Goal: Check status: Check status

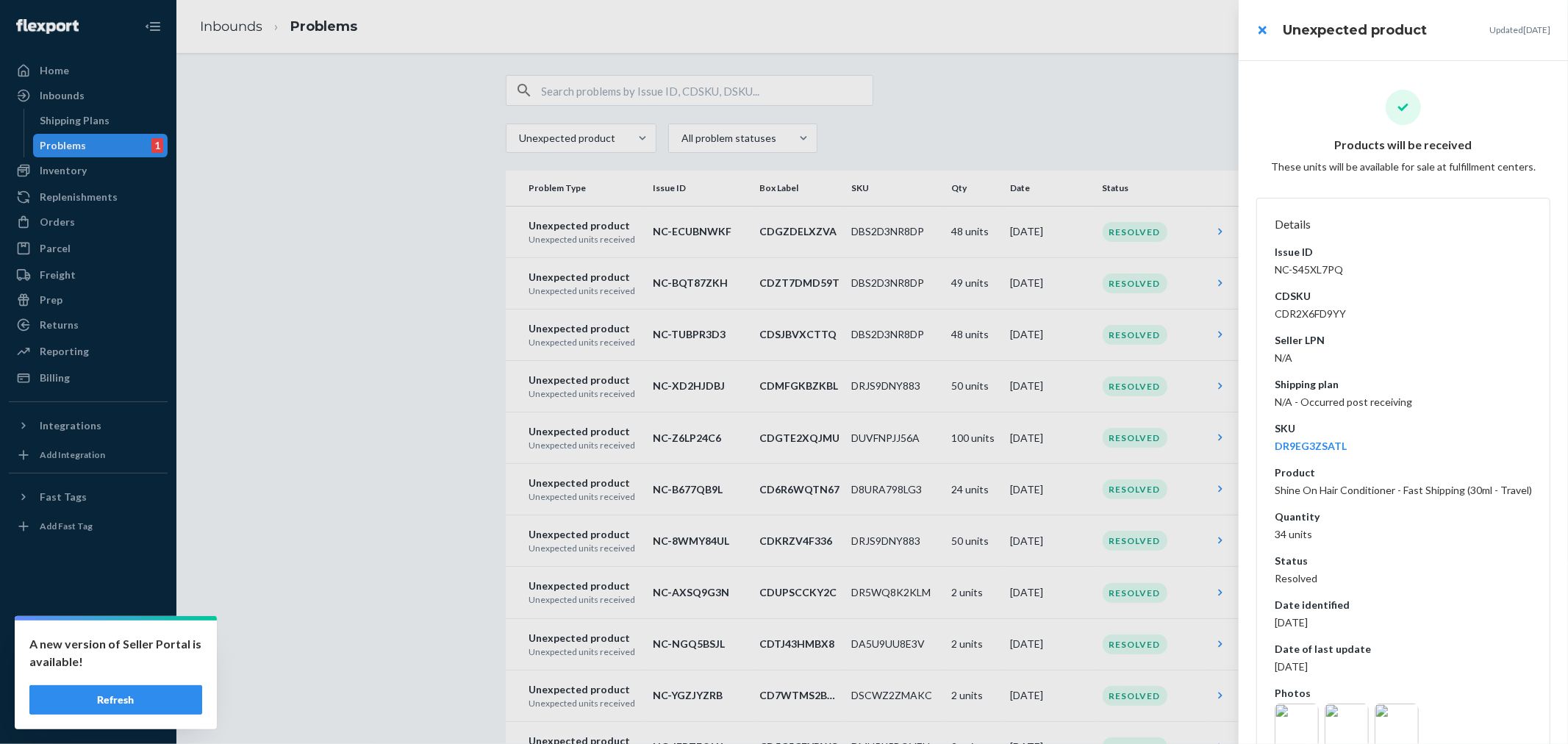
scroll to position [4686, 0]
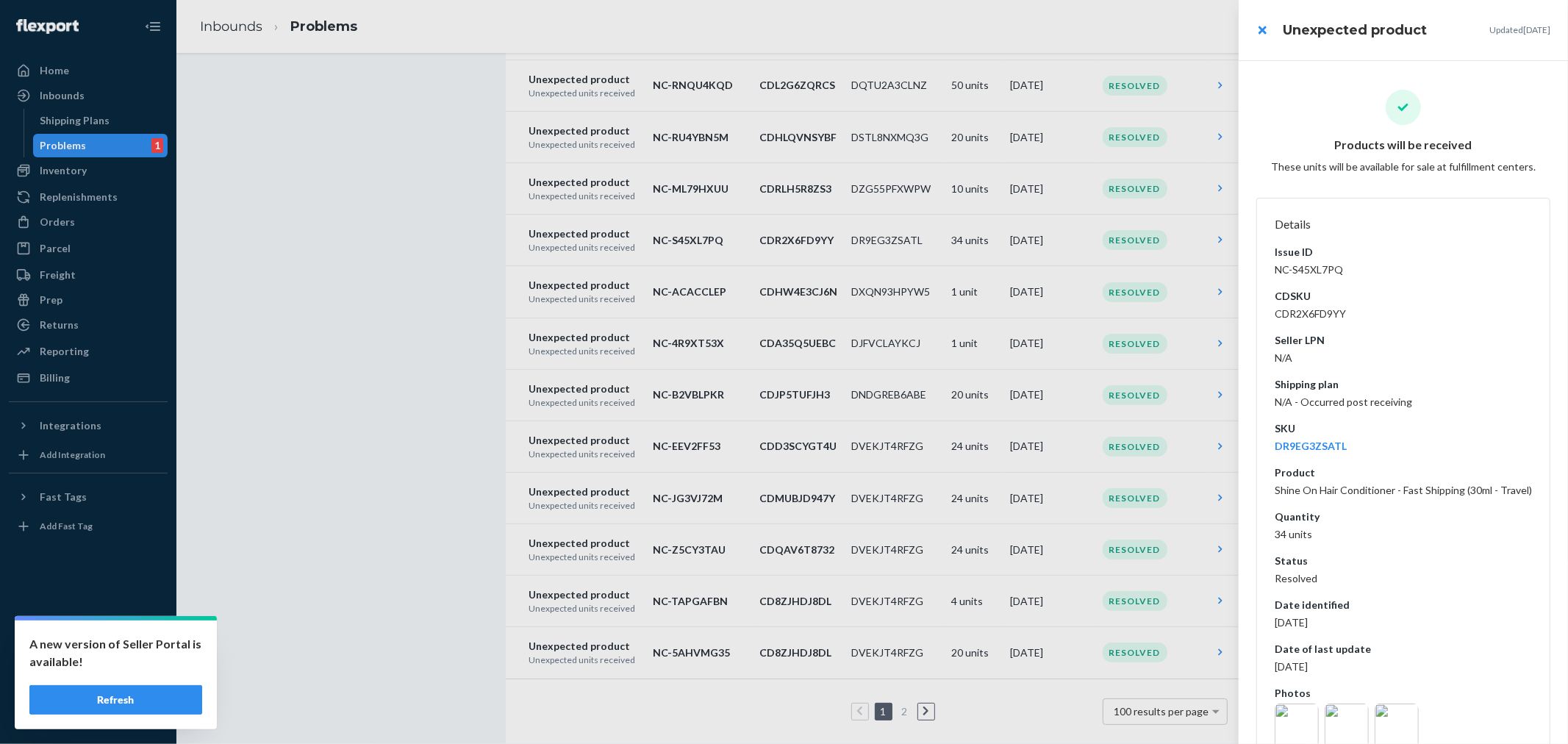
click at [59, 100] on div at bounding box center [784, 372] width 1568 height 744
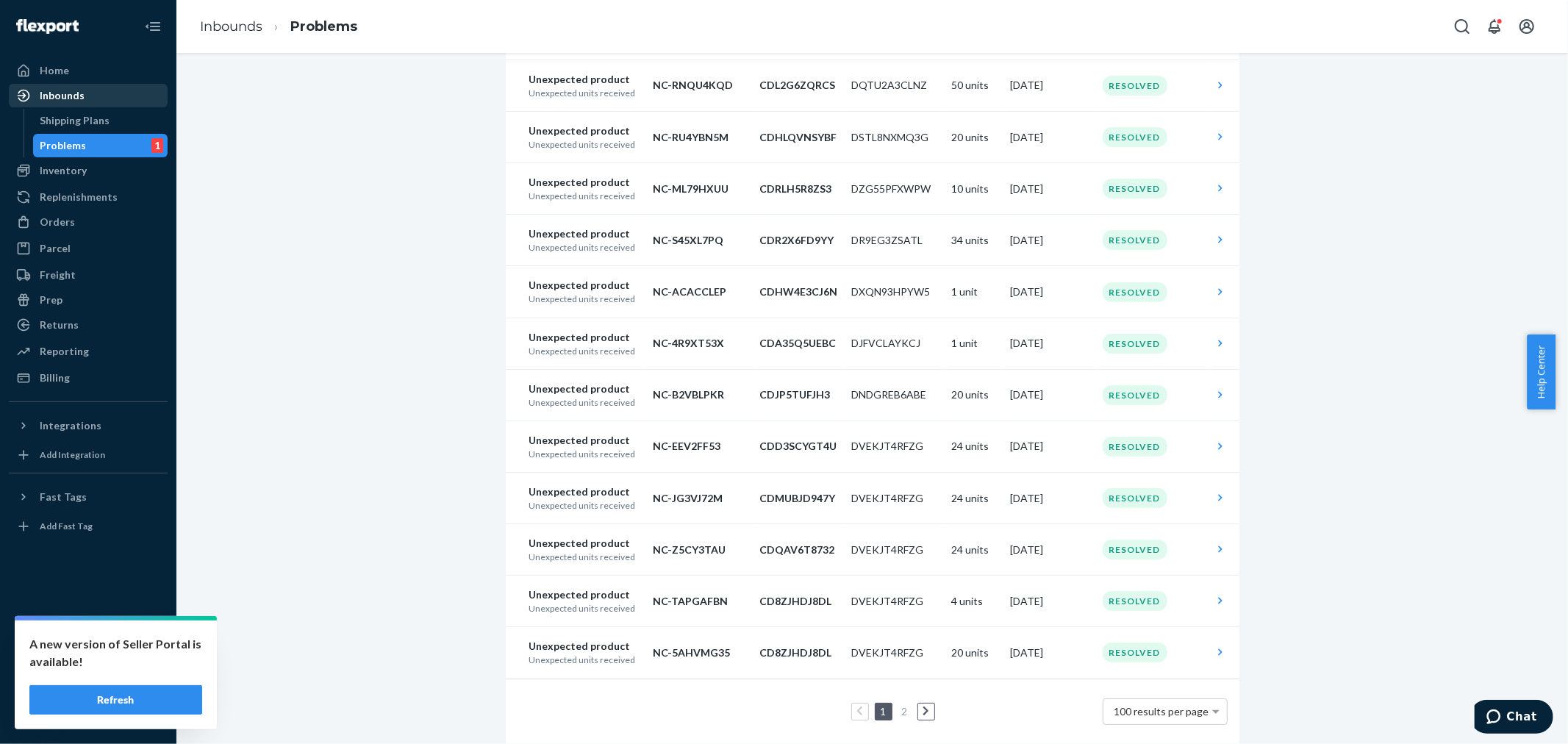
click at [59, 99] on div "Inbounds" at bounding box center [62, 96] width 45 height 15
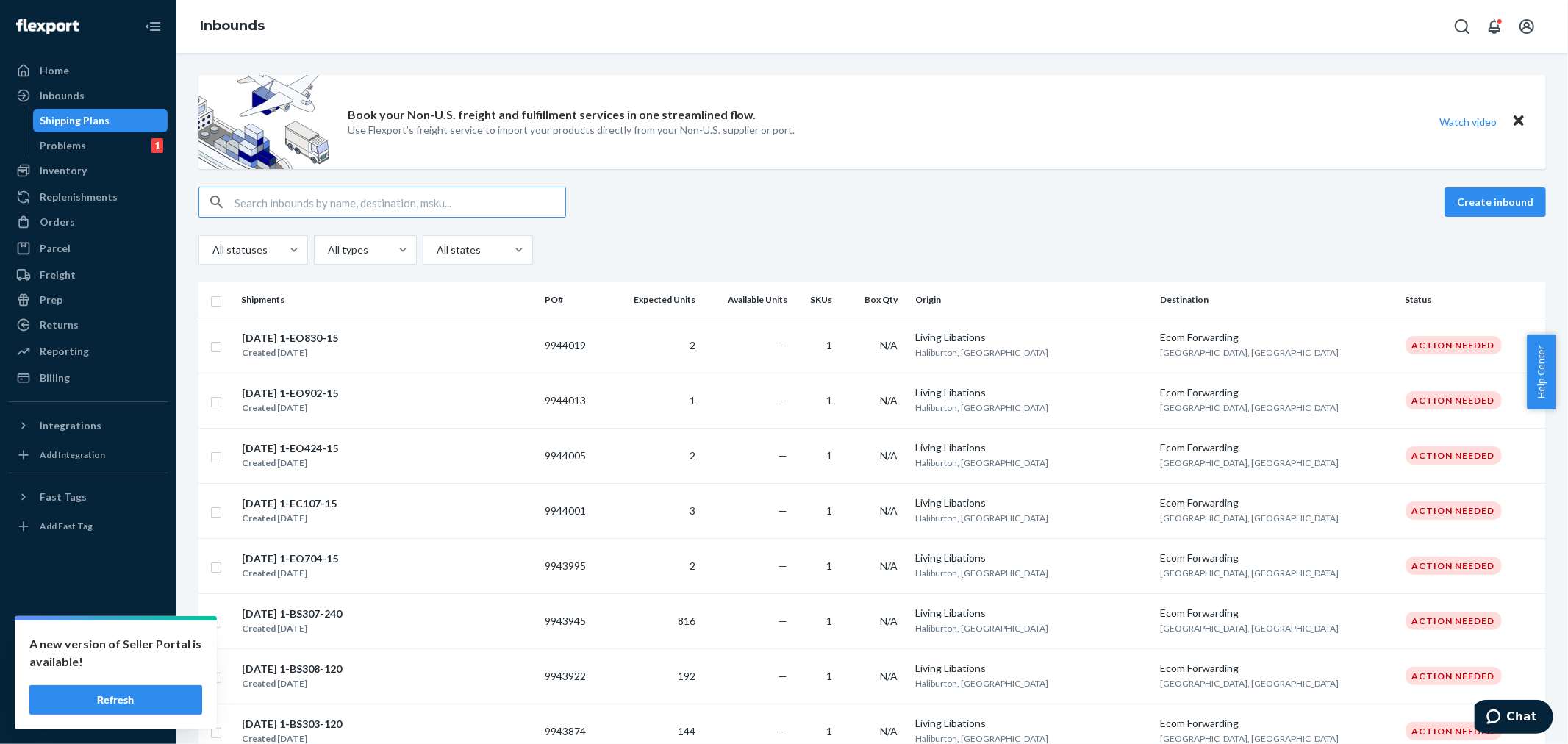
click at [238, 202] on input "text" at bounding box center [400, 202] width 331 height 30
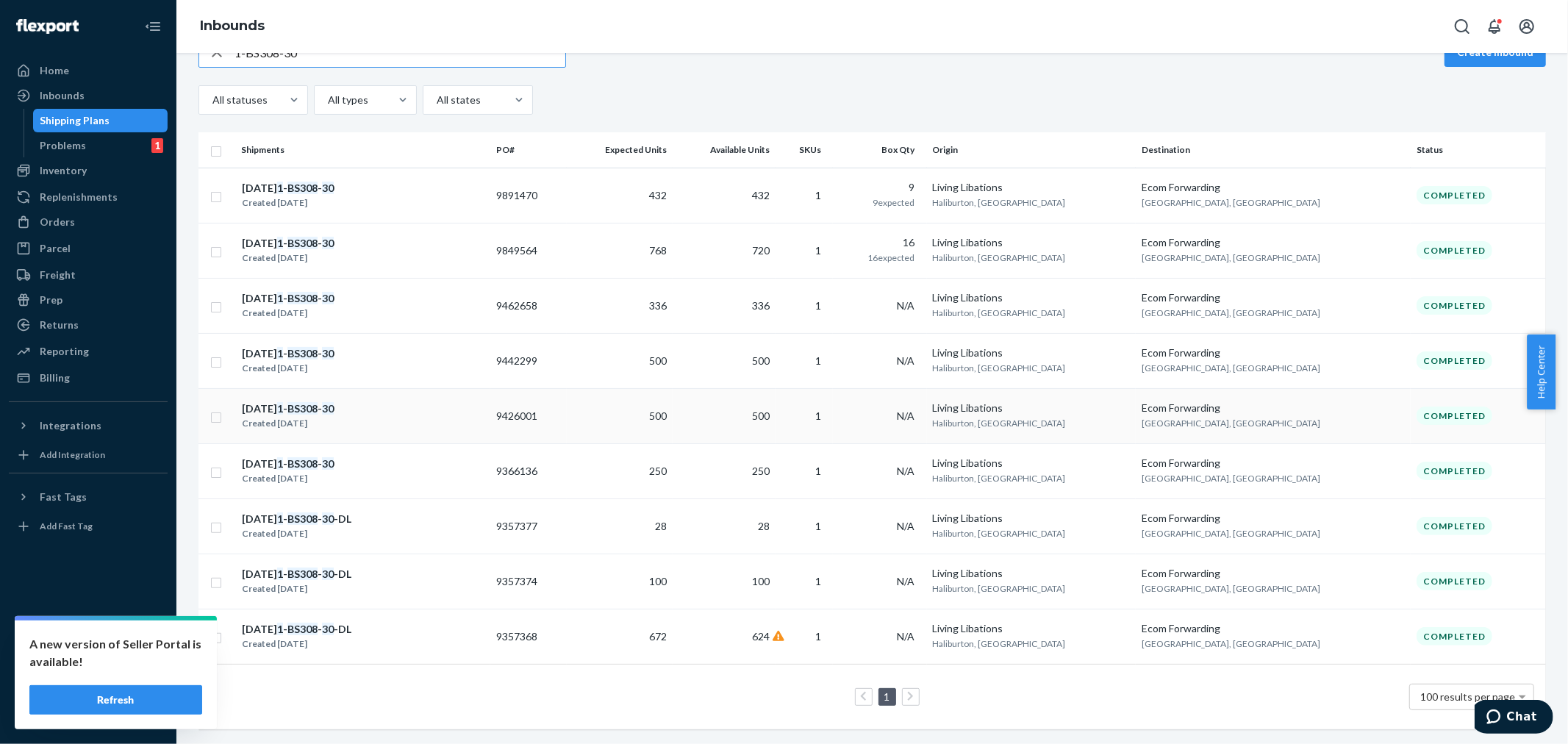
scroll to position [164, 0]
type input "1-BS308-30"
click at [296, 250] on div "Created [DATE]" at bounding box center [288, 258] width 92 height 15
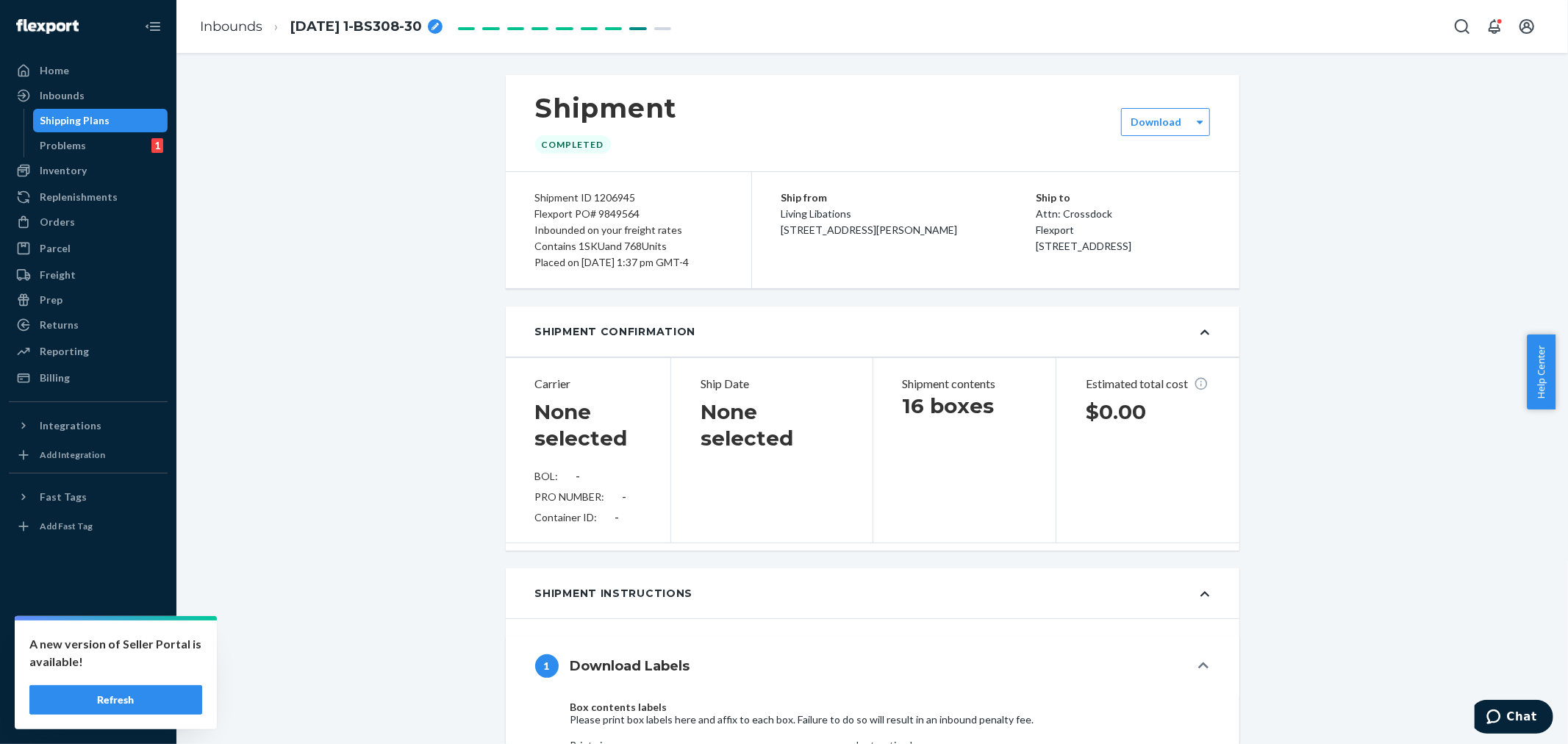
type input "LL2507140927"
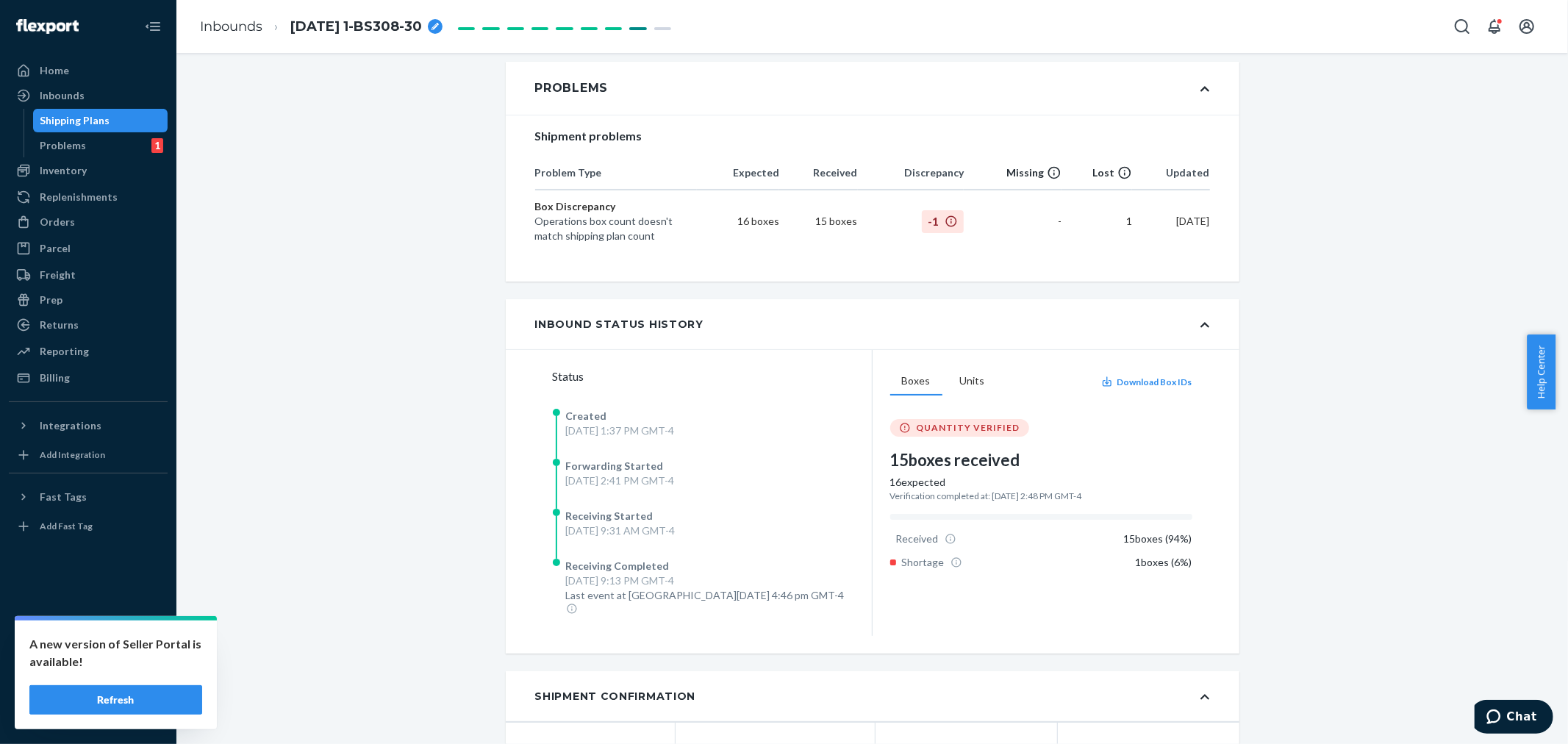
scroll to position [326, 0]
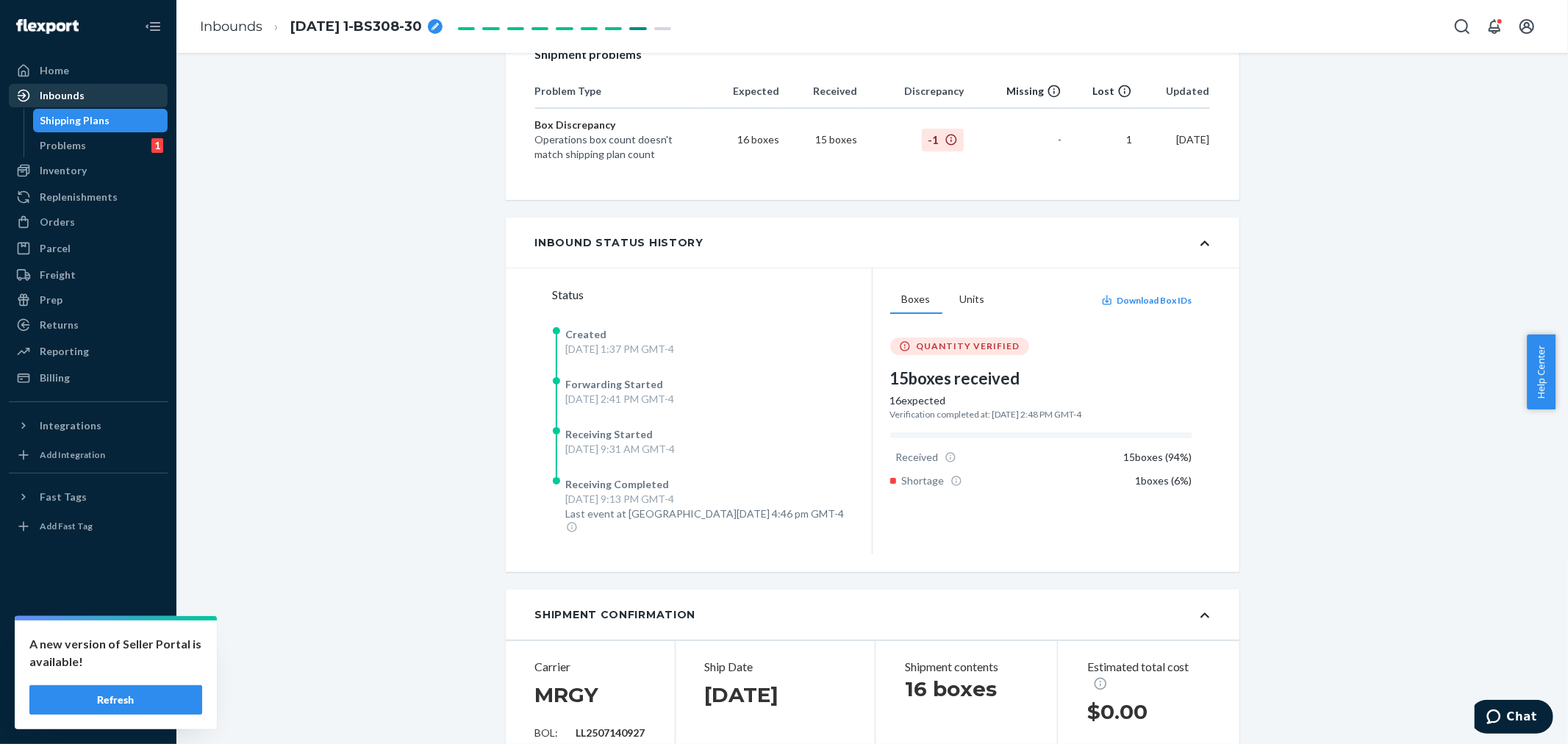
click at [65, 95] on div "Inbounds" at bounding box center [62, 96] width 45 height 15
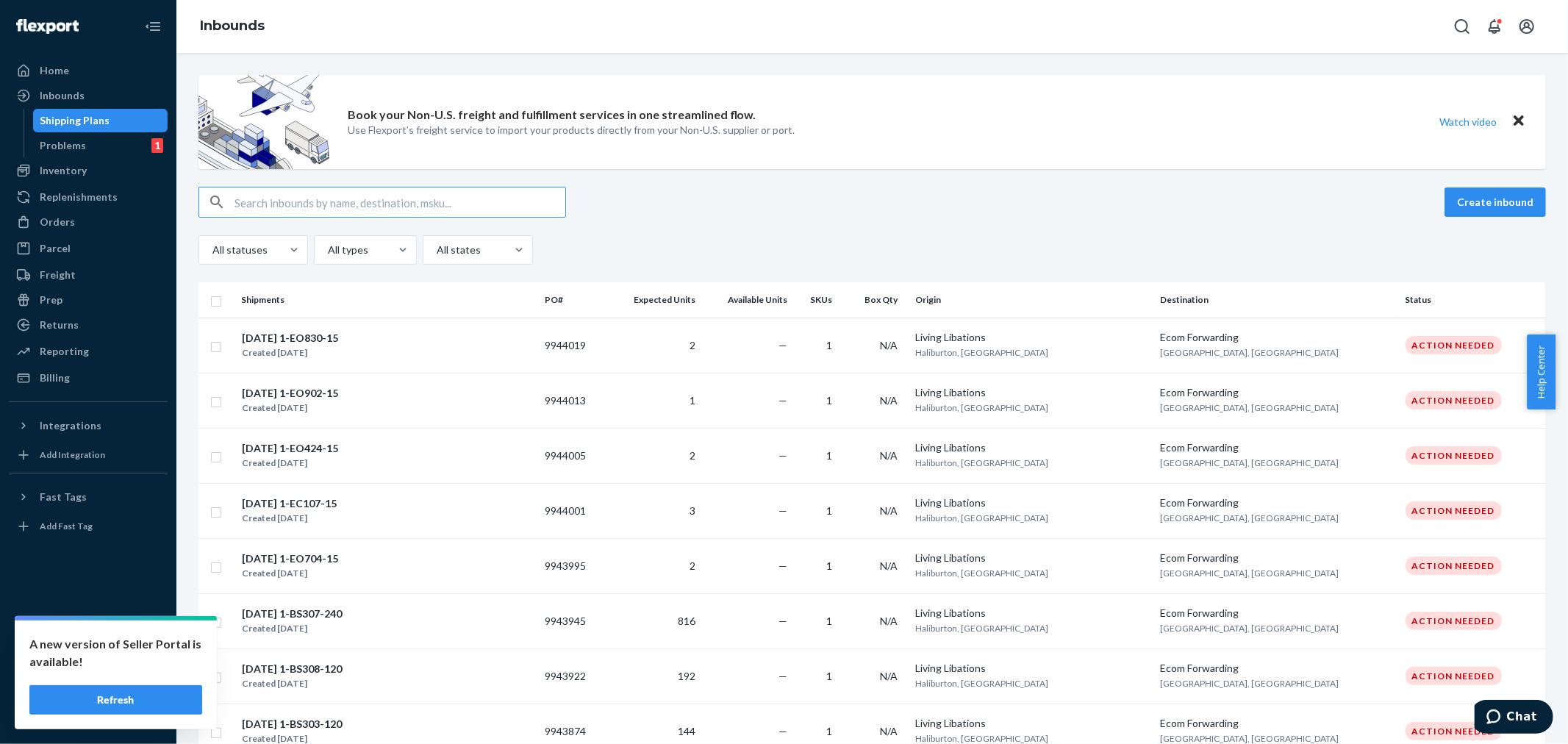
click at [240, 199] on input "text" at bounding box center [400, 202] width 331 height 30
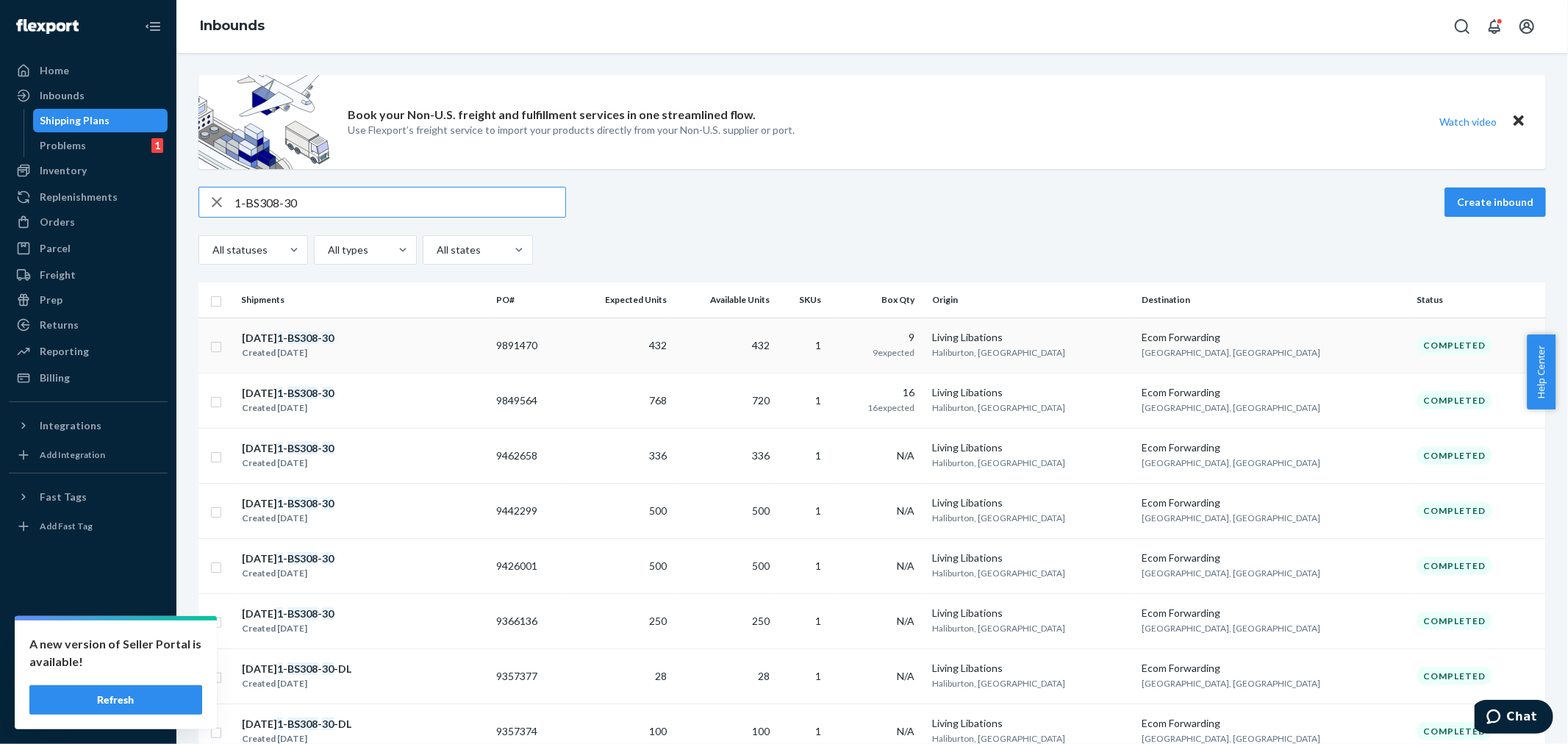
type input "1-BS308-30"
click at [667, 348] on span "432" at bounding box center [657, 345] width 18 height 13
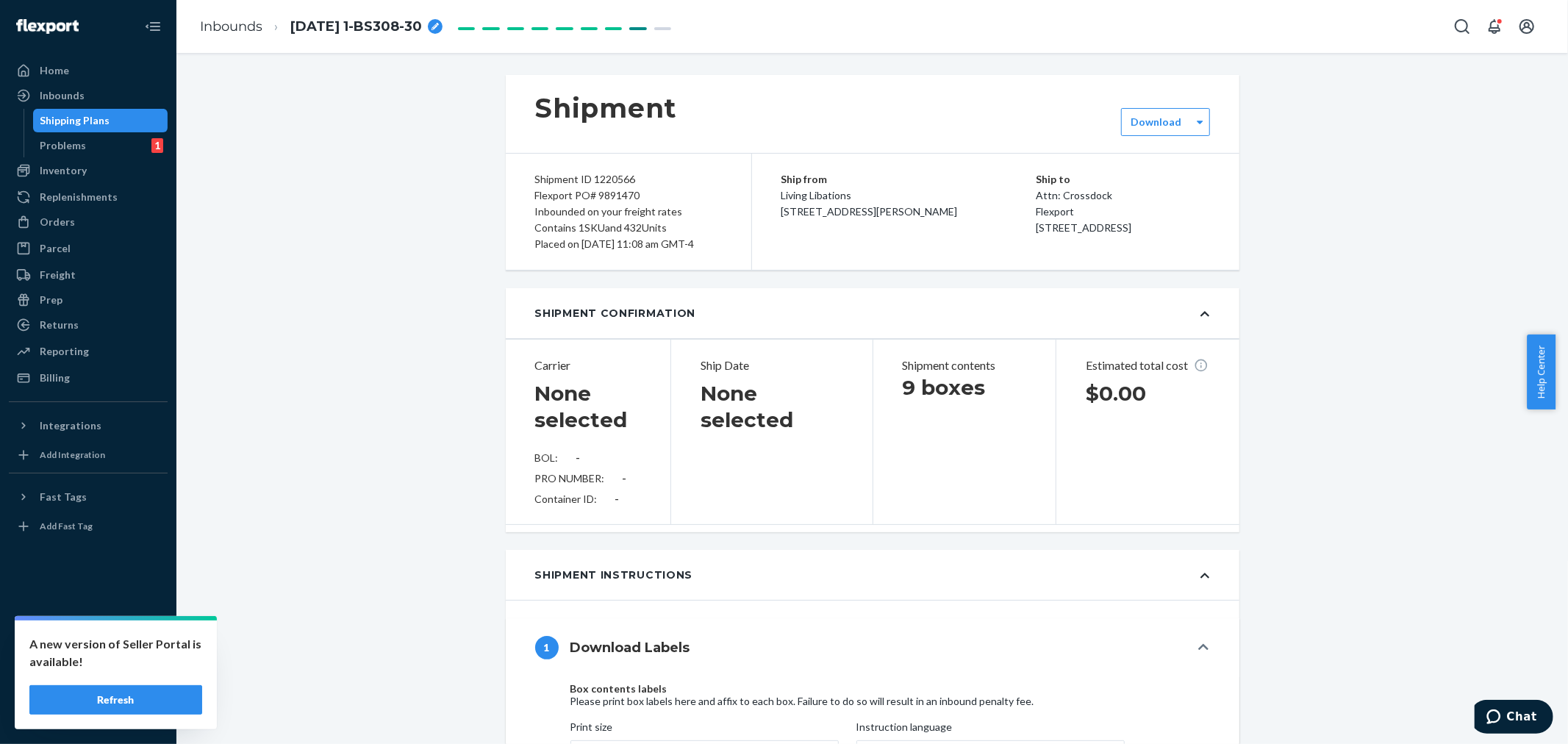
type input "LL2508080111"
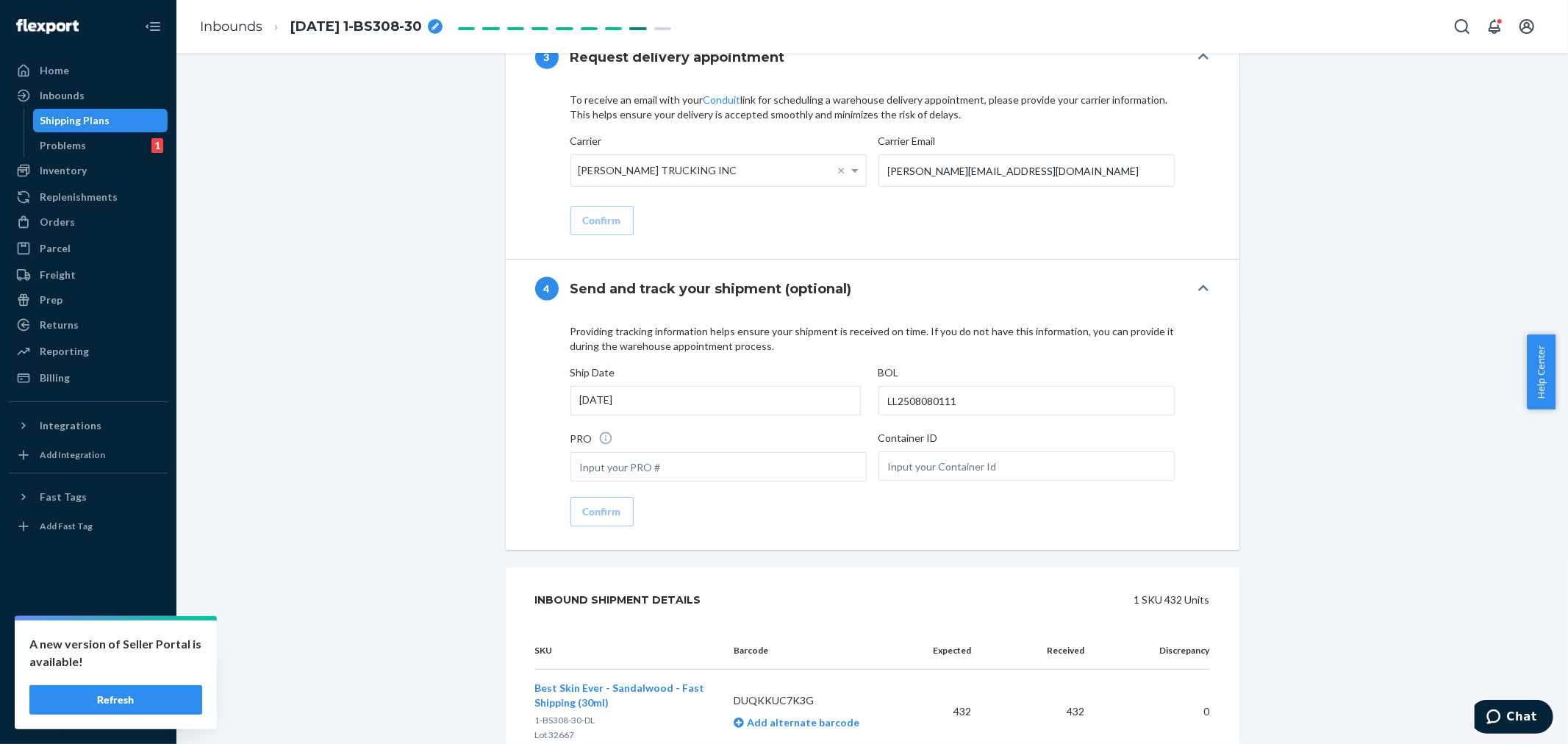
scroll to position [1714, 0]
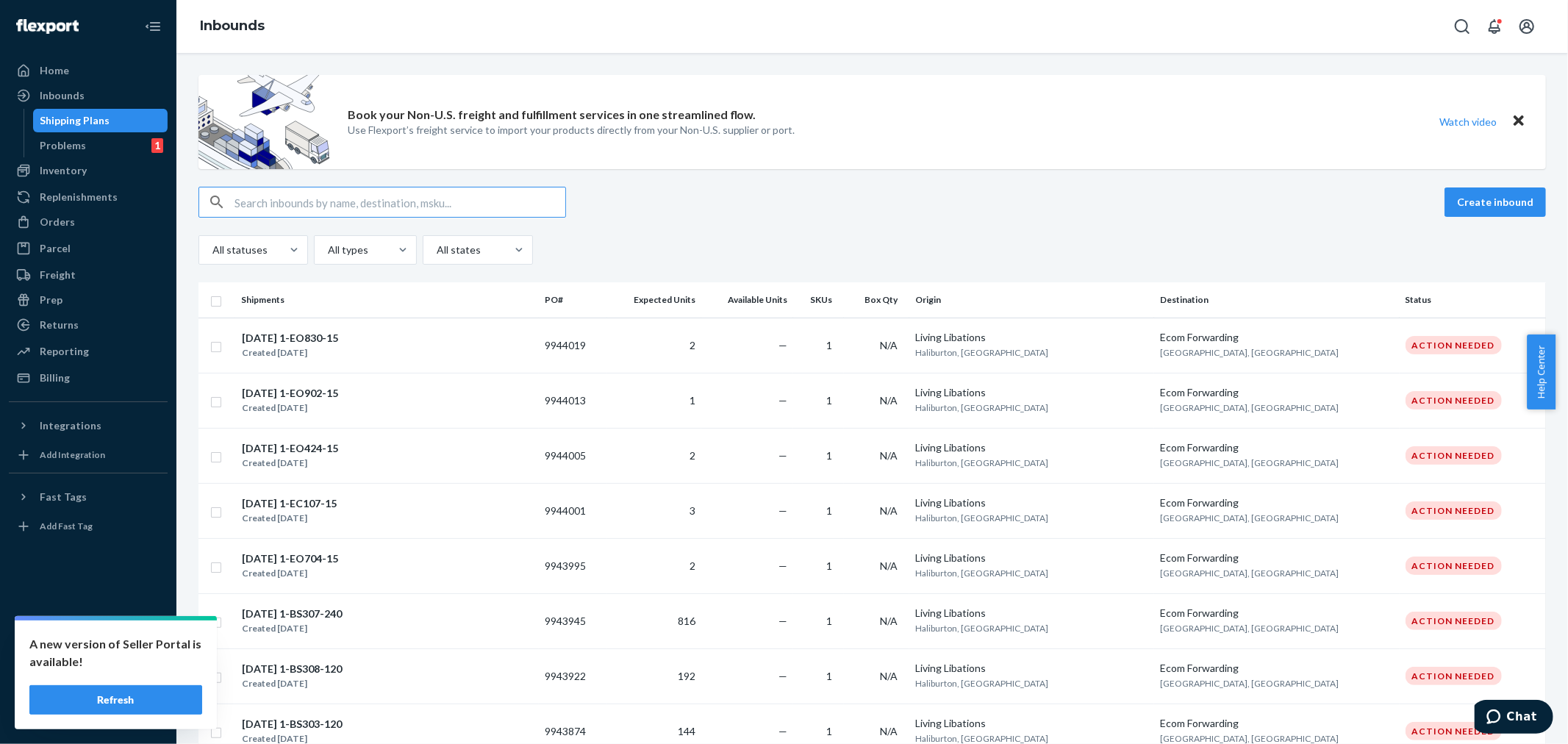
click at [246, 200] on input "text" at bounding box center [400, 202] width 331 height 30
paste input "9812805"
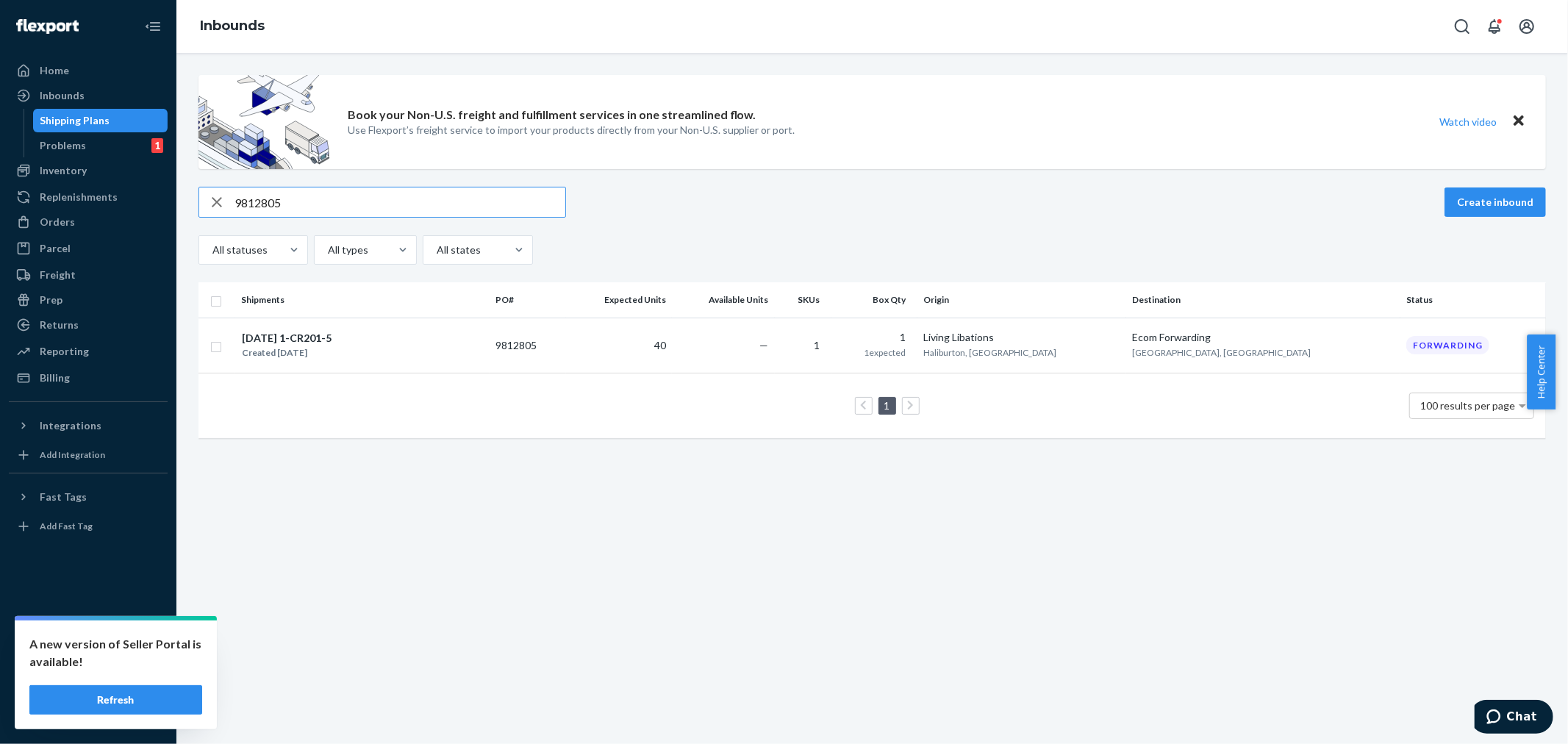
drag, startPoint x: 283, startPoint y: 204, endPoint x: 236, endPoint y: 198, distance: 47.4
click at [236, 197] on input "9812805" at bounding box center [400, 202] width 331 height 30
paste input "1-HS811-1"
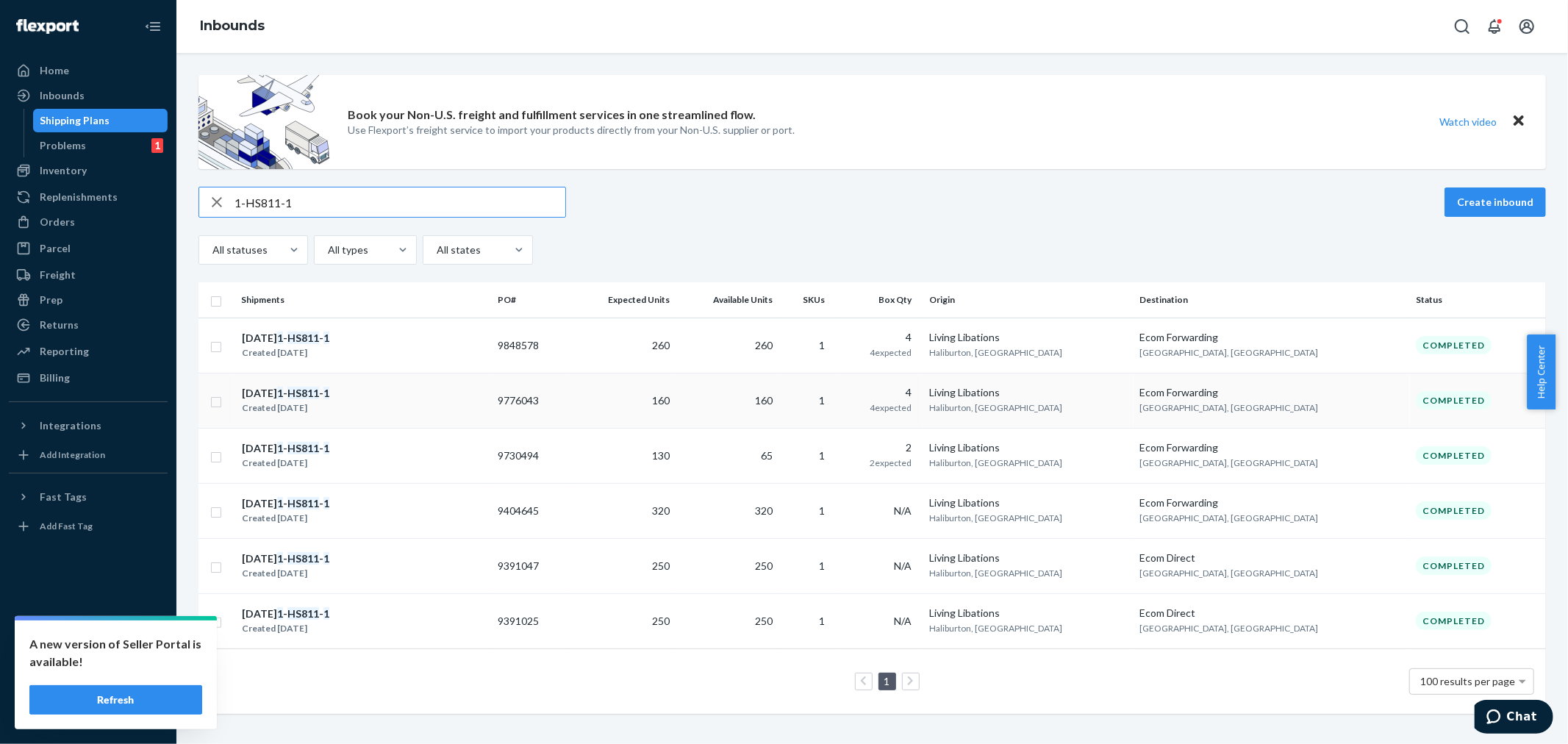
type input "1-HS811-1"
click at [675, 391] on td "160" at bounding box center [621, 401] width 106 height 55
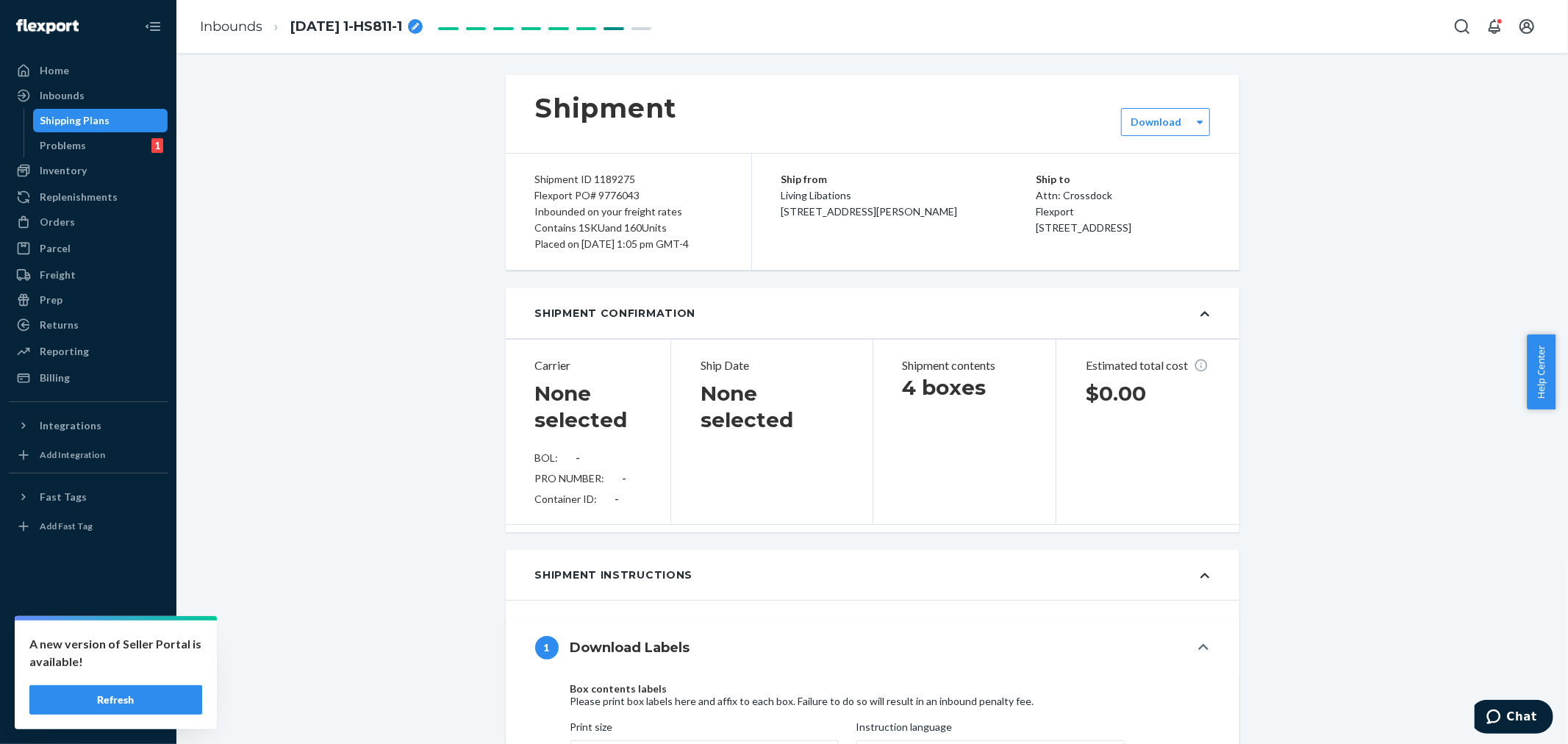
type input "LL2507070118"
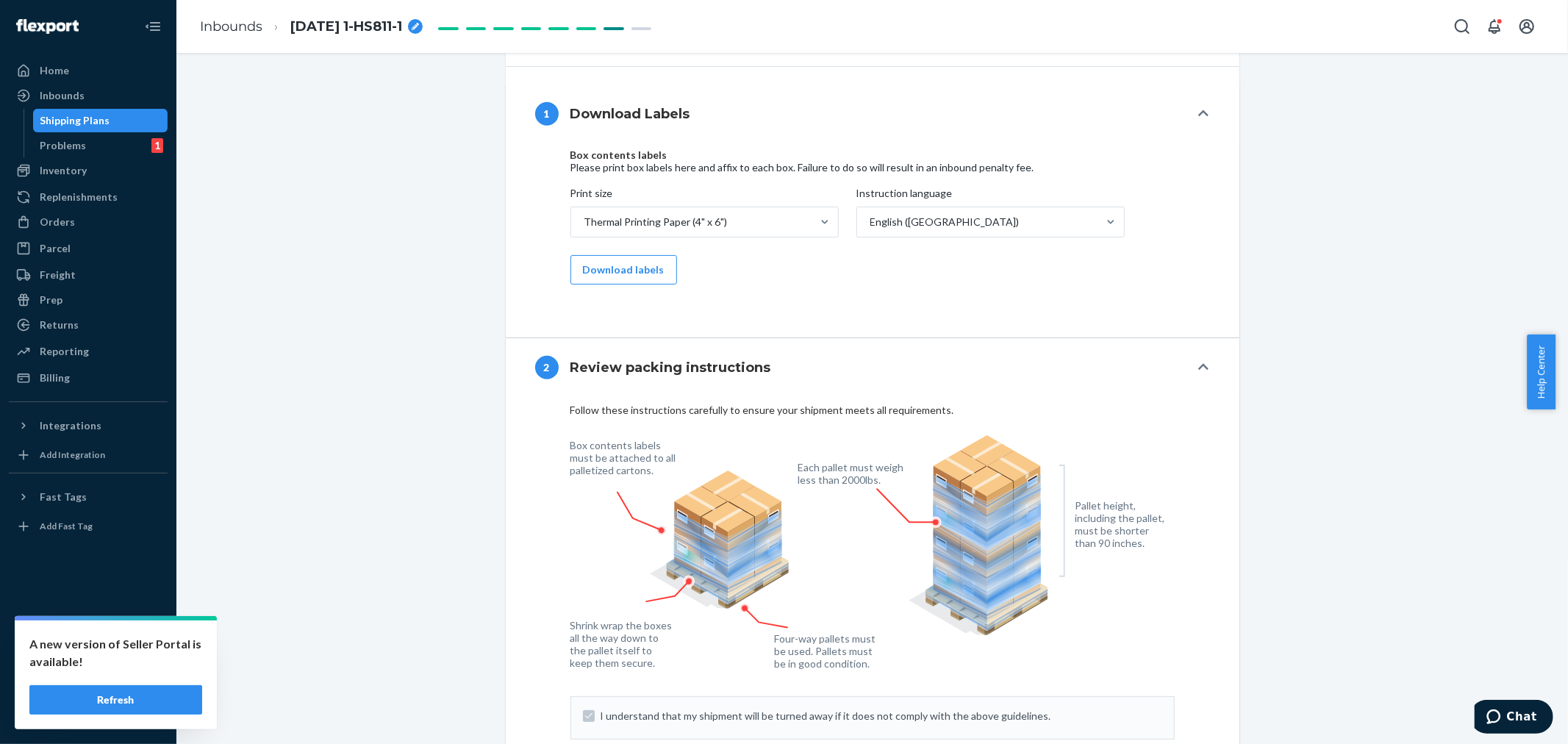
scroll to position [898, 0]
click at [78, 92] on div "Inbounds" at bounding box center [62, 96] width 45 height 15
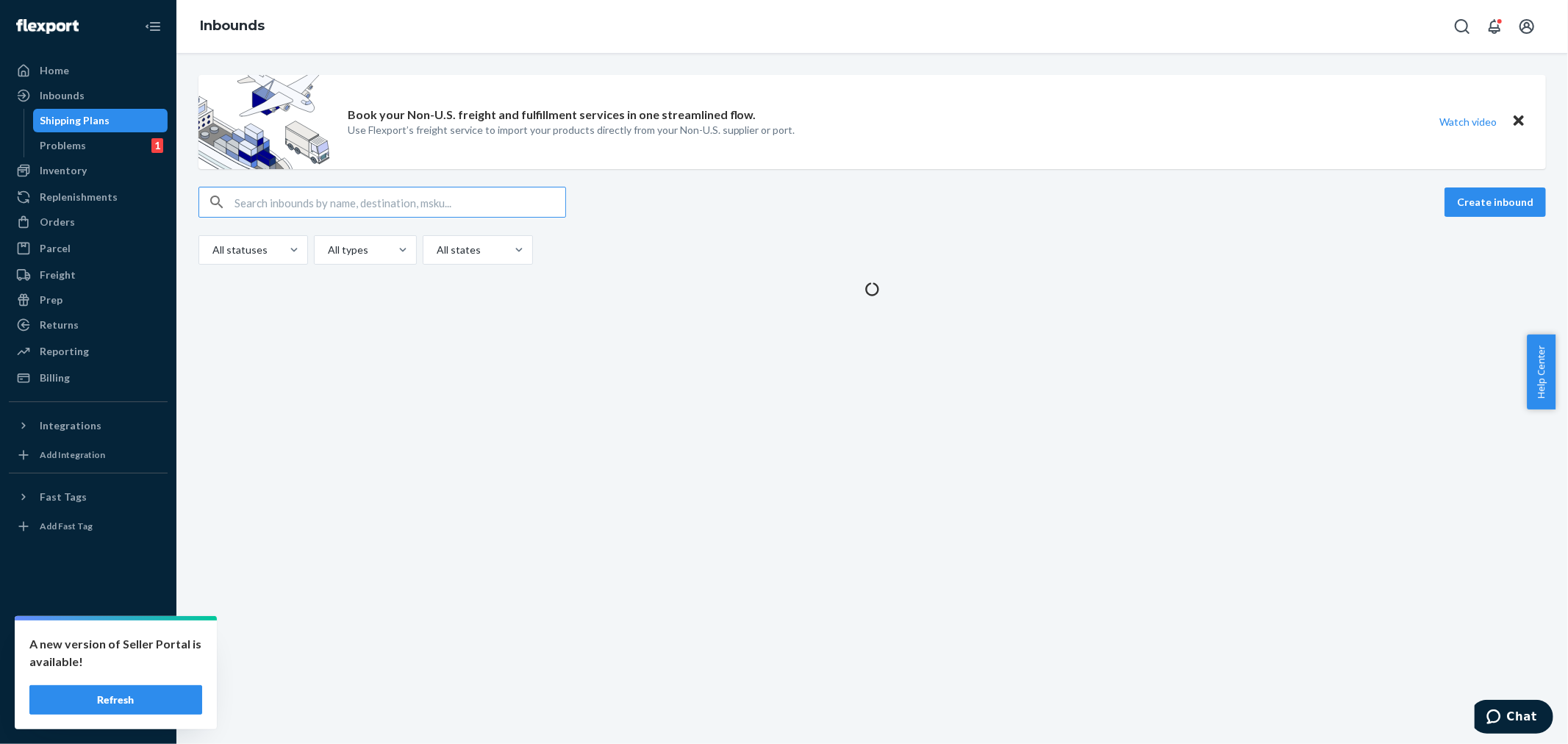
click at [244, 203] on input "text" at bounding box center [400, 202] width 331 height 30
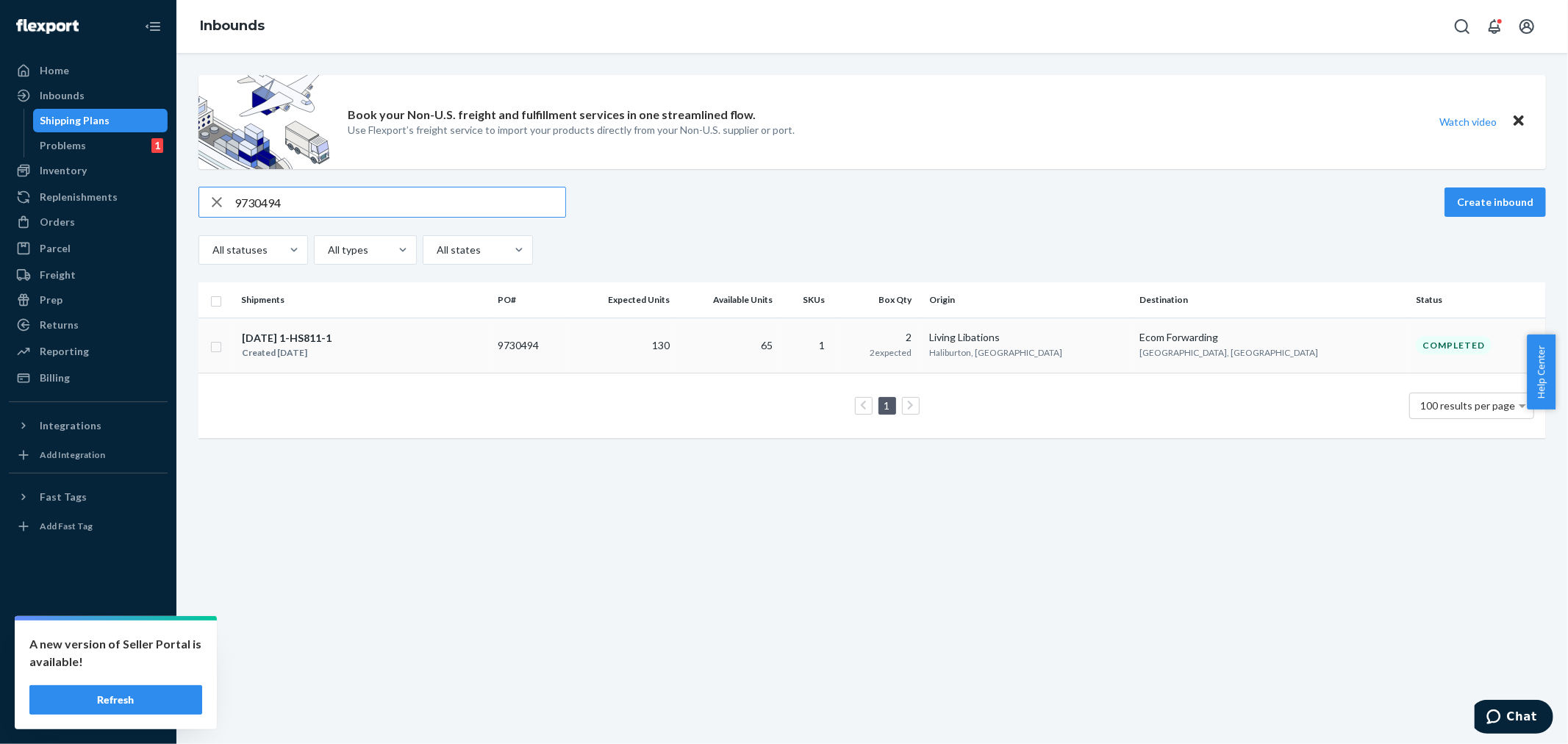
type input "9730494"
click at [349, 348] on div "[DATE] 1-HS811-1 Created [DATE]" at bounding box center [363, 344] width 245 height 30
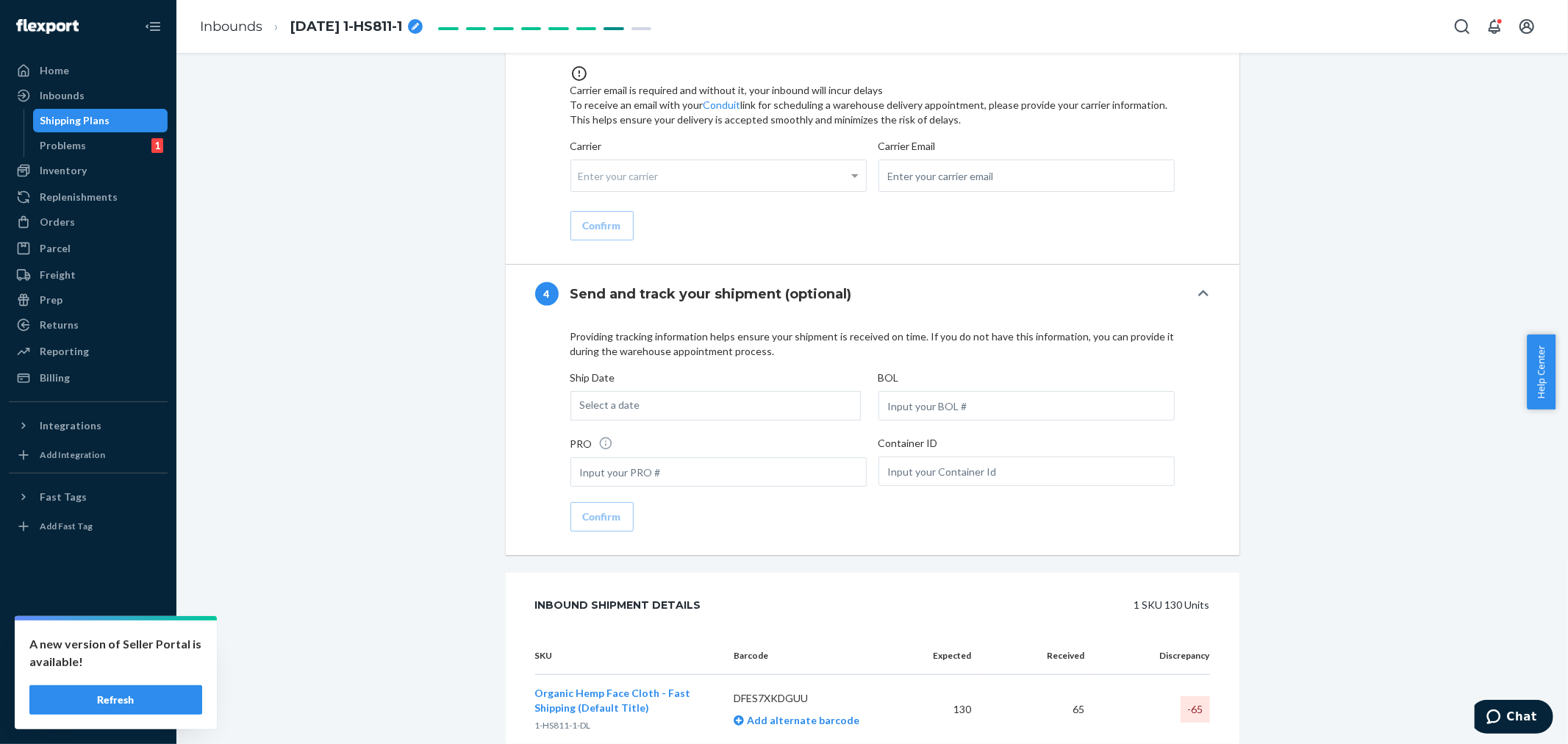
scroll to position [1769, 0]
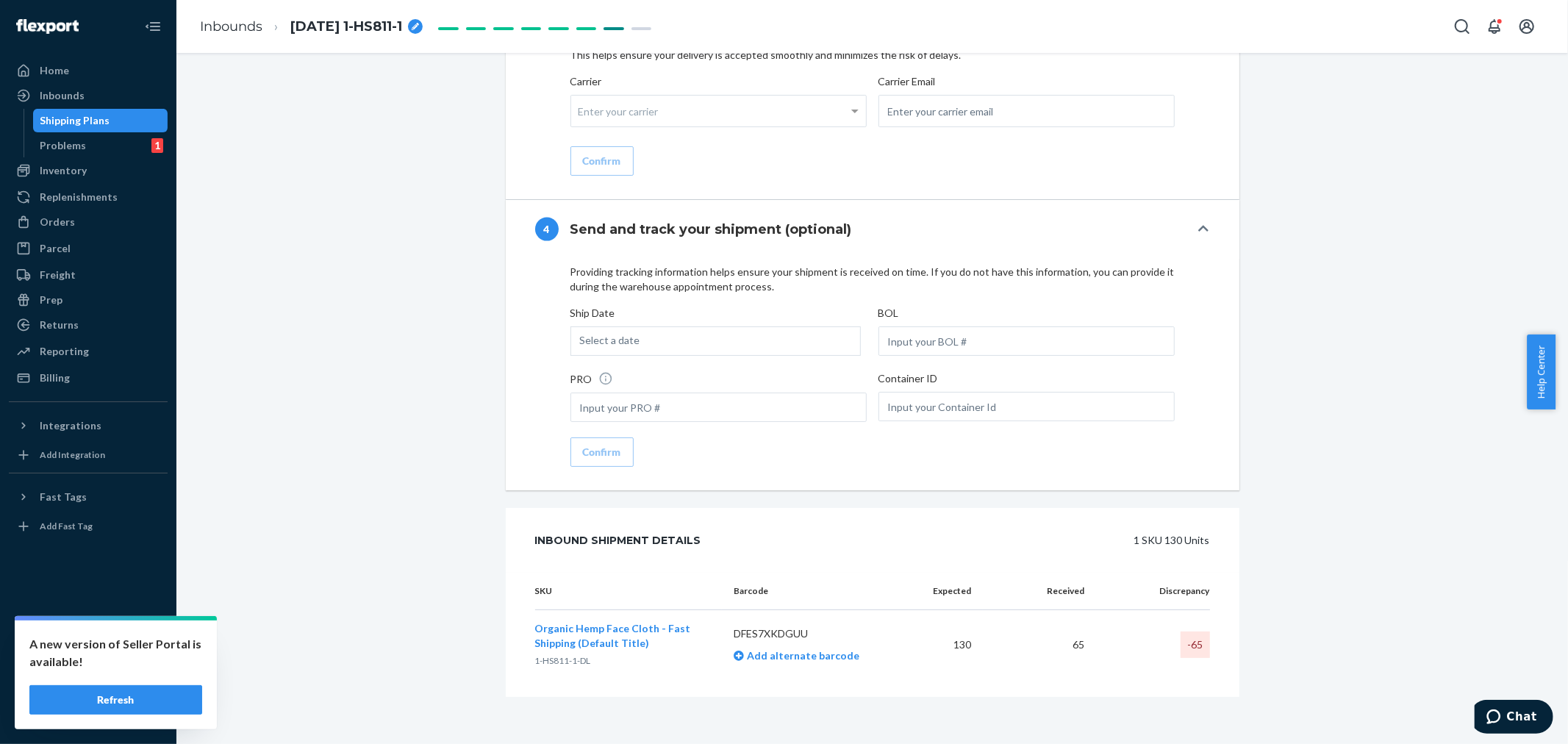
click at [1188, 649] on div "-65" at bounding box center [1195, 644] width 30 height 27
click at [591, 632] on span "Organic Hemp Face Cloth - Fast Shipping (Default Title)" at bounding box center [613, 634] width 156 height 27
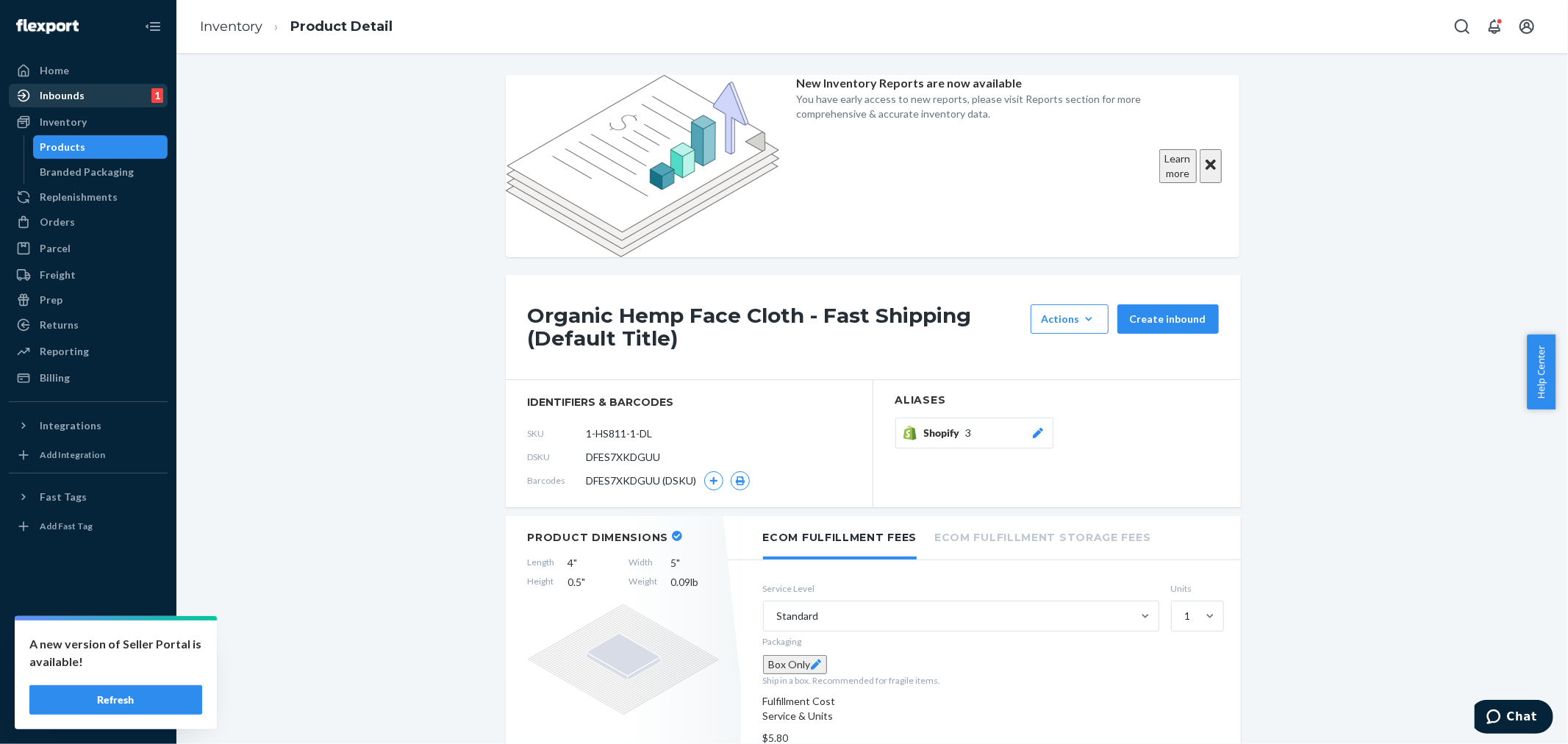
click at [67, 93] on div "Inbounds" at bounding box center [62, 96] width 45 height 15
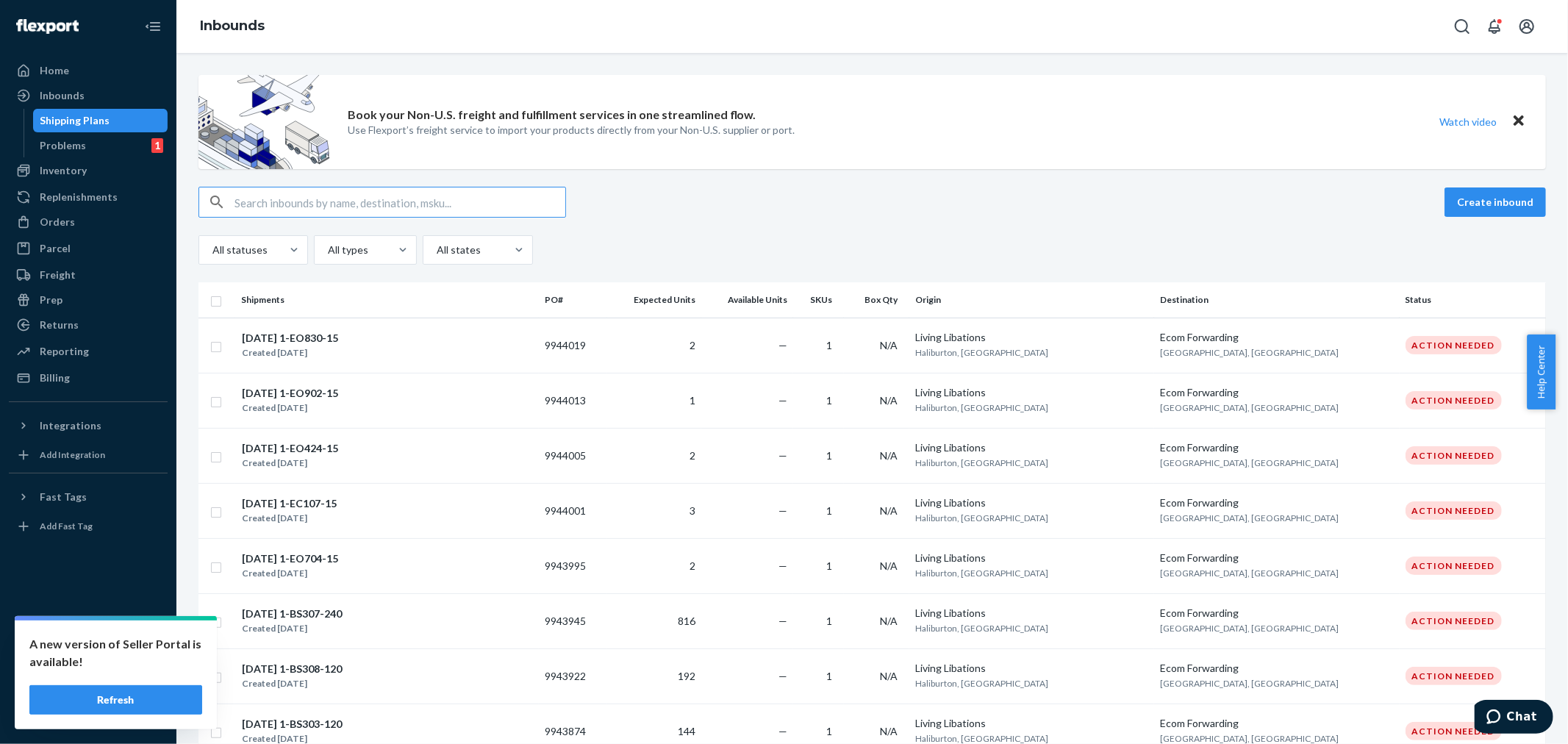
click at [260, 203] on input "text" at bounding box center [400, 202] width 331 height 30
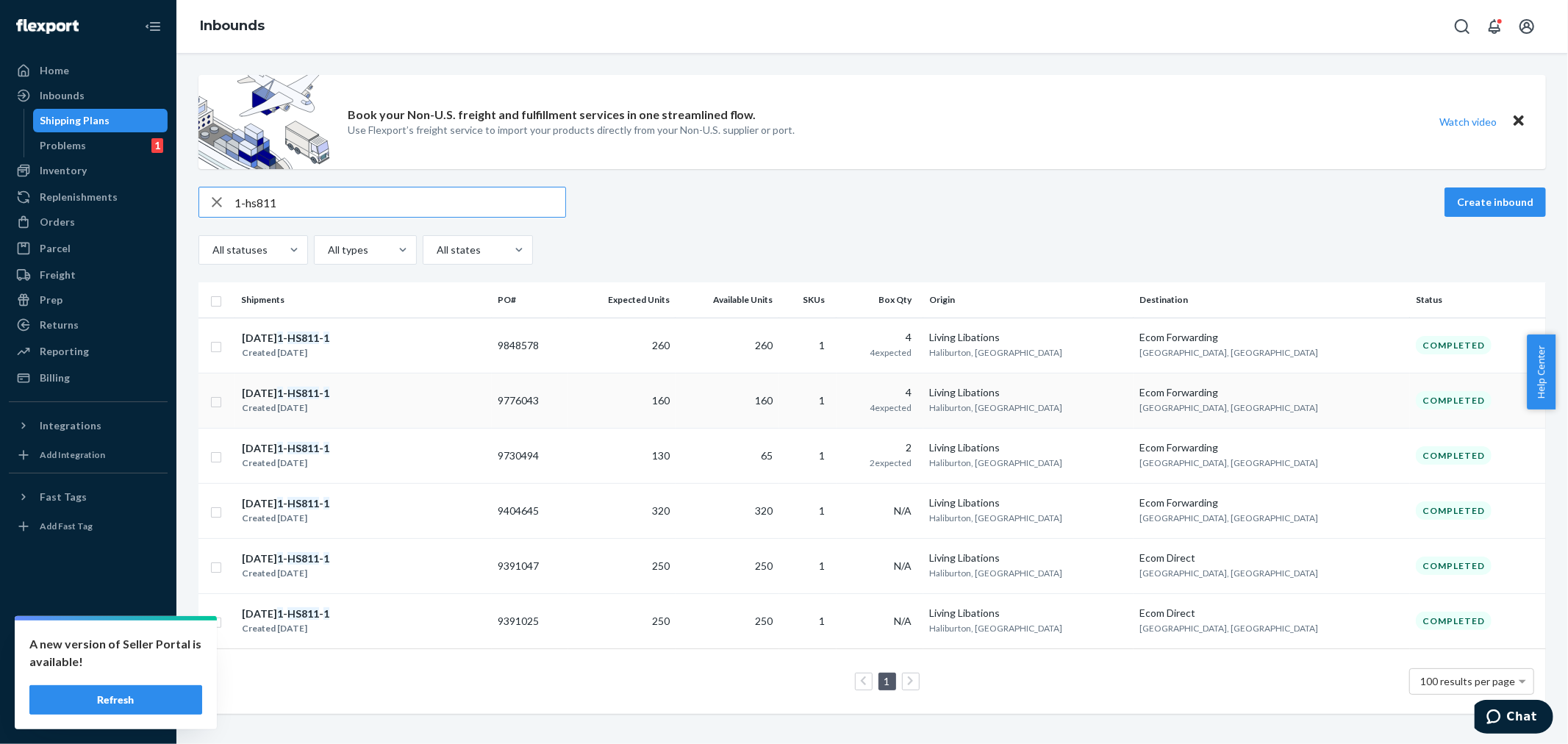
type input "1-hs811"
click at [392, 392] on div "[DATE] 1 - HS811 - 1 Created [DATE]" at bounding box center [363, 400] width 245 height 30
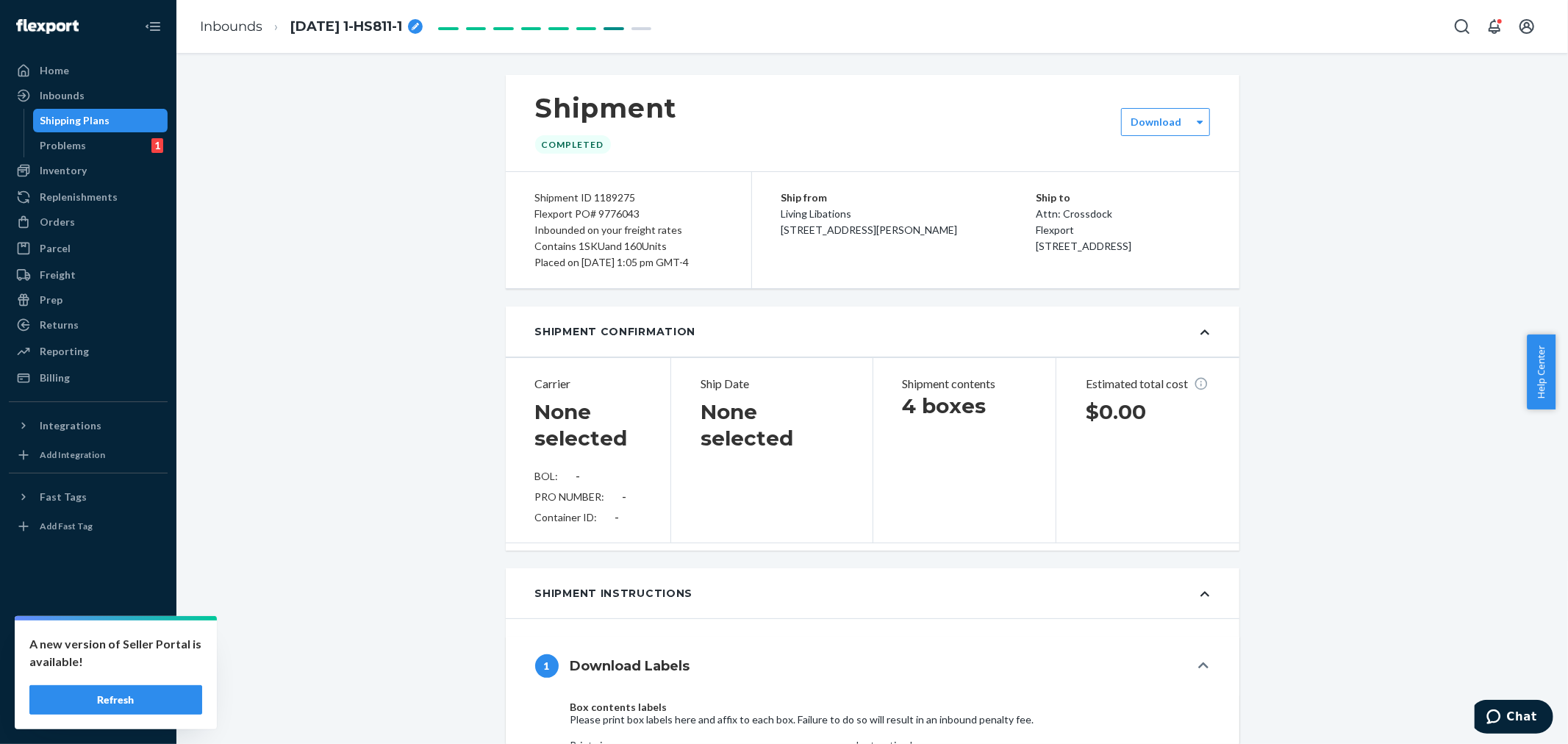
type input "LL2507070118"
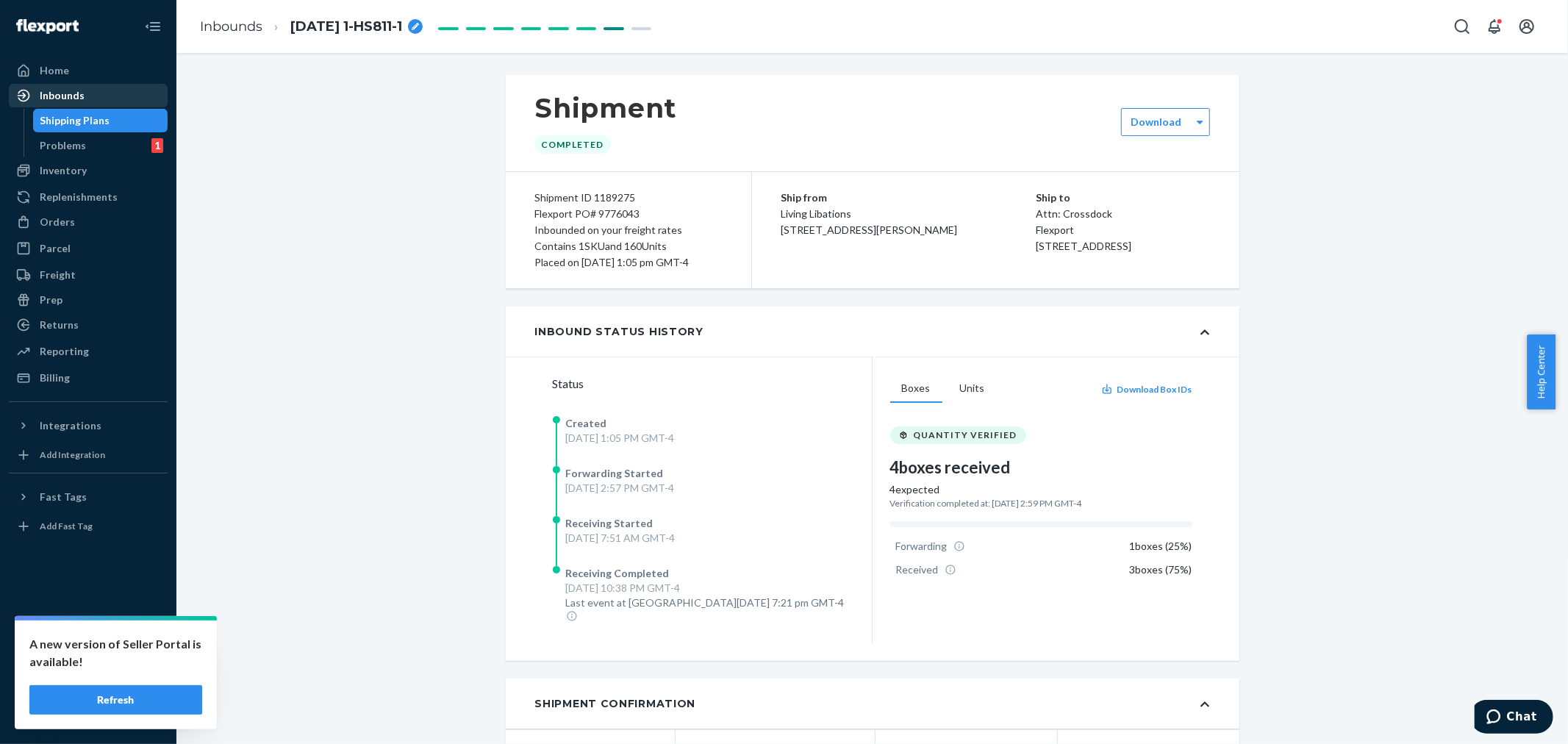
click at [81, 102] on div "Inbounds" at bounding box center [62, 96] width 45 height 15
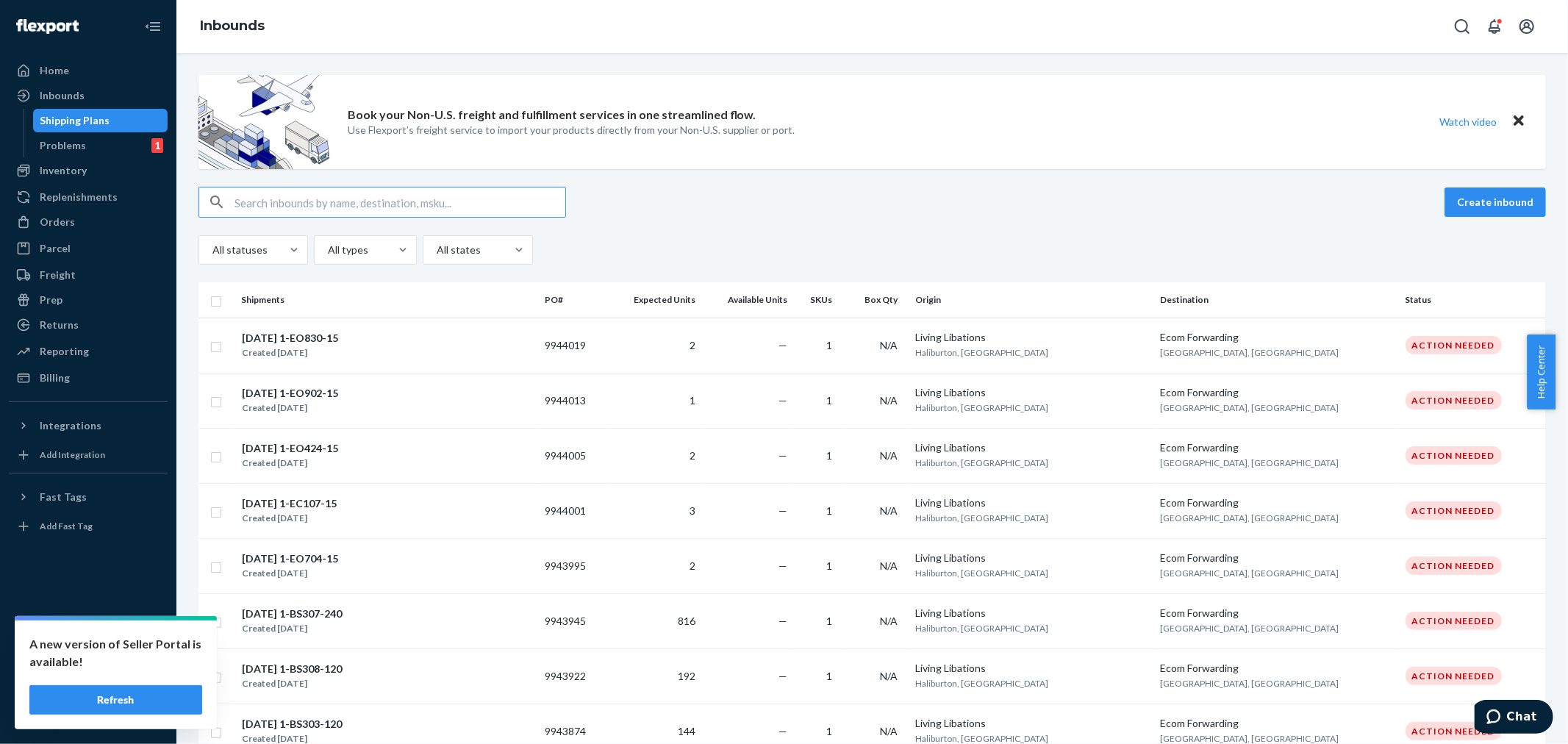
click at [247, 204] on input "text" at bounding box center [400, 202] width 331 height 30
click at [241, 204] on input "text" at bounding box center [400, 202] width 331 height 30
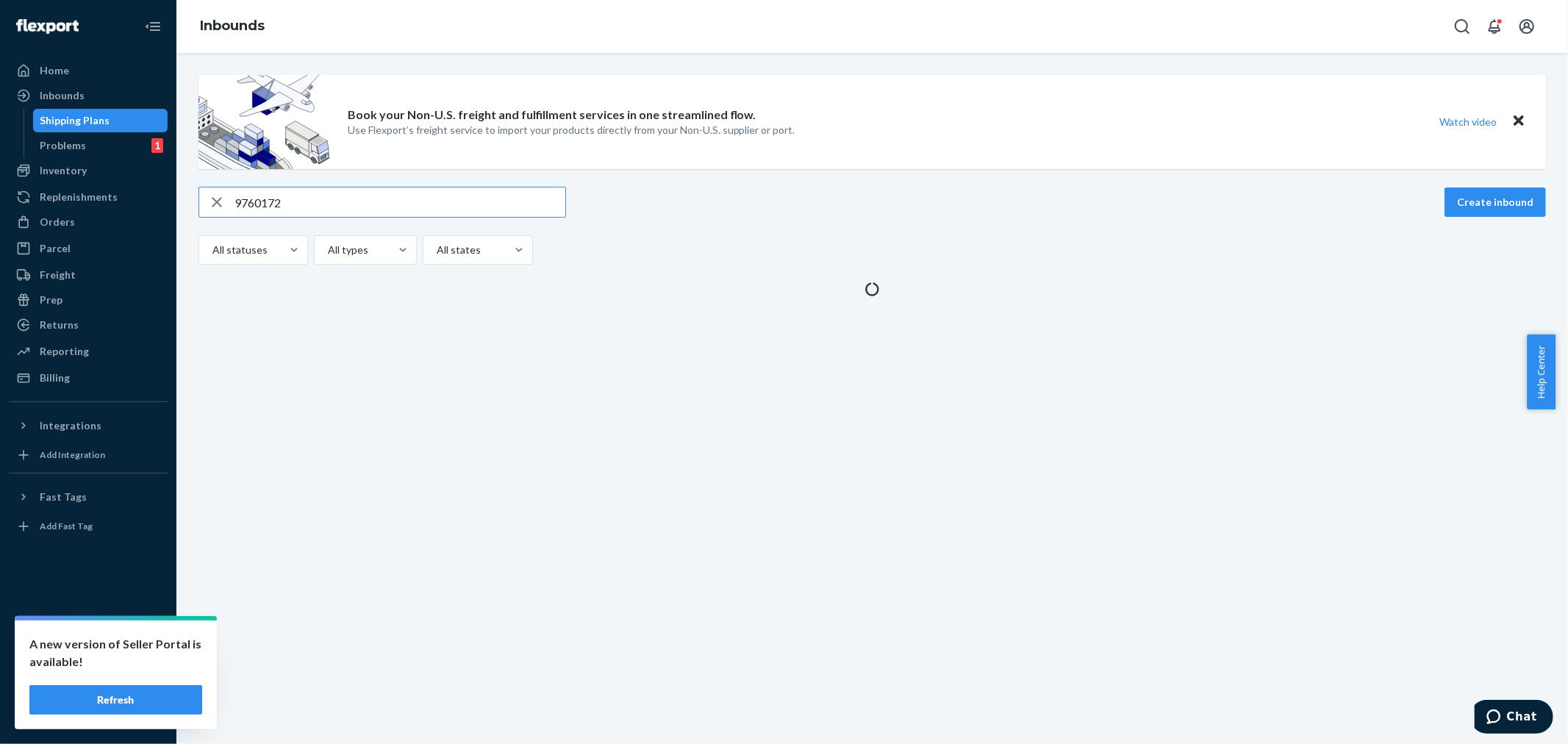
type input "9760172"
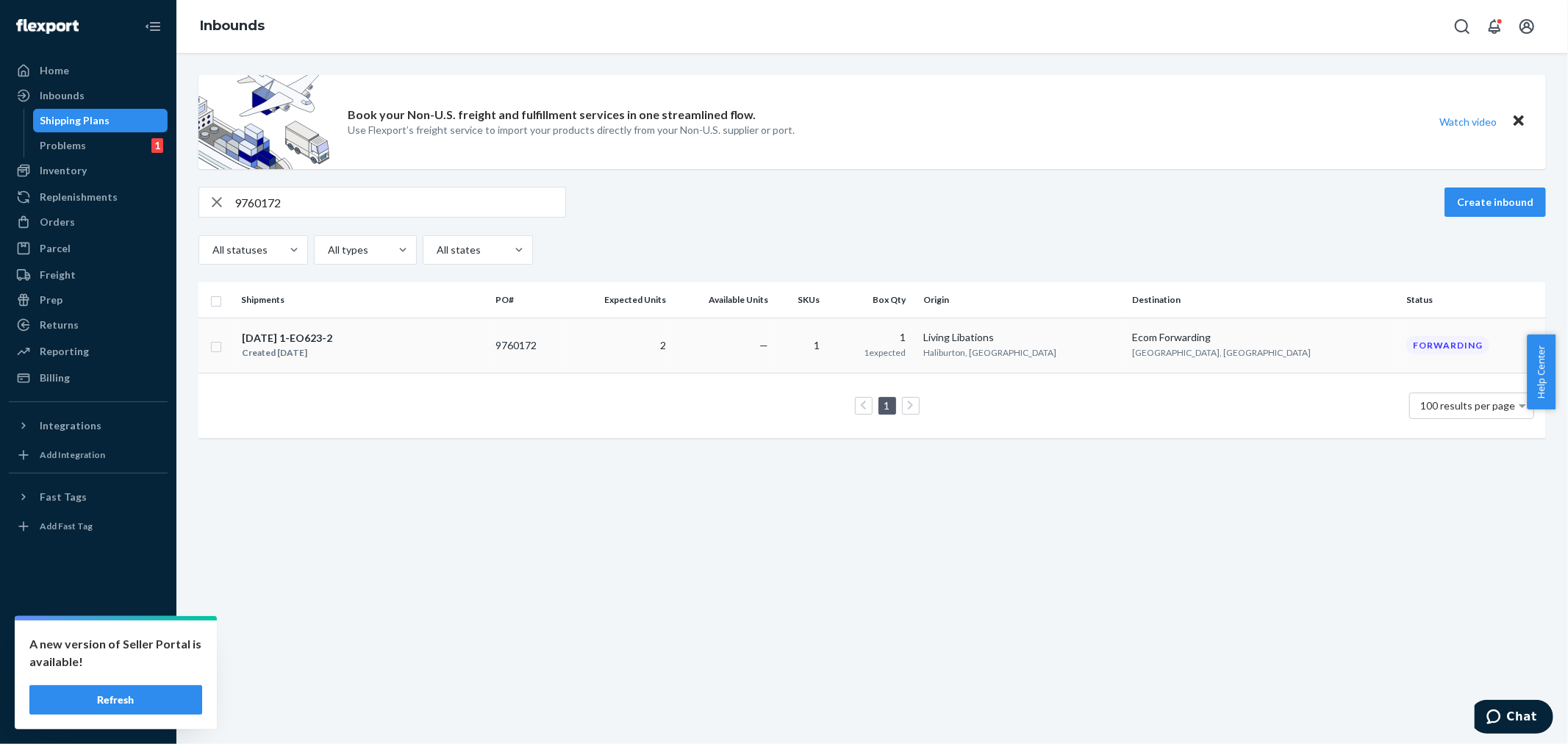
click at [672, 354] on td "2" at bounding box center [619, 345] width 106 height 55
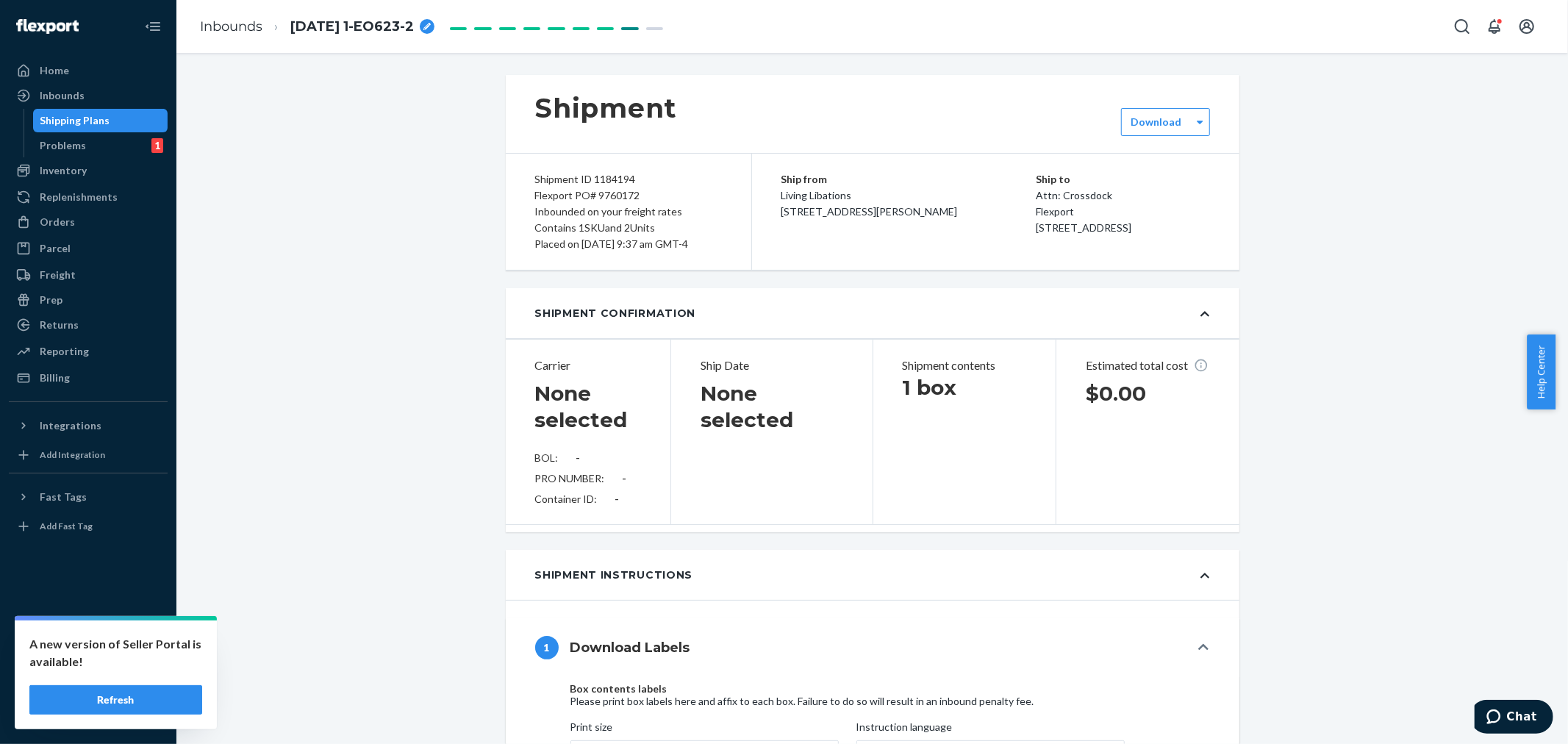
type input "LL2506300938"
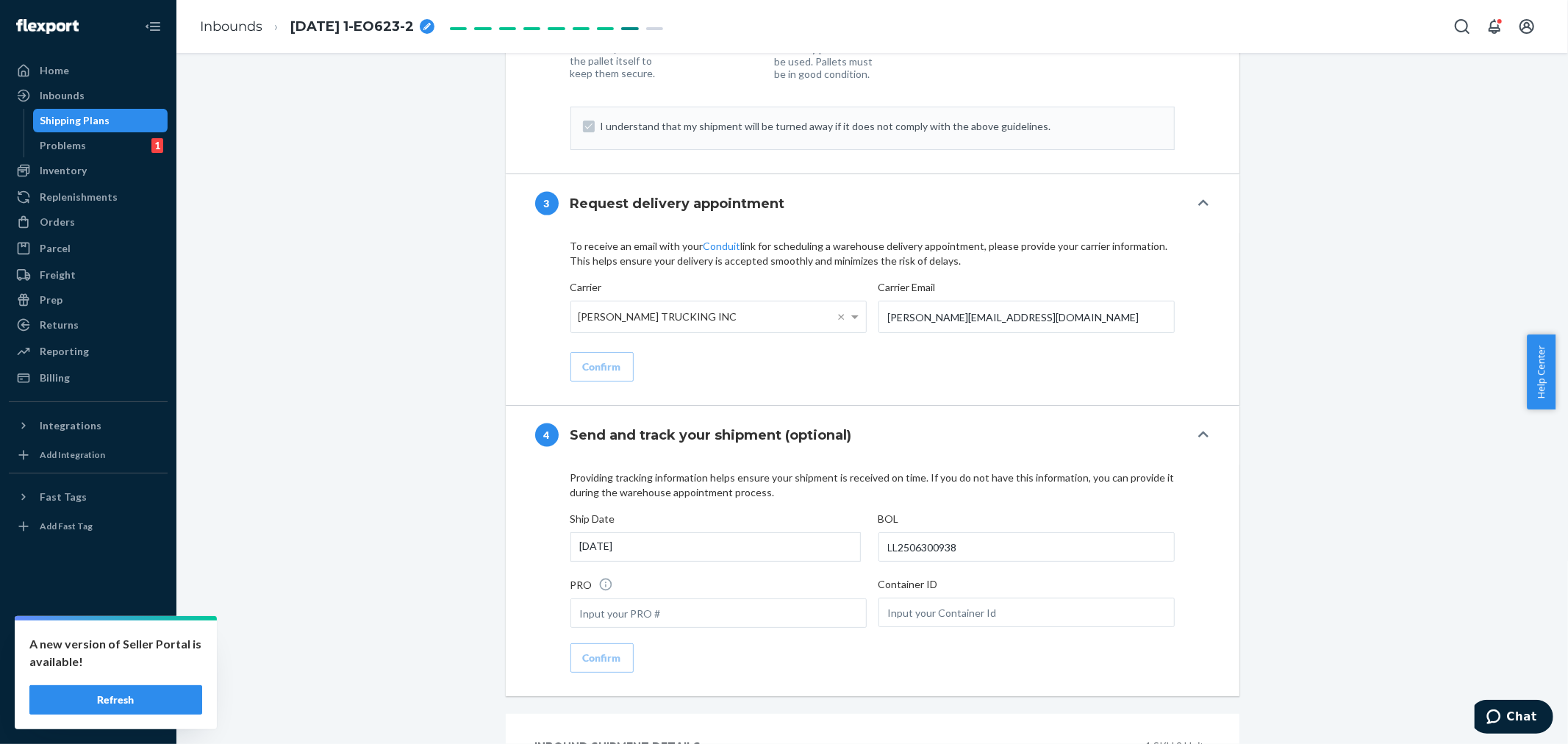
scroll to position [1935, 0]
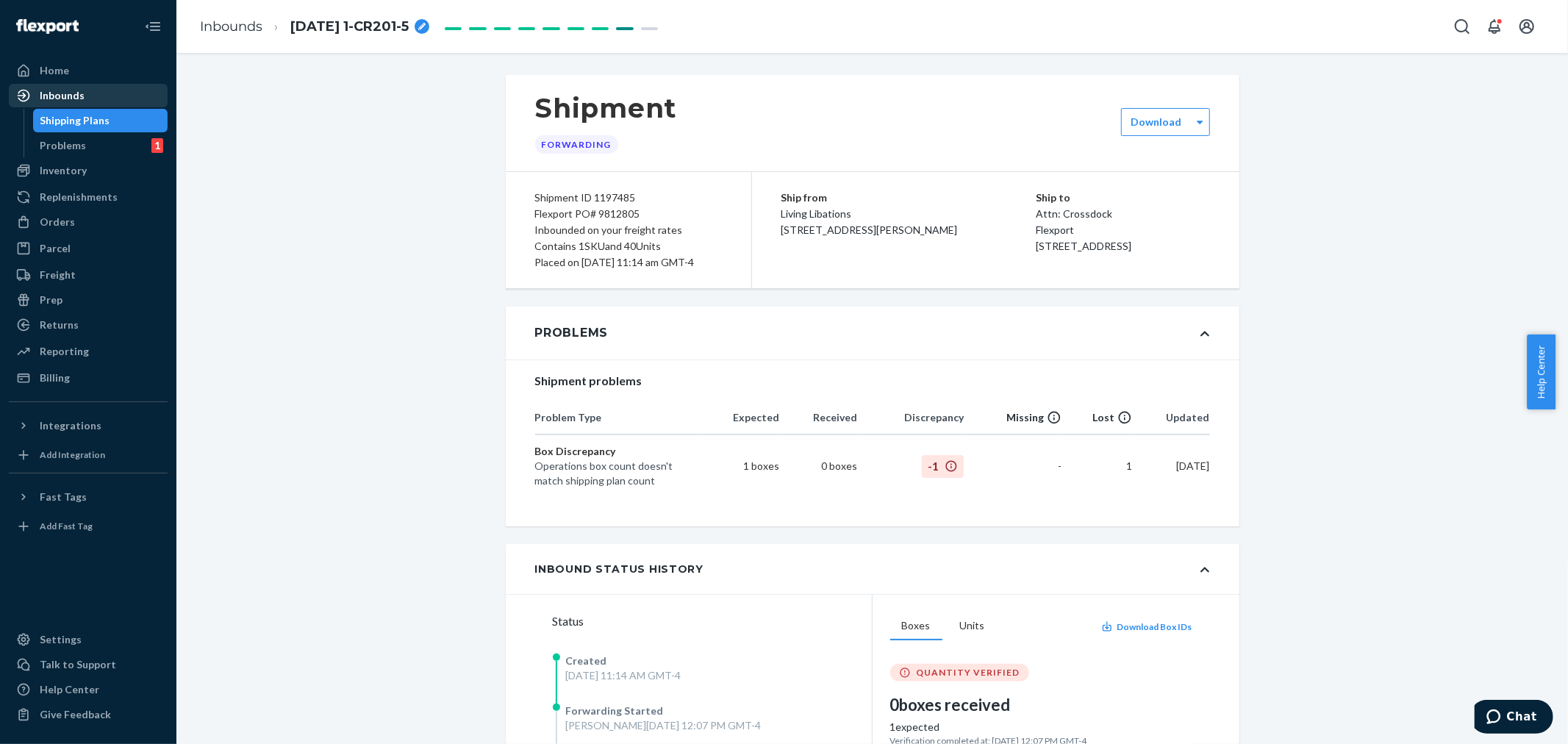
click at [99, 96] on div "Inbounds" at bounding box center [88, 95] width 156 height 20
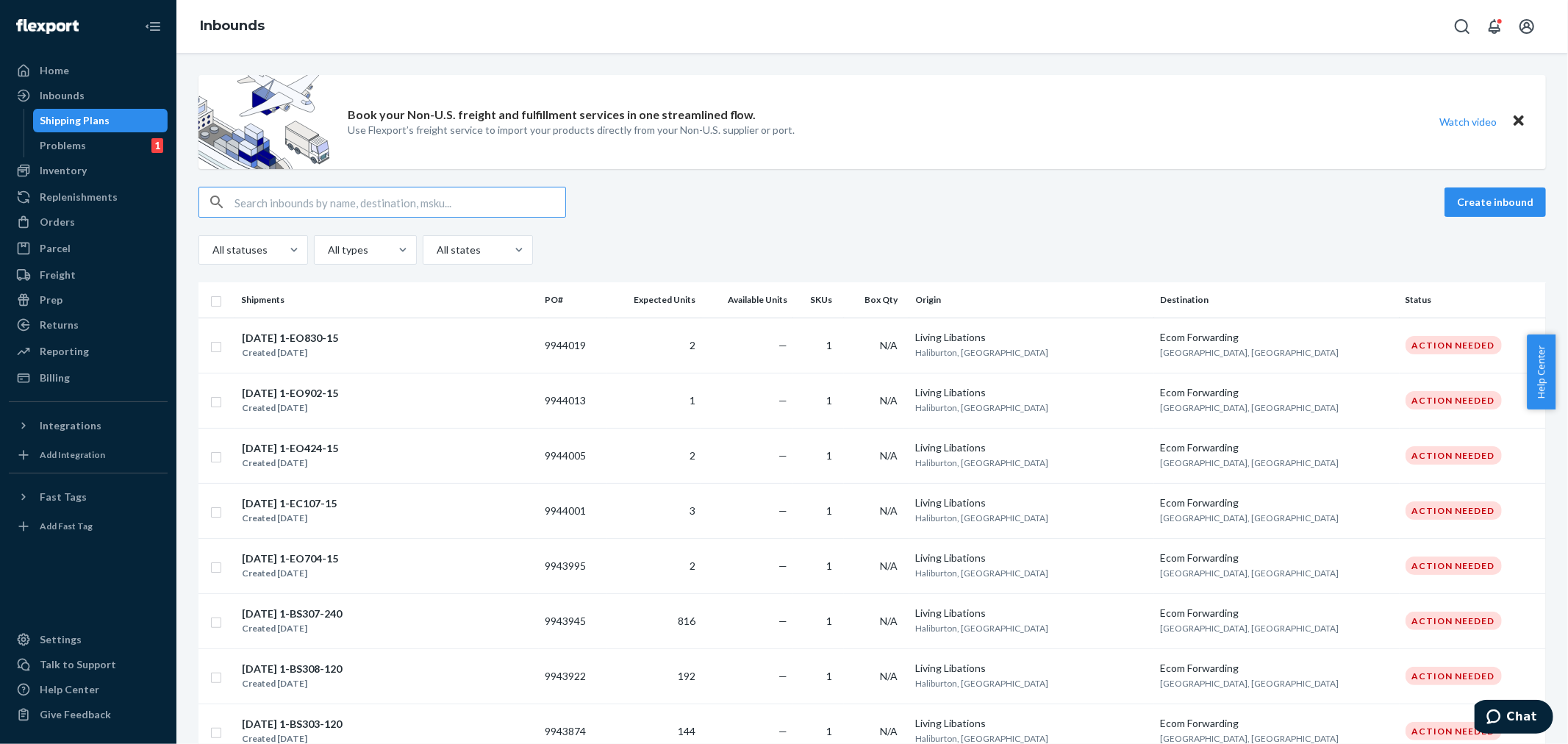
click at [251, 191] on input "text" at bounding box center [400, 202] width 331 height 30
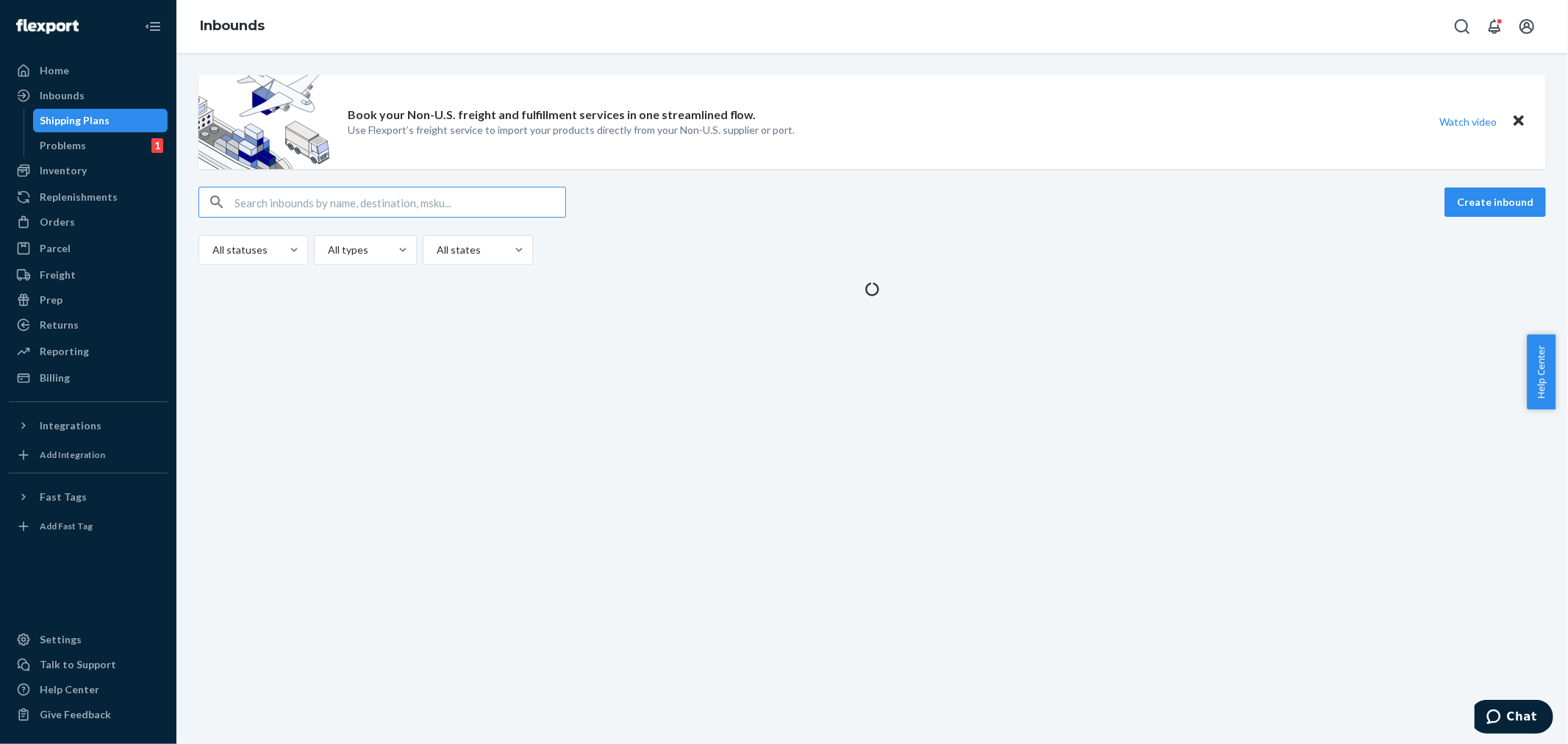
click at [245, 197] on input "text" at bounding box center [400, 202] width 331 height 30
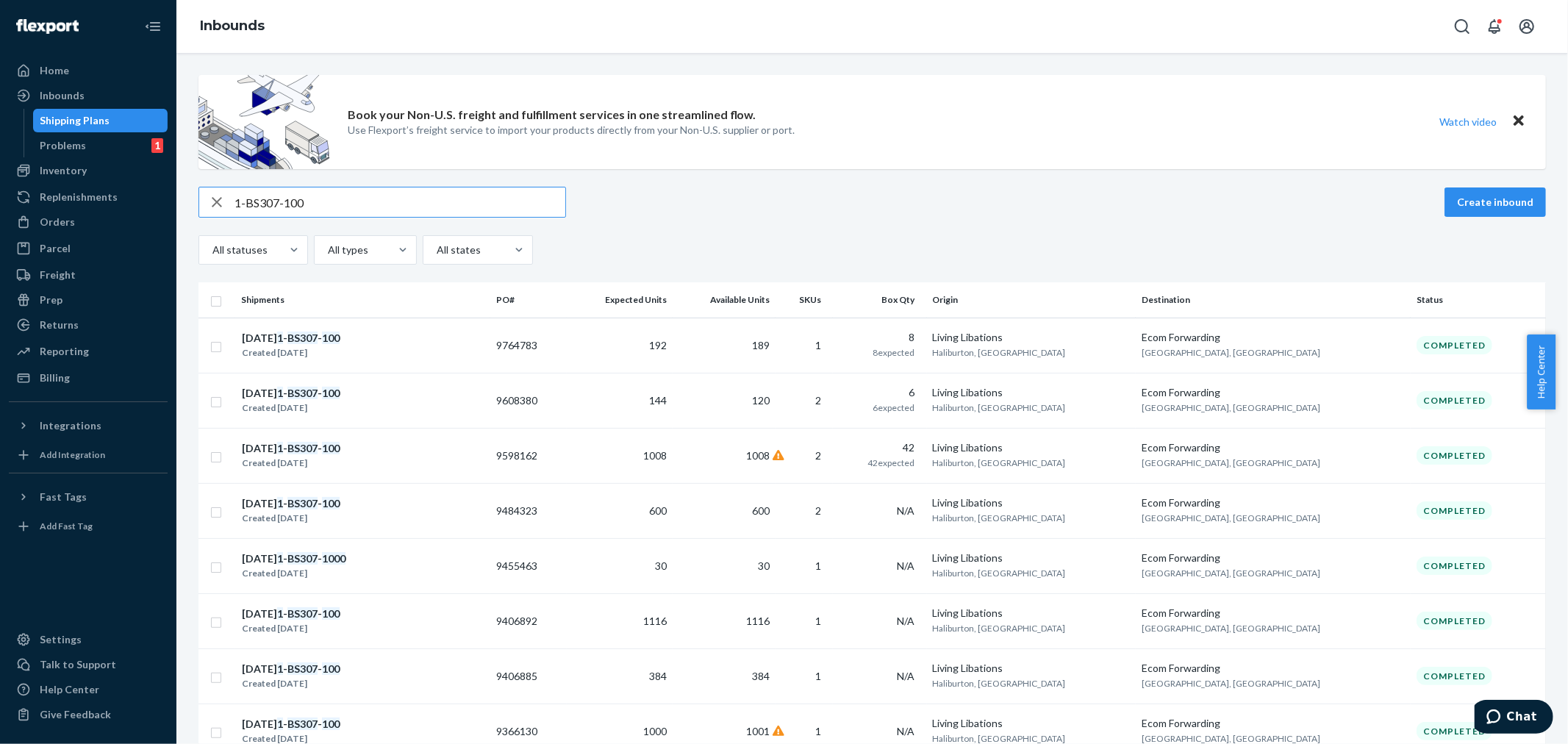
type input "1-BS307-100"
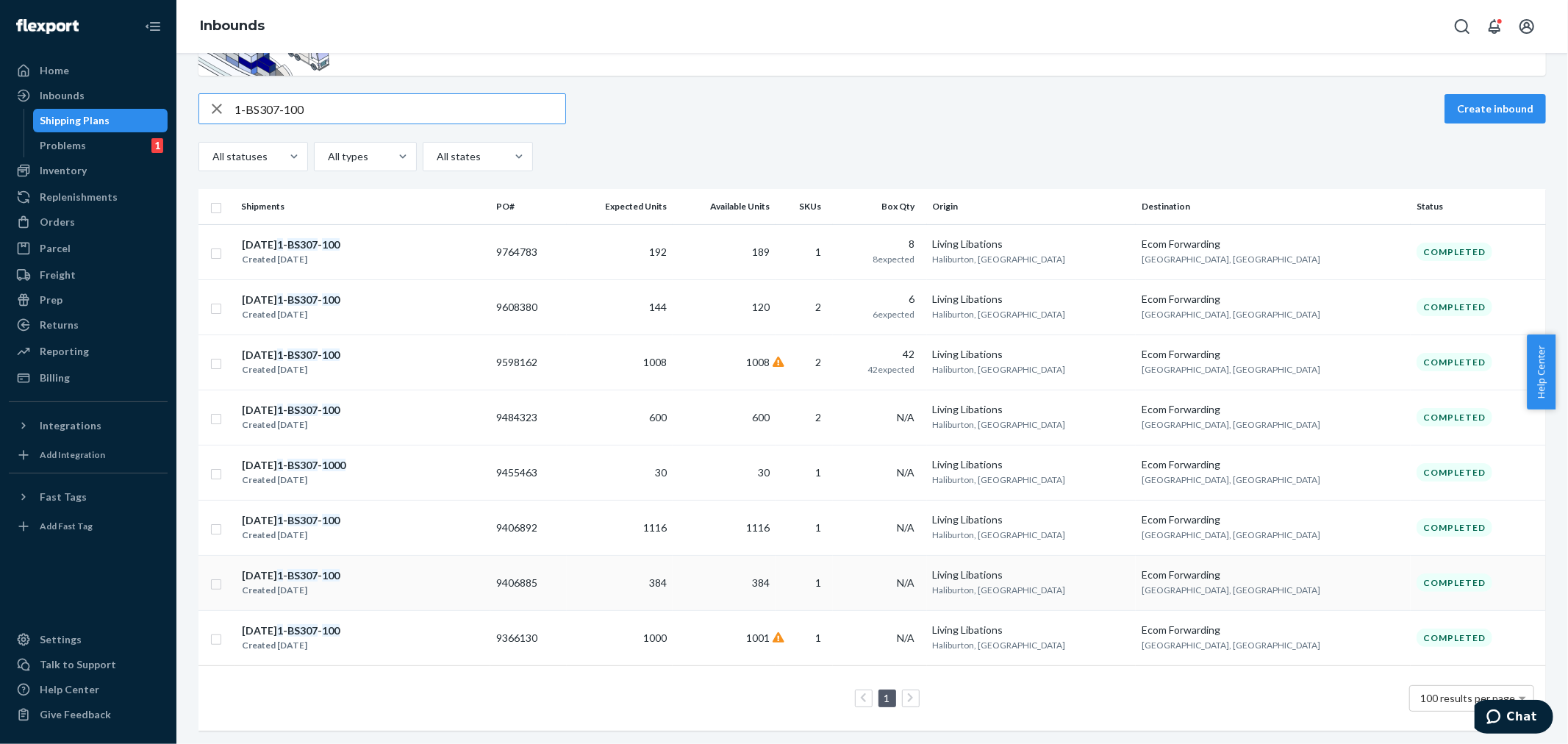
scroll to position [108, 0]
click at [424, 290] on div "02.20.2025 1 - BS307 - 100 Created Feb 20, 2025" at bounding box center [362, 305] width 243 height 30
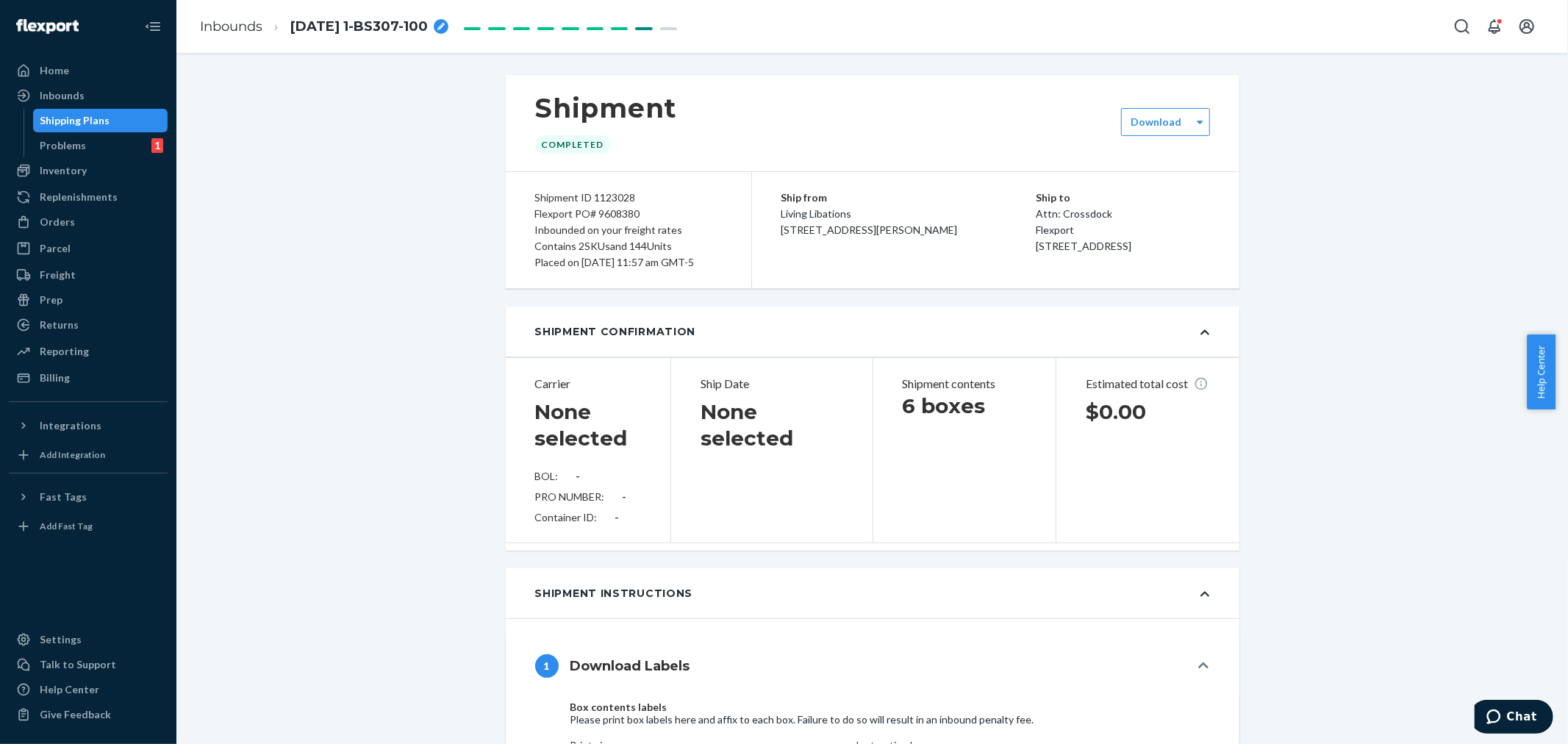
type input "LL2503070754"
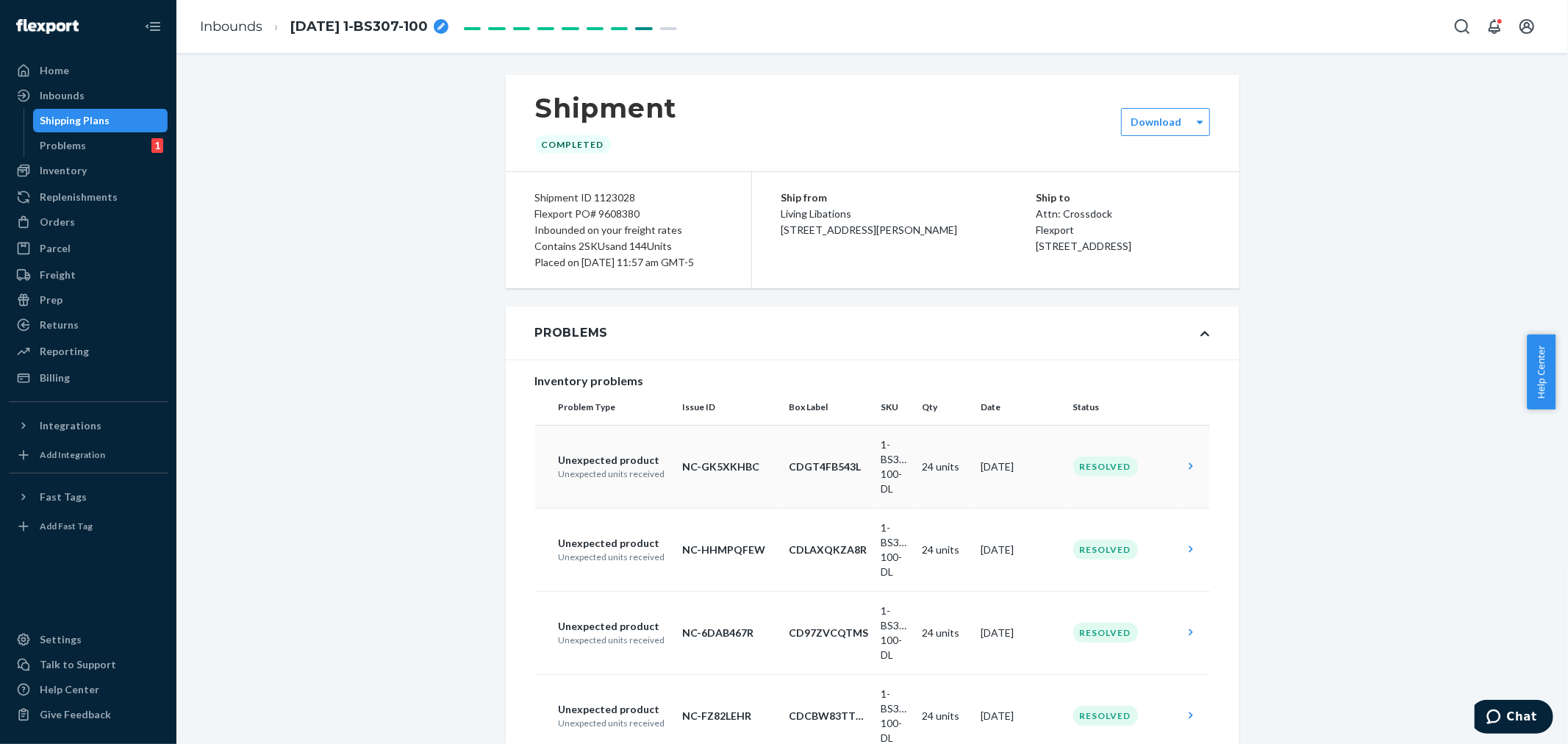
click at [1160, 480] on td "Resolved" at bounding box center [1122, 466] width 110 height 83
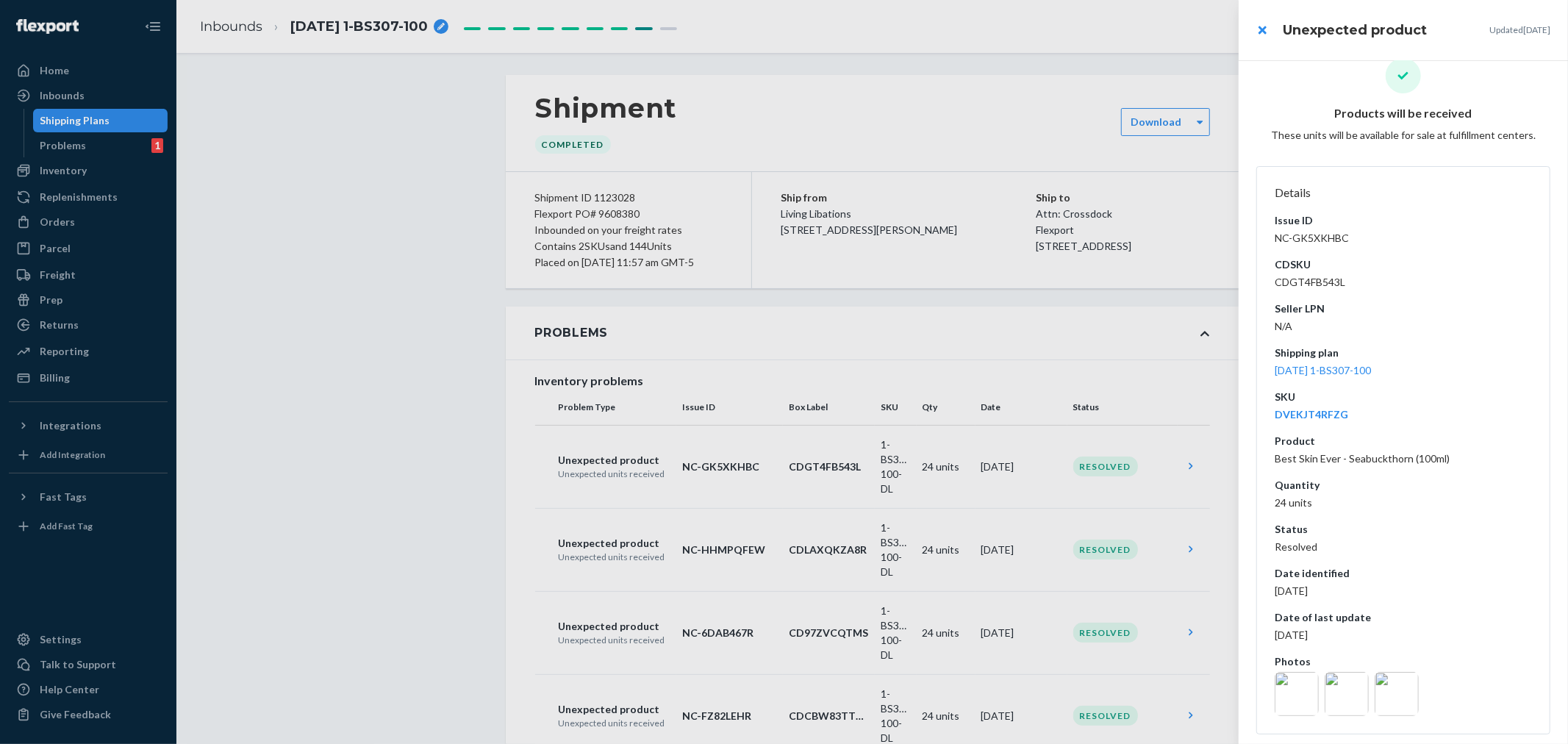
scroll to position [39, 0]
click at [1111, 570] on div at bounding box center [784, 372] width 1568 height 744
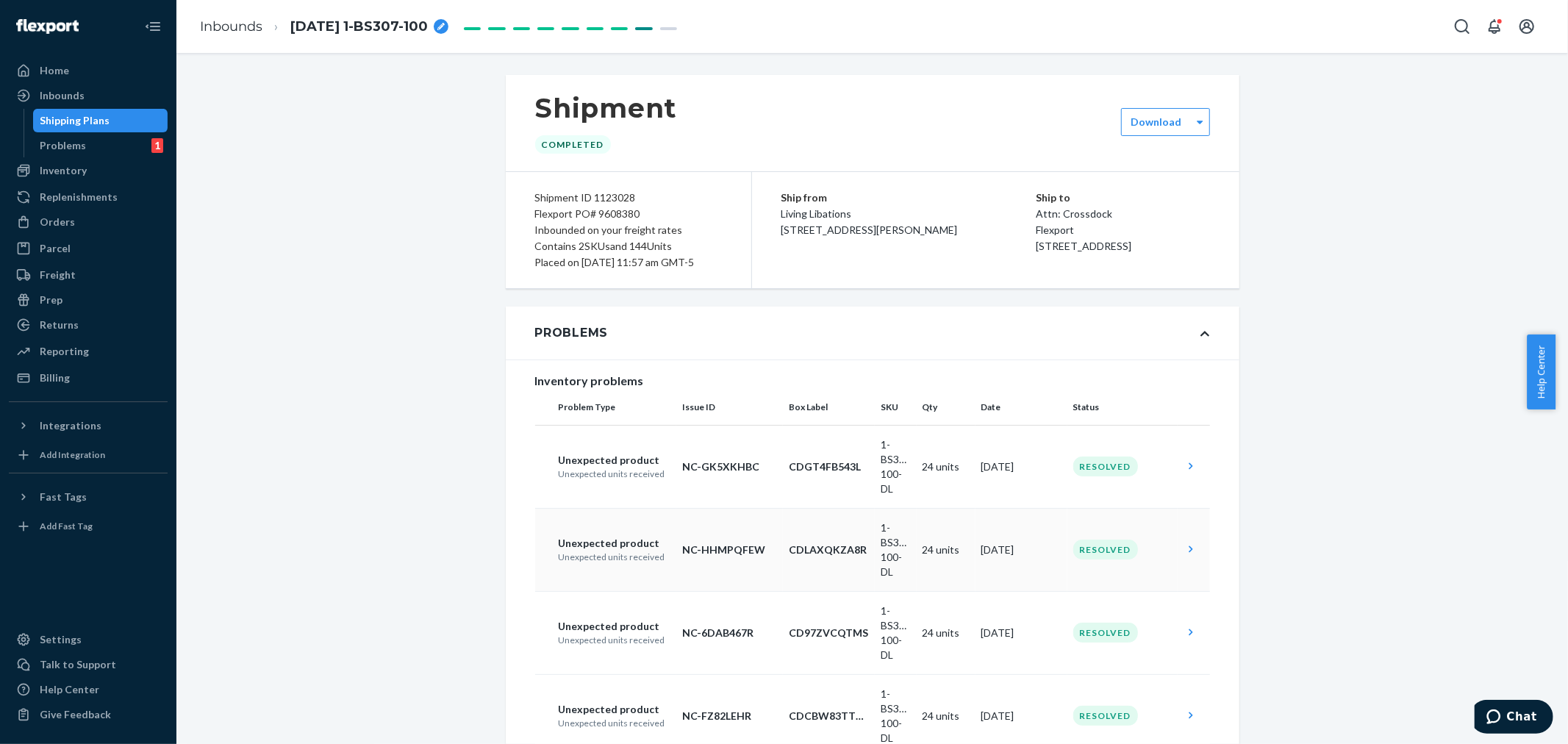
click at [1110, 559] on div "Resolved" at bounding box center [1105, 548] width 65 height 19
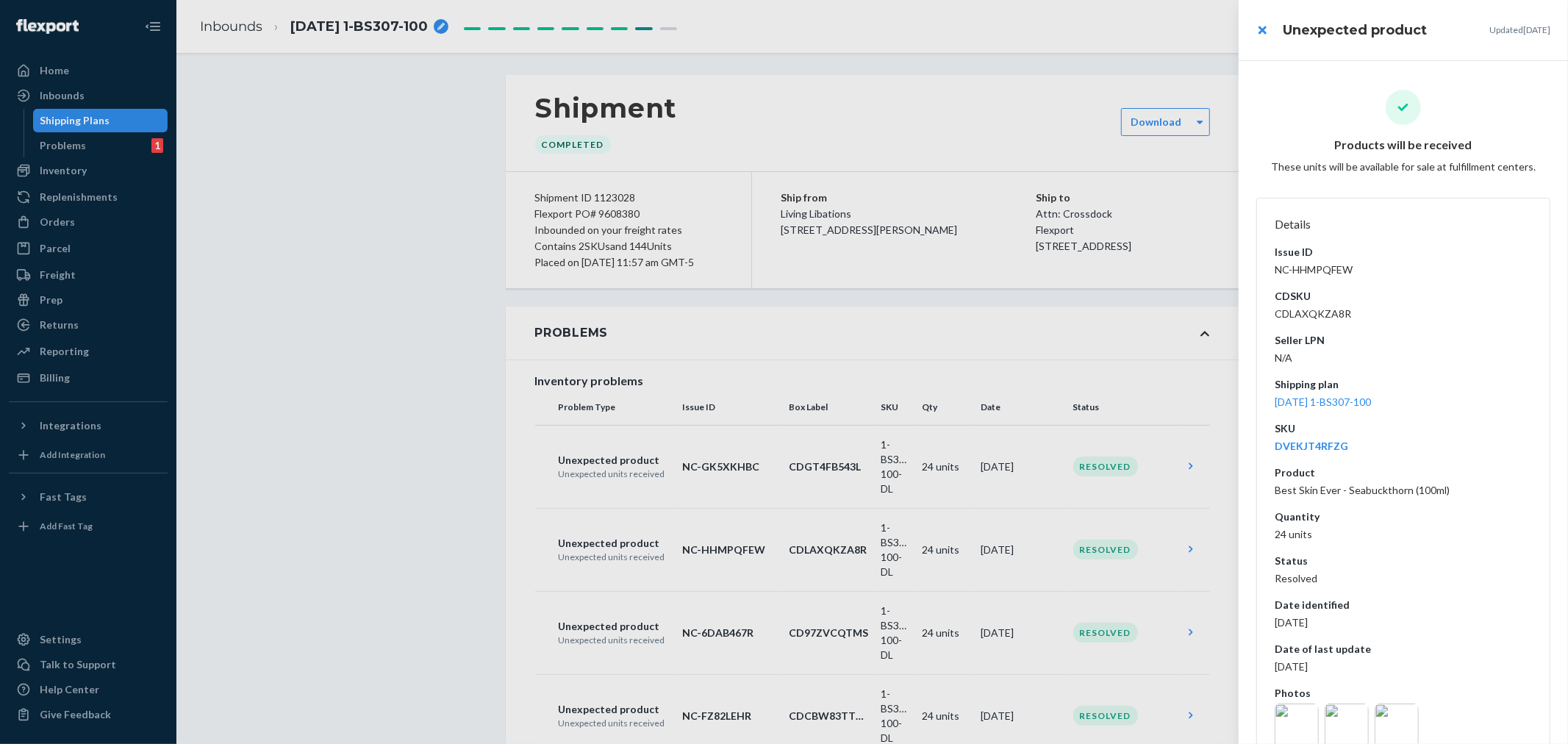
click at [1159, 645] on div at bounding box center [784, 372] width 1568 height 744
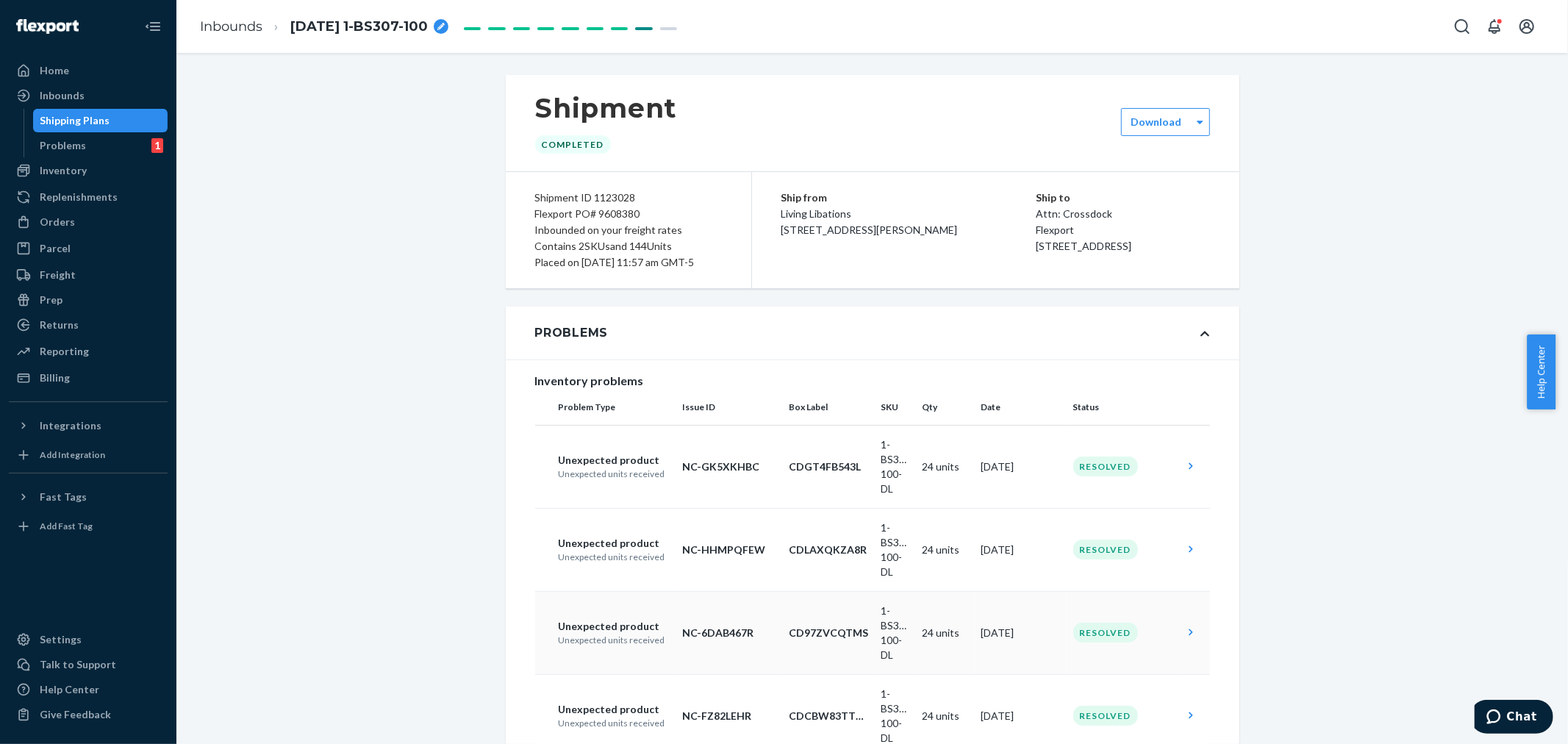
click at [1160, 645] on td "Resolved" at bounding box center [1122, 632] width 110 height 83
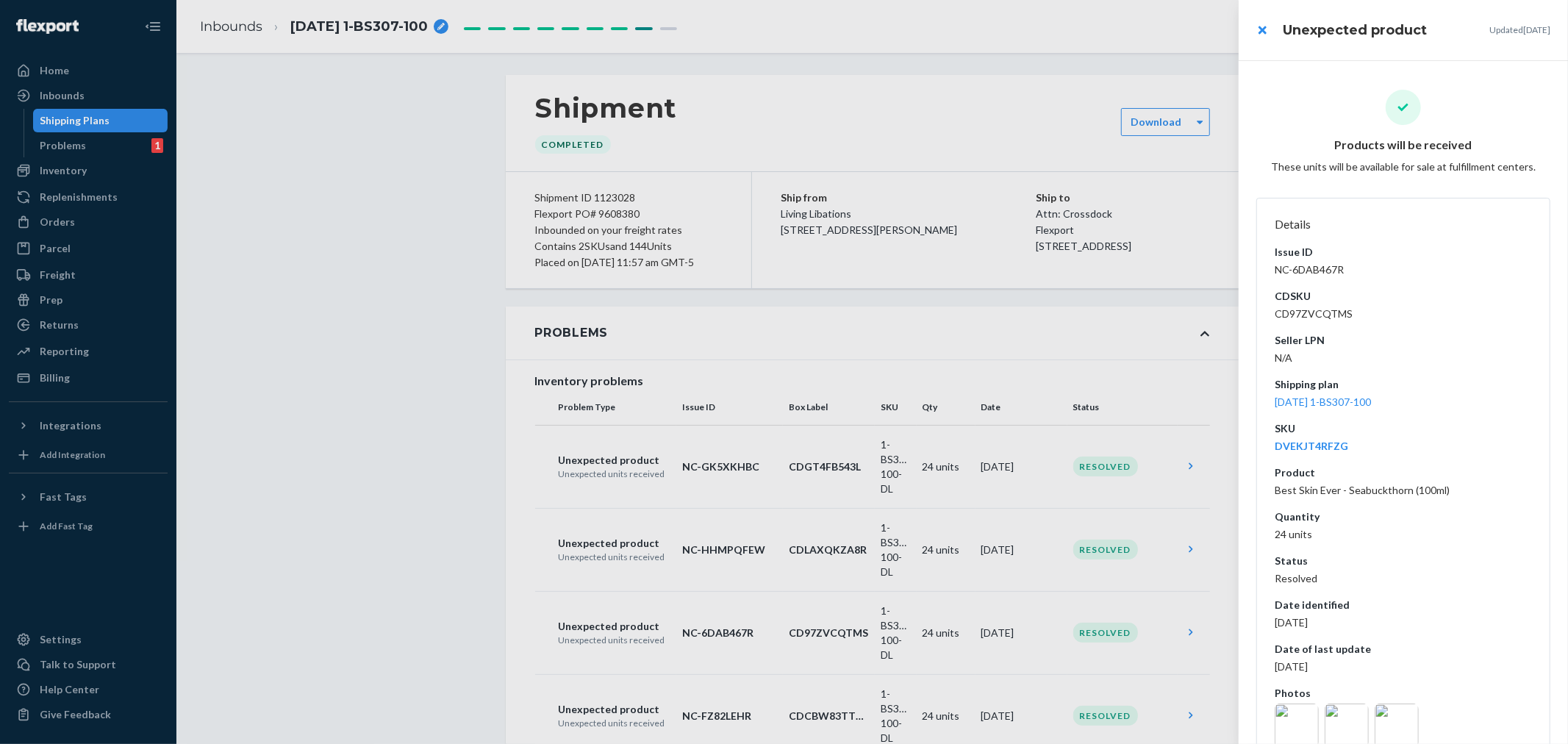
click at [1122, 722] on div at bounding box center [784, 372] width 1568 height 744
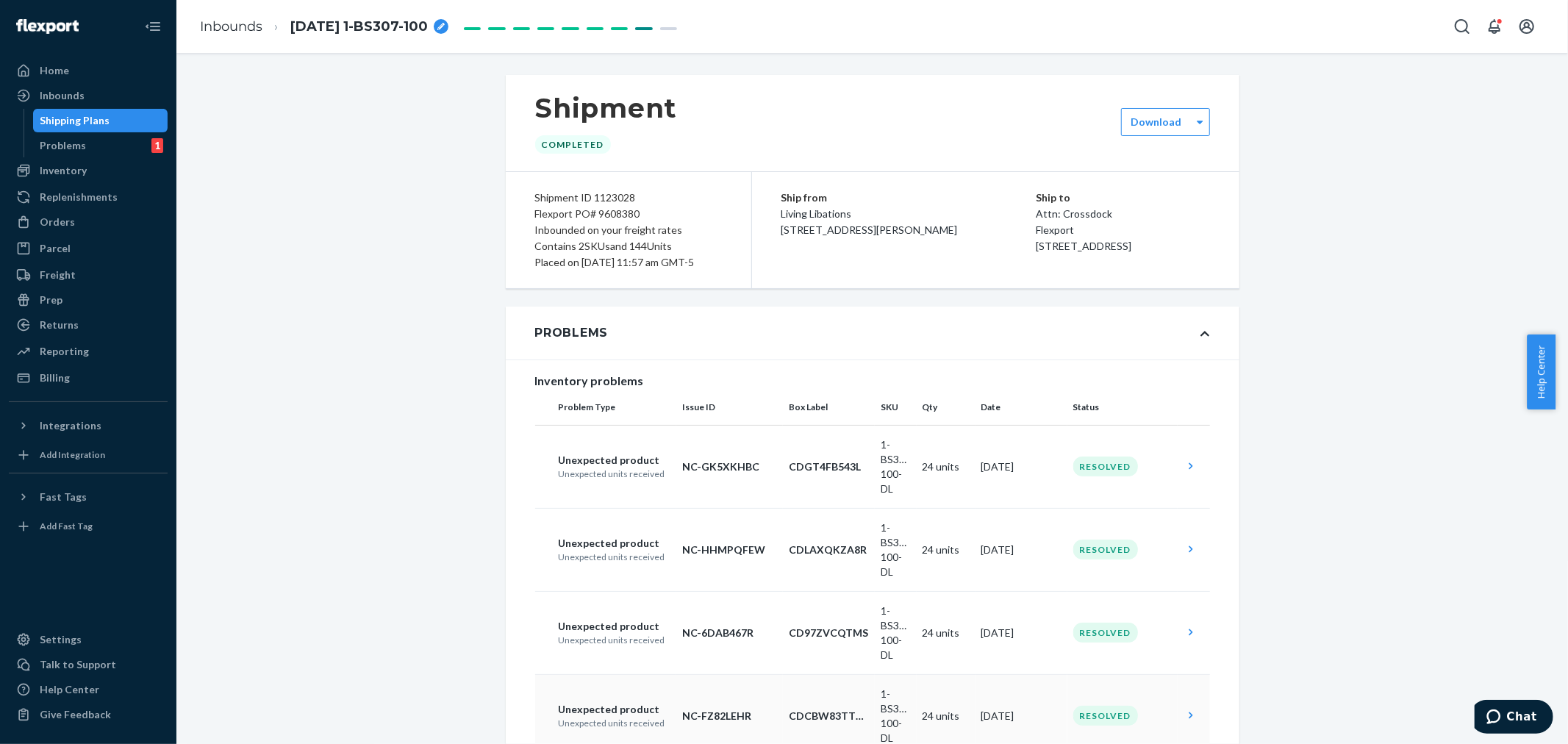
click at [1177, 723] on td at bounding box center [1193, 715] width 32 height 83
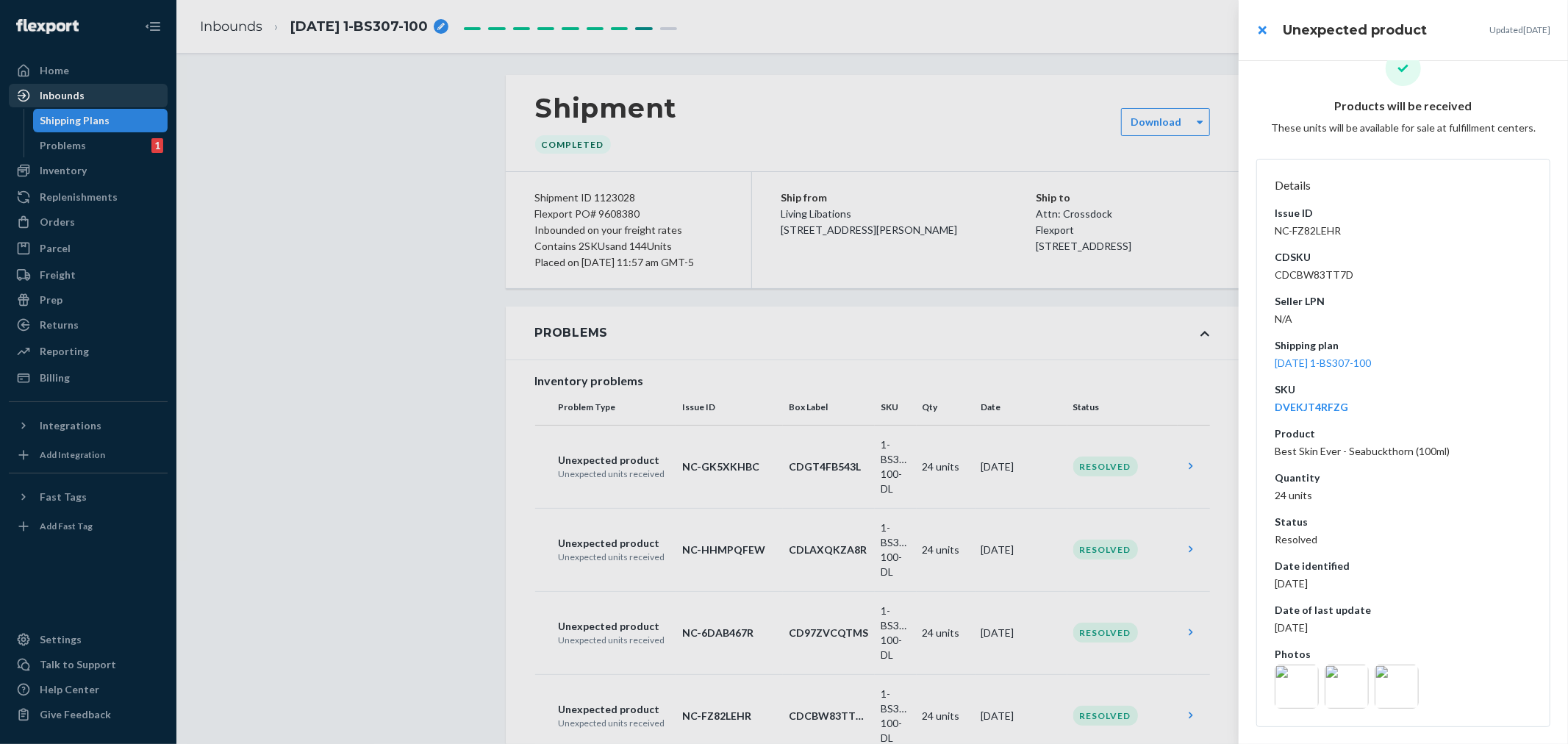
click at [66, 92] on div at bounding box center [784, 372] width 1568 height 744
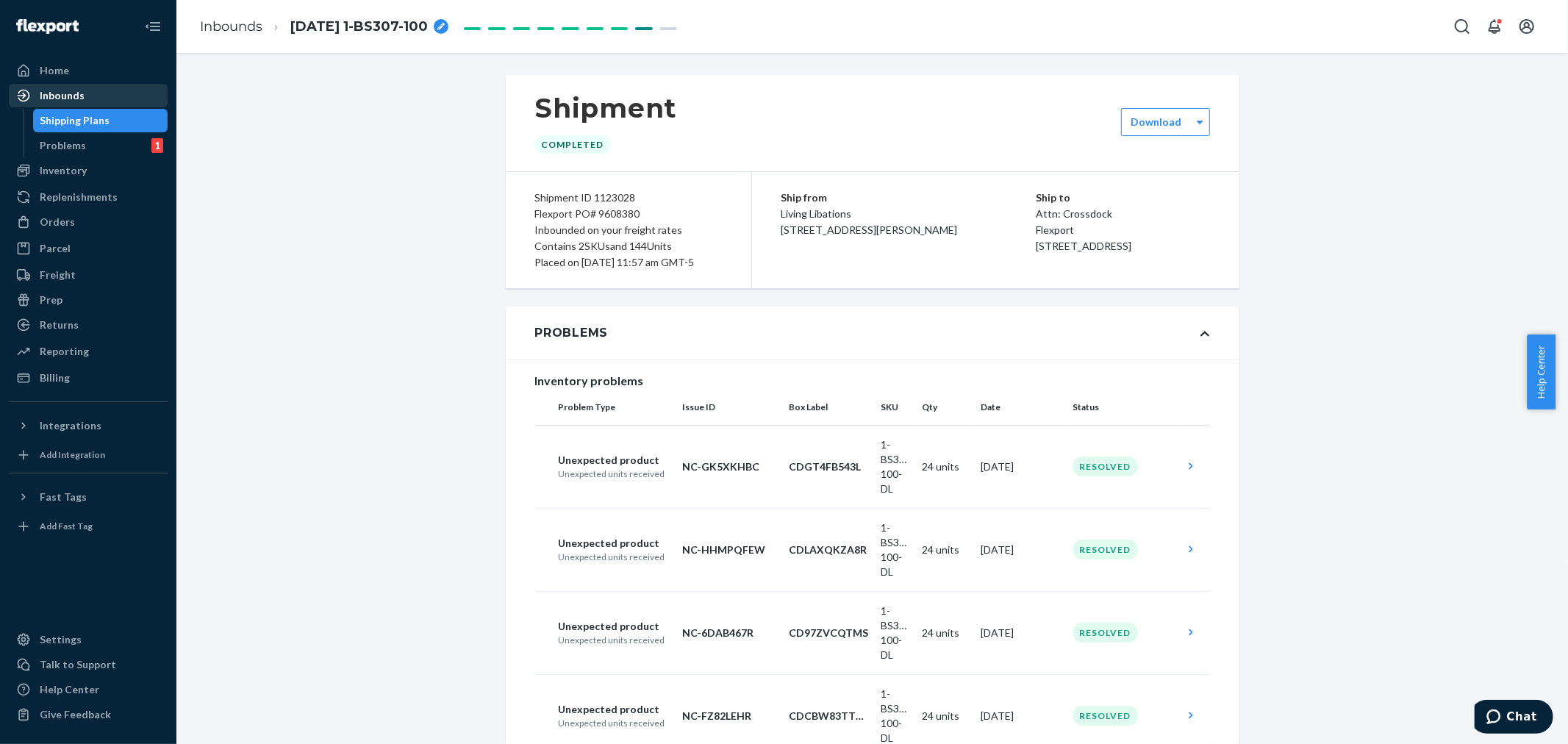
drag, startPoint x: 66, startPoint y: 92, endPoint x: 81, endPoint y: 95, distance: 15.3
click at [66, 92] on div "Inbounds" at bounding box center [62, 96] width 45 height 15
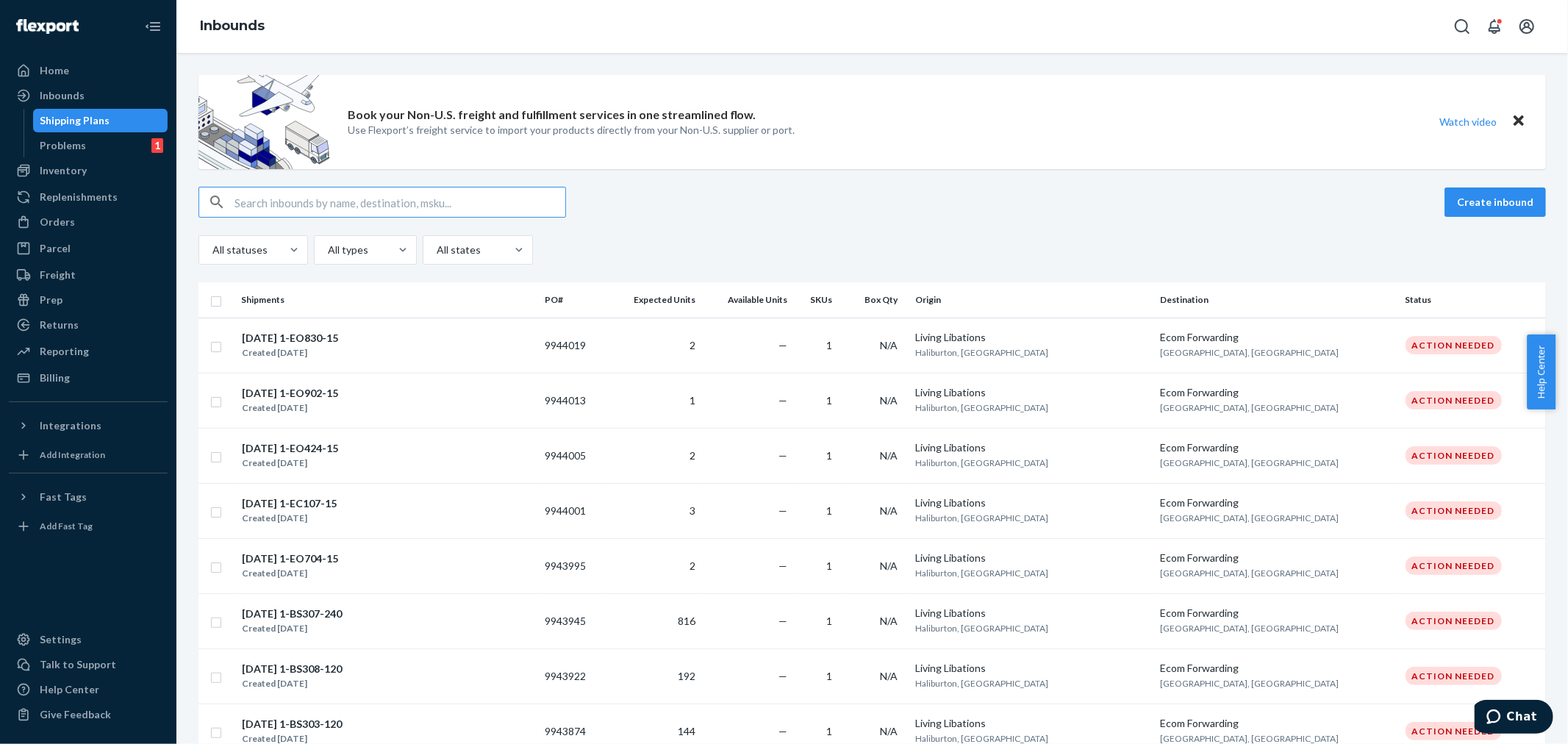
click at [243, 200] on input "text" at bounding box center [400, 202] width 331 height 30
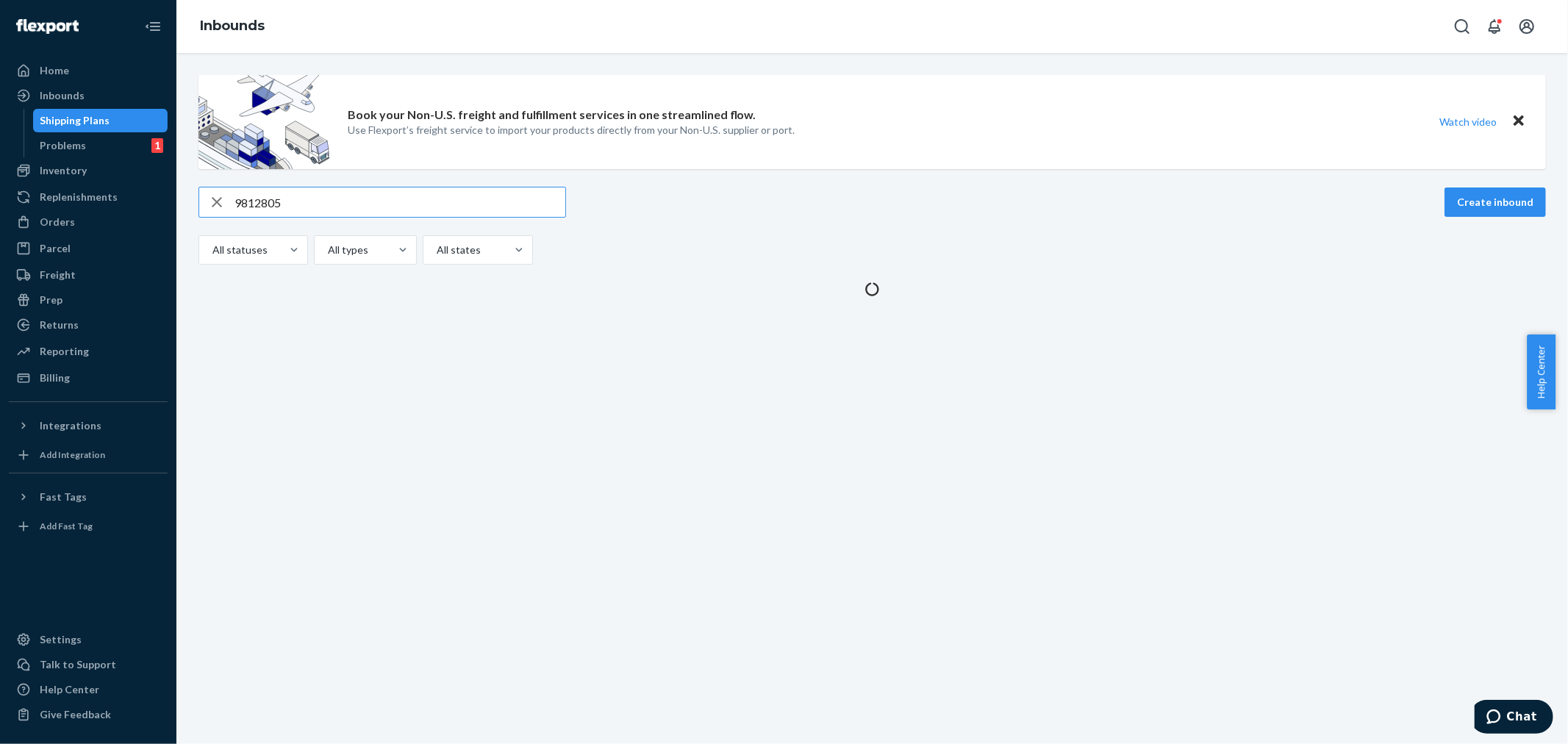
type input "9812805"
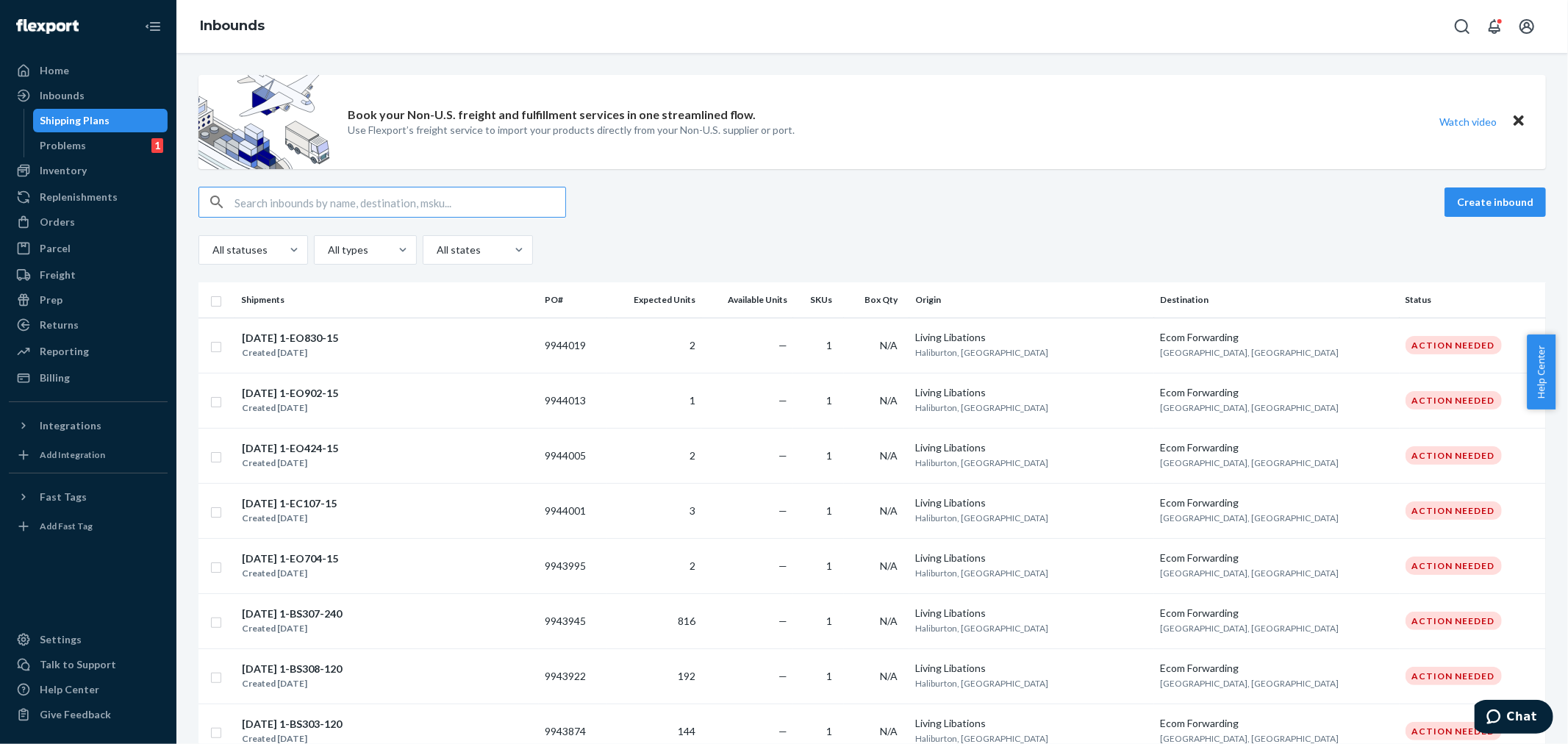
click at [289, 198] on input "text" at bounding box center [400, 202] width 331 height 30
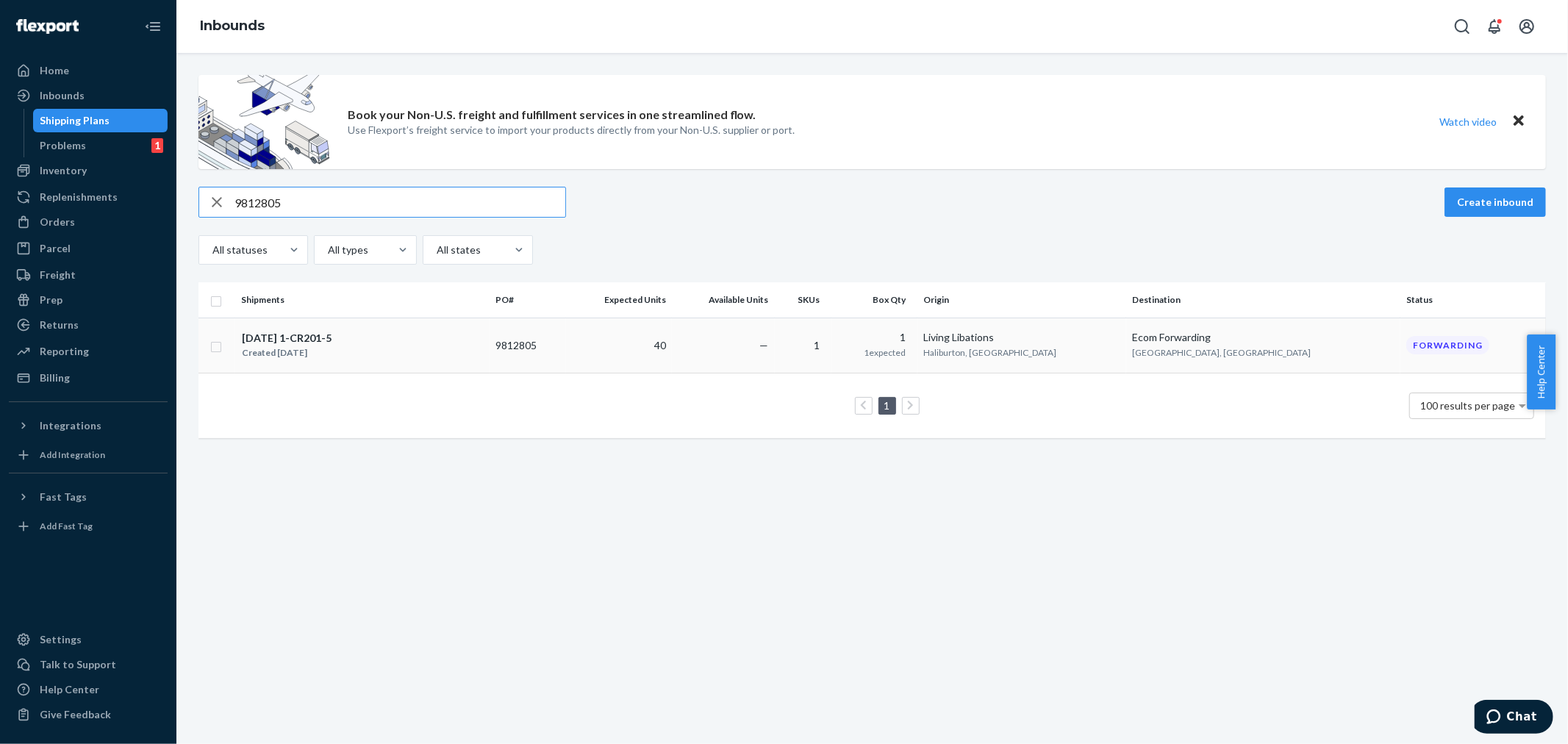
type input "9812805"
click at [566, 350] on td "9812805" at bounding box center [527, 345] width 77 height 55
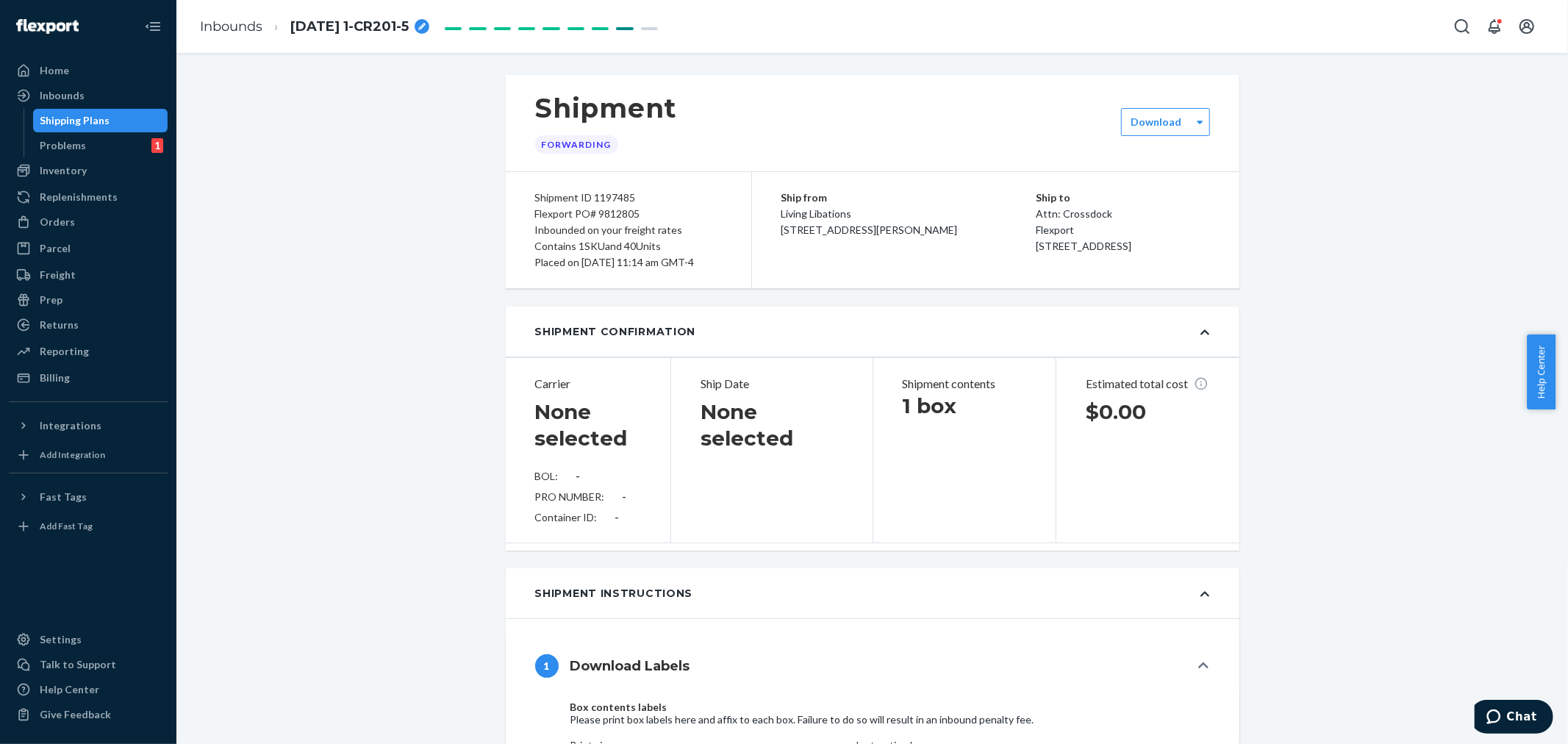
type input "LL2506230813"
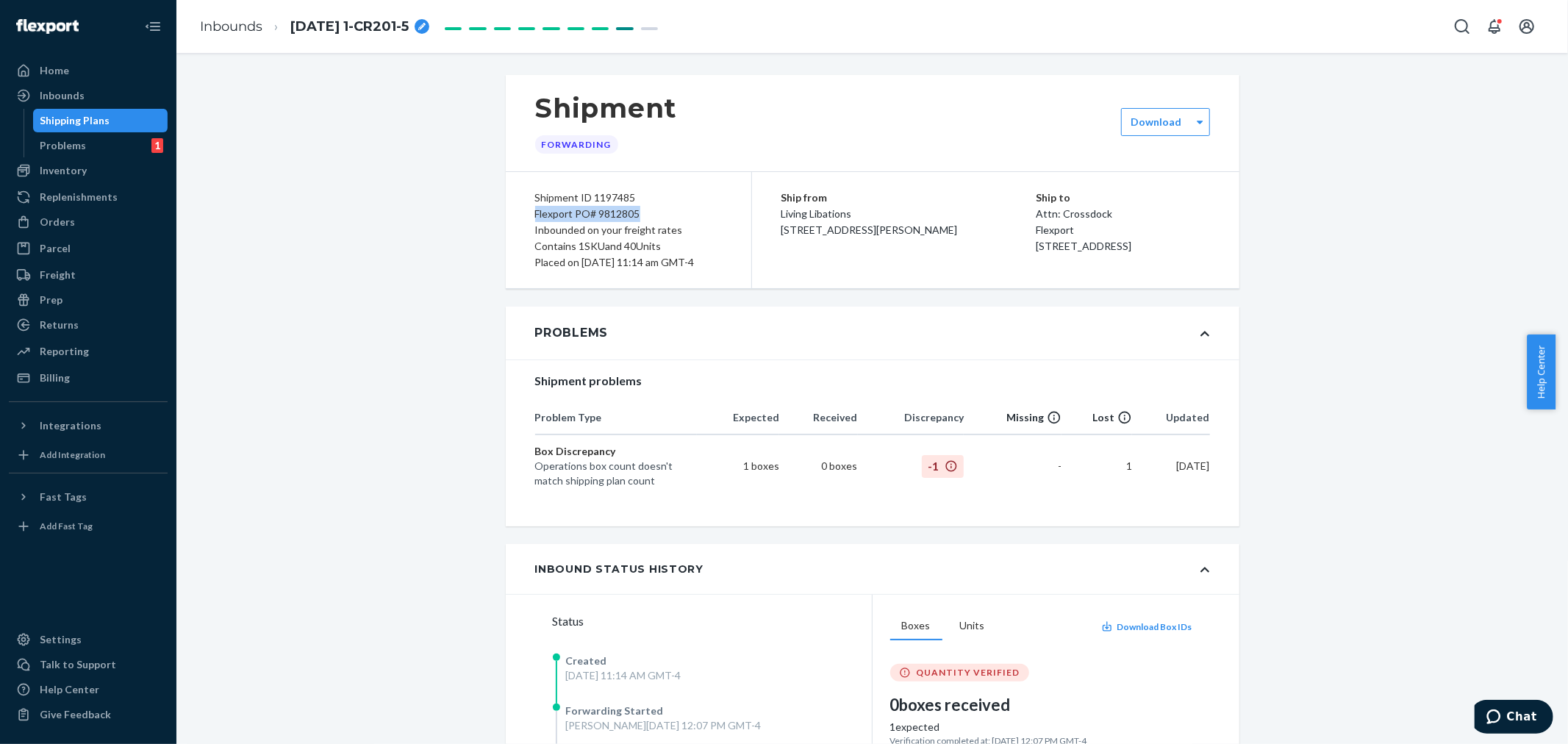
drag, startPoint x: 636, startPoint y: 211, endPoint x: 525, endPoint y: 208, distance: 111.0
click at [525, 208] on div "Shipment ID 1197485 Flexport PO# 9812805 Inbounded on your freight rates Contai…" at bounding box center [629, 230] width 247 height 116
copy div "Flexport PO# 9812805"
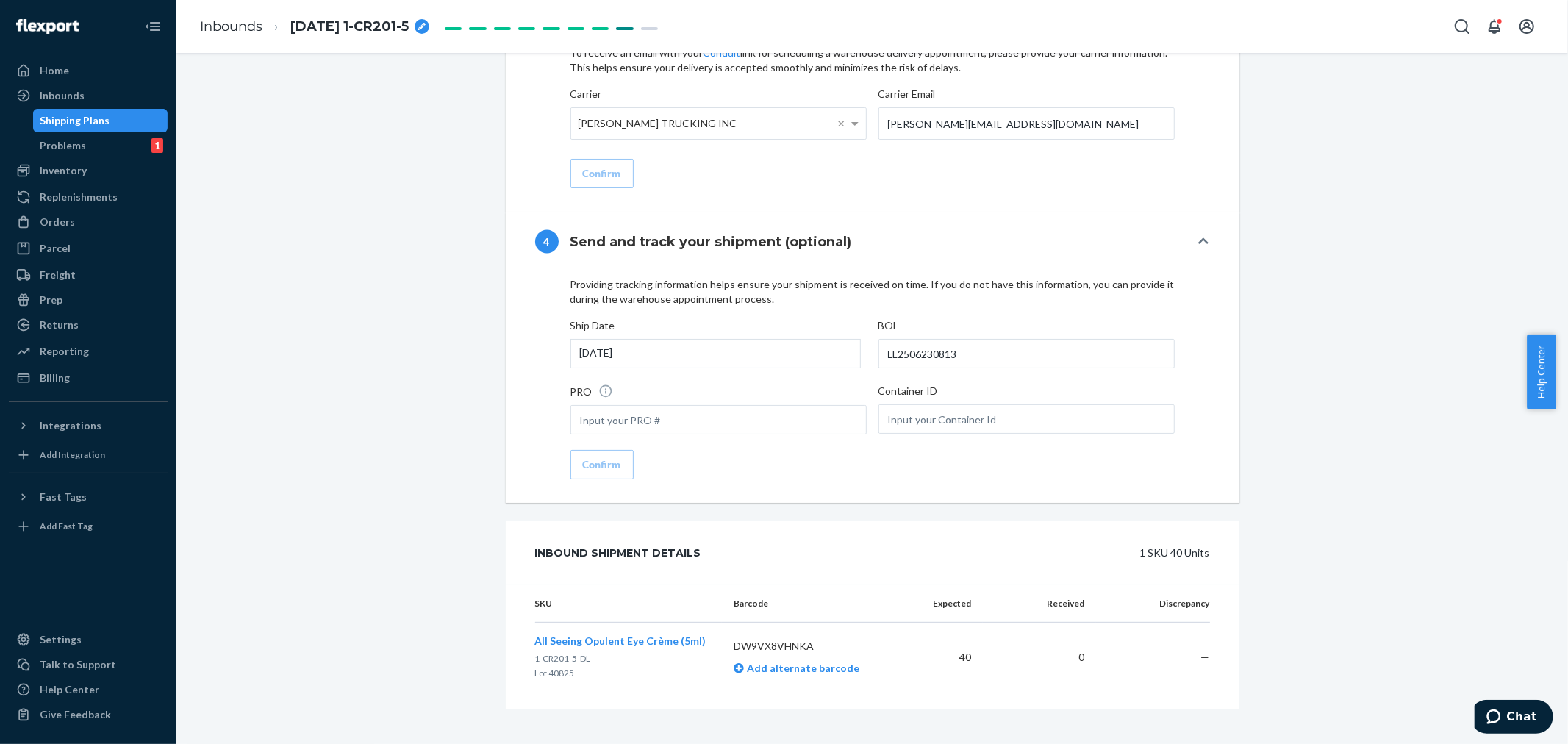
scroll to position [1937, 0]
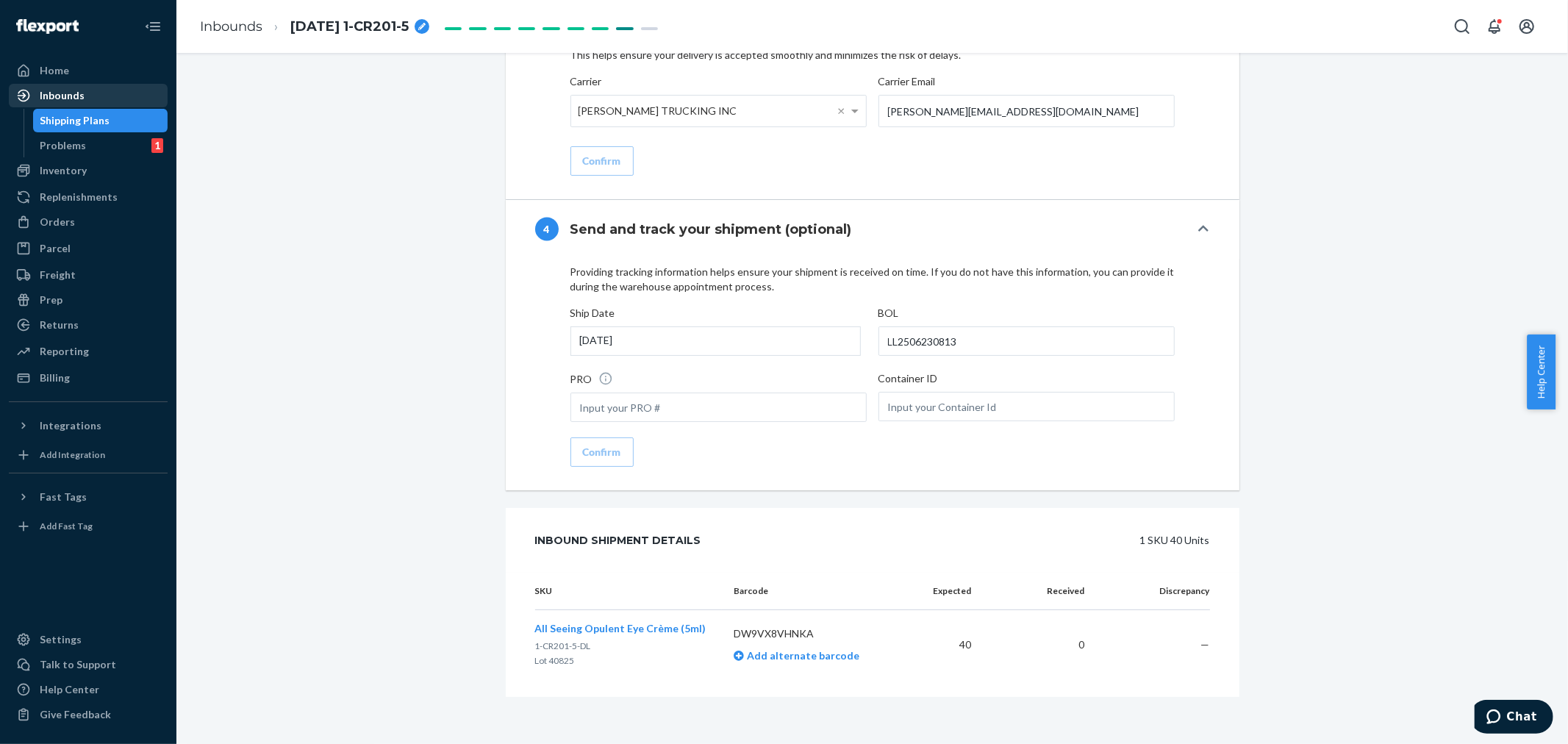
drag, startPoint x: 57, startPoint y: 98, endPoint x: 85, endPoint y: 97, distance: 28.0
click at [57, 98] on div "Inbounds" at bounding box center [62, 96] width 45 height 15
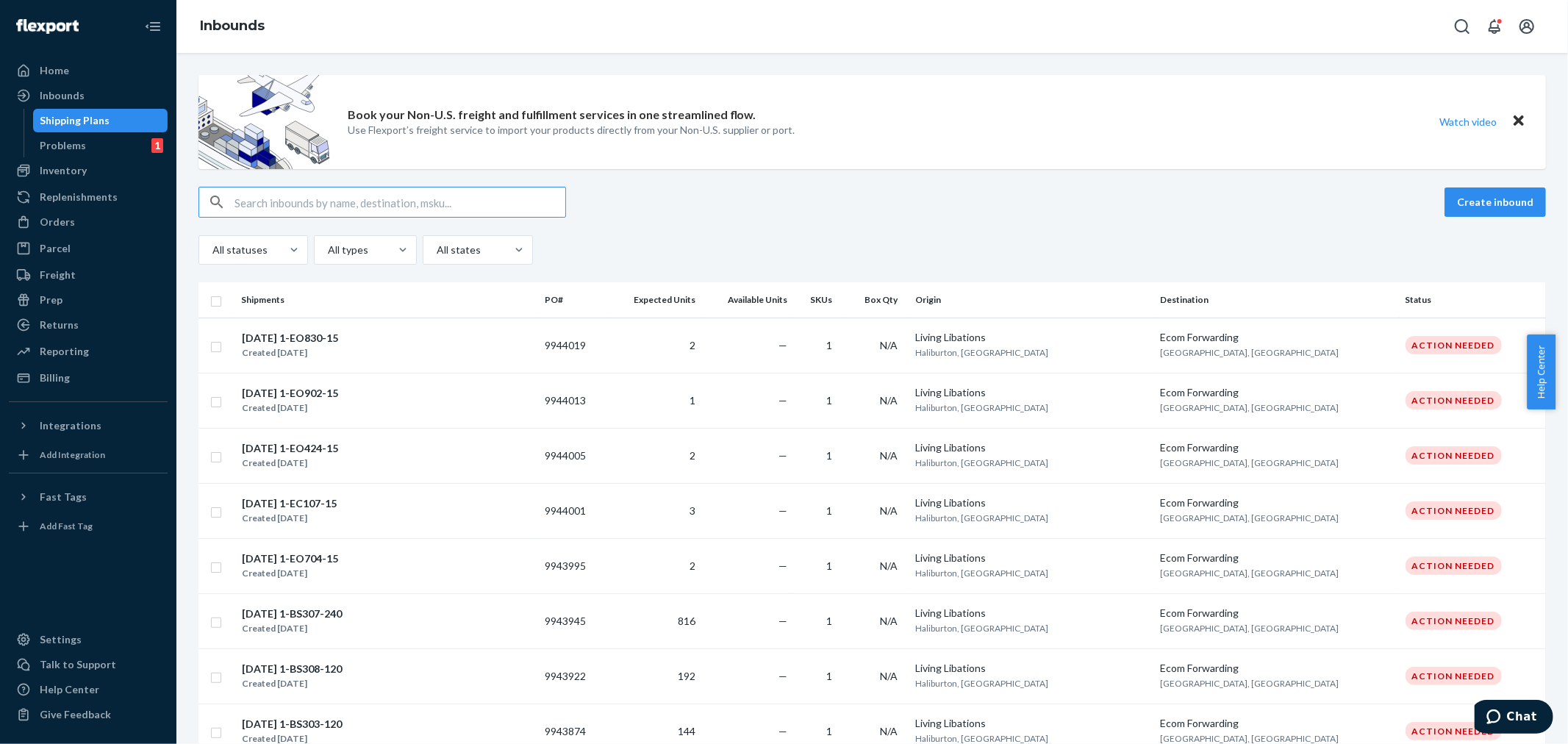
click at [265, 206] on input "text" at bounding box center [400, 202] width 331 height 30
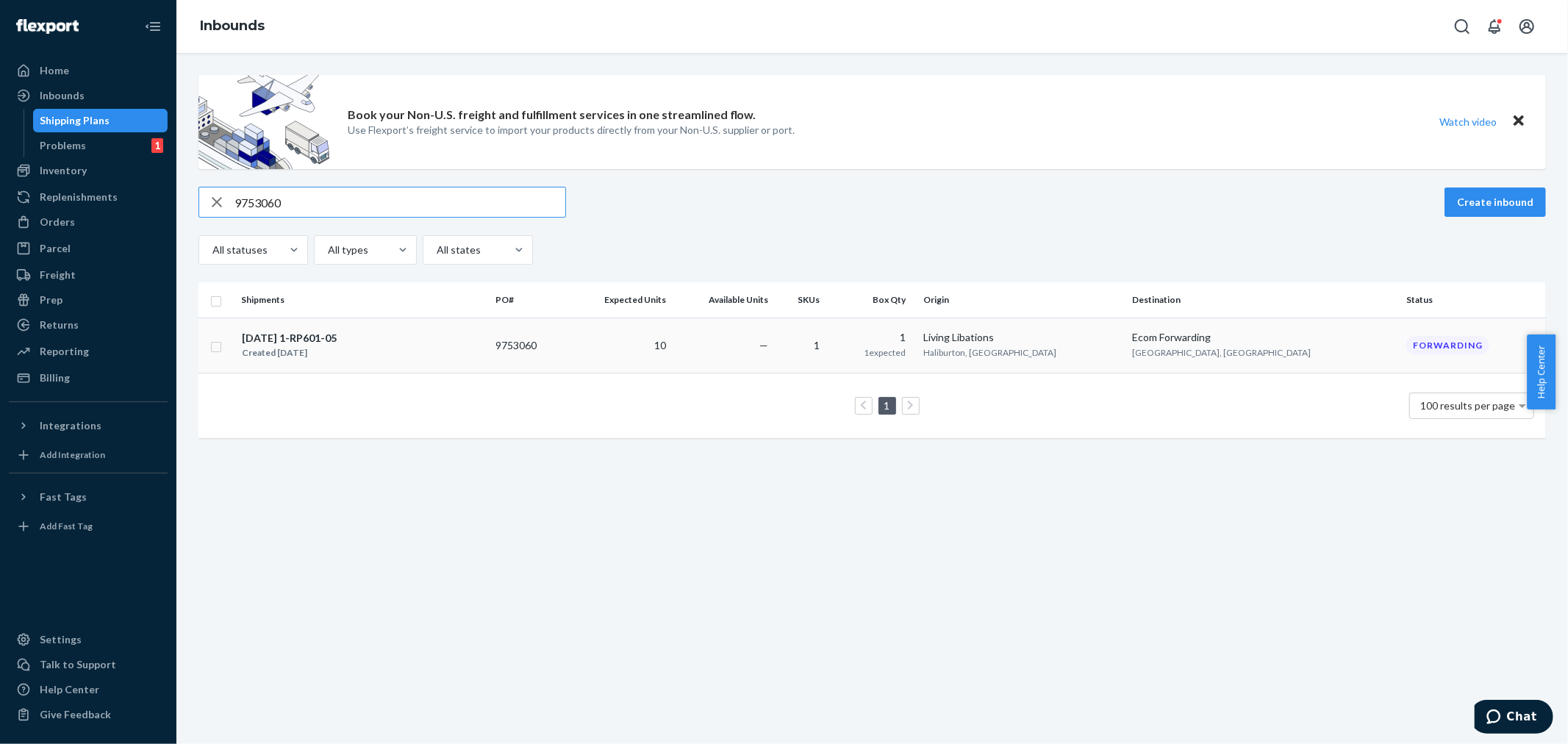
type input "9753060"
click at [566, 346] on td "9753060" at bounding box center [527, 345] width 77 height 55
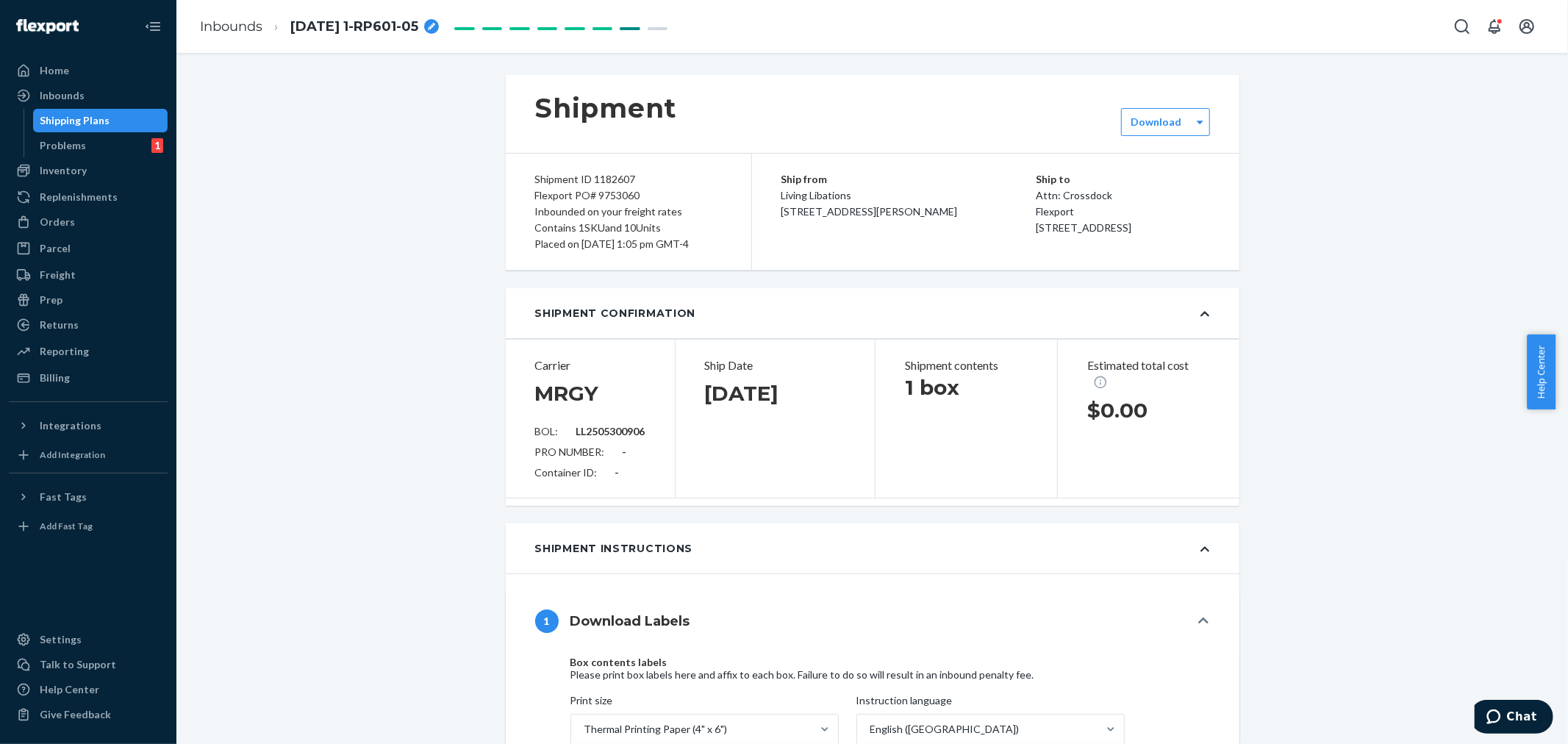
type input "LL2505300906"
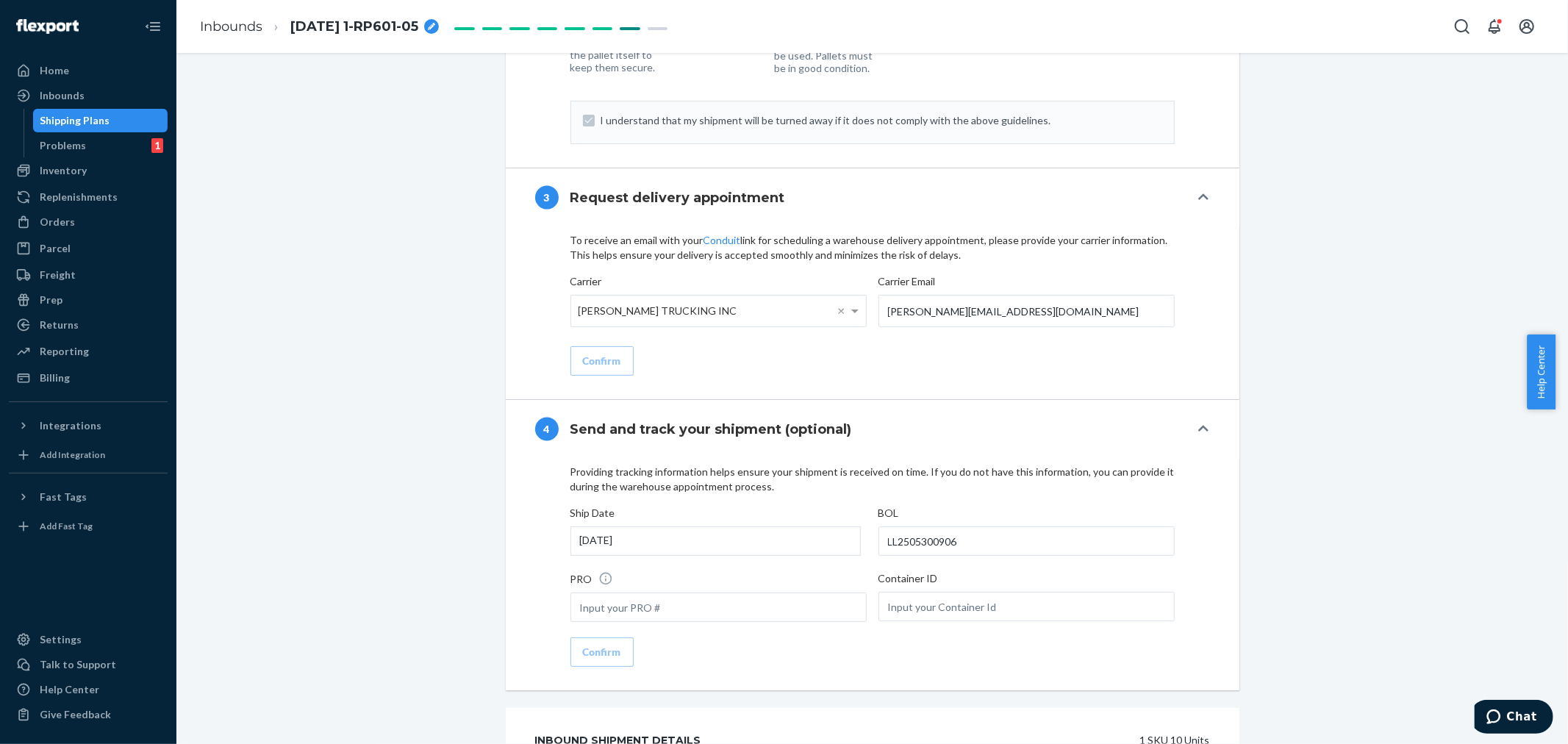
scroll to position [1920, 0]
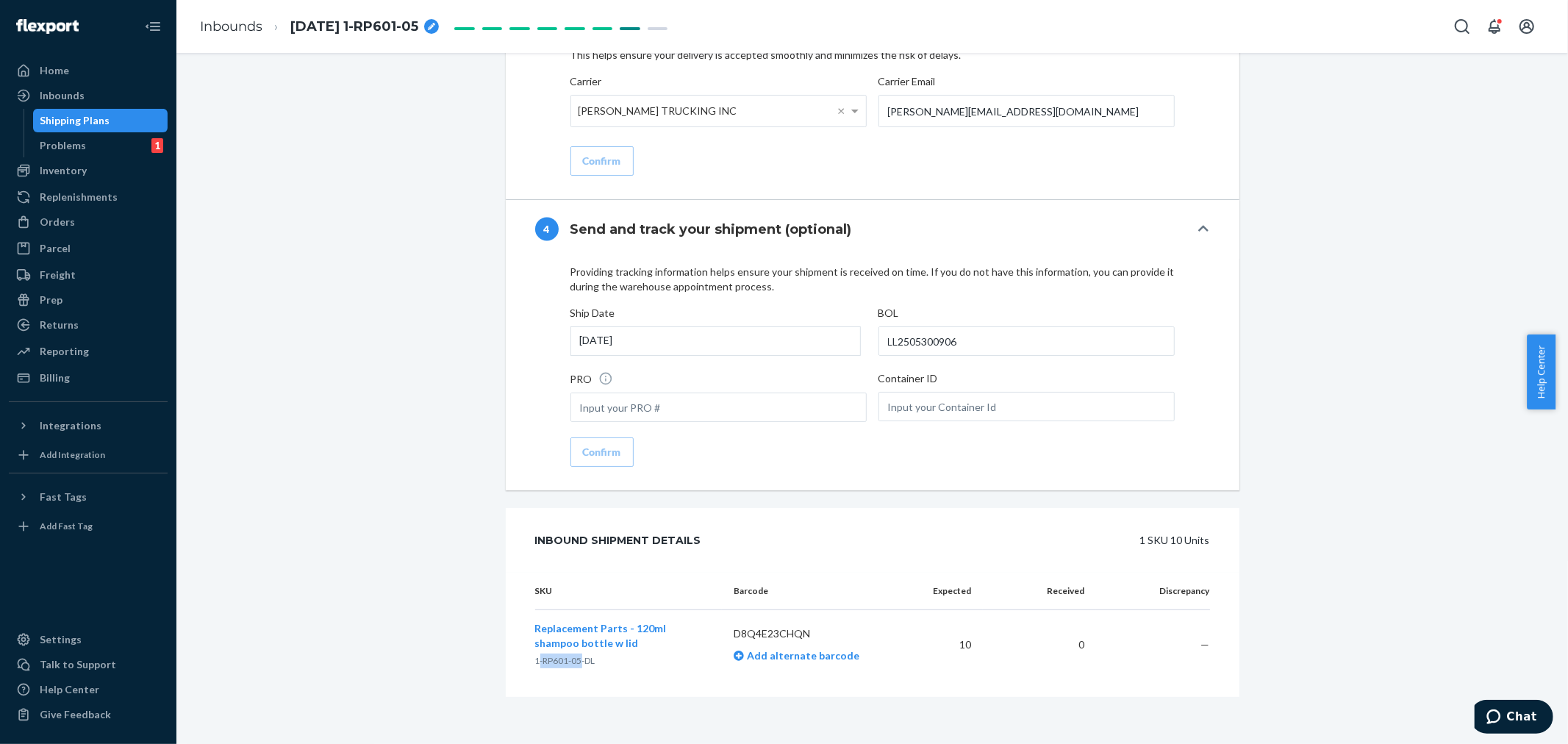
drag, startPoint x: 575, startPoint y: 659, endPoint x: 532, endPoint y: 658, distance: 43.0
click at [536, 657] on span "1-RP601-05-DL" at bounding box center [565, 660] width 60 height 11
click at [585, 675] on td "Replacement Parts - 120ml shampoo bottle w lid 1-RP601-05-DL" at bounding box center [629, 645] width 187 height 70
drag, startPoint x: 804, startPoint y: 634, endPoint x: 730, endPoint y: 630, distance: 74.1
click at [733, 630] on p "D8Q4E23CHQN" at bounding box center [815, 633] width 164 height 15
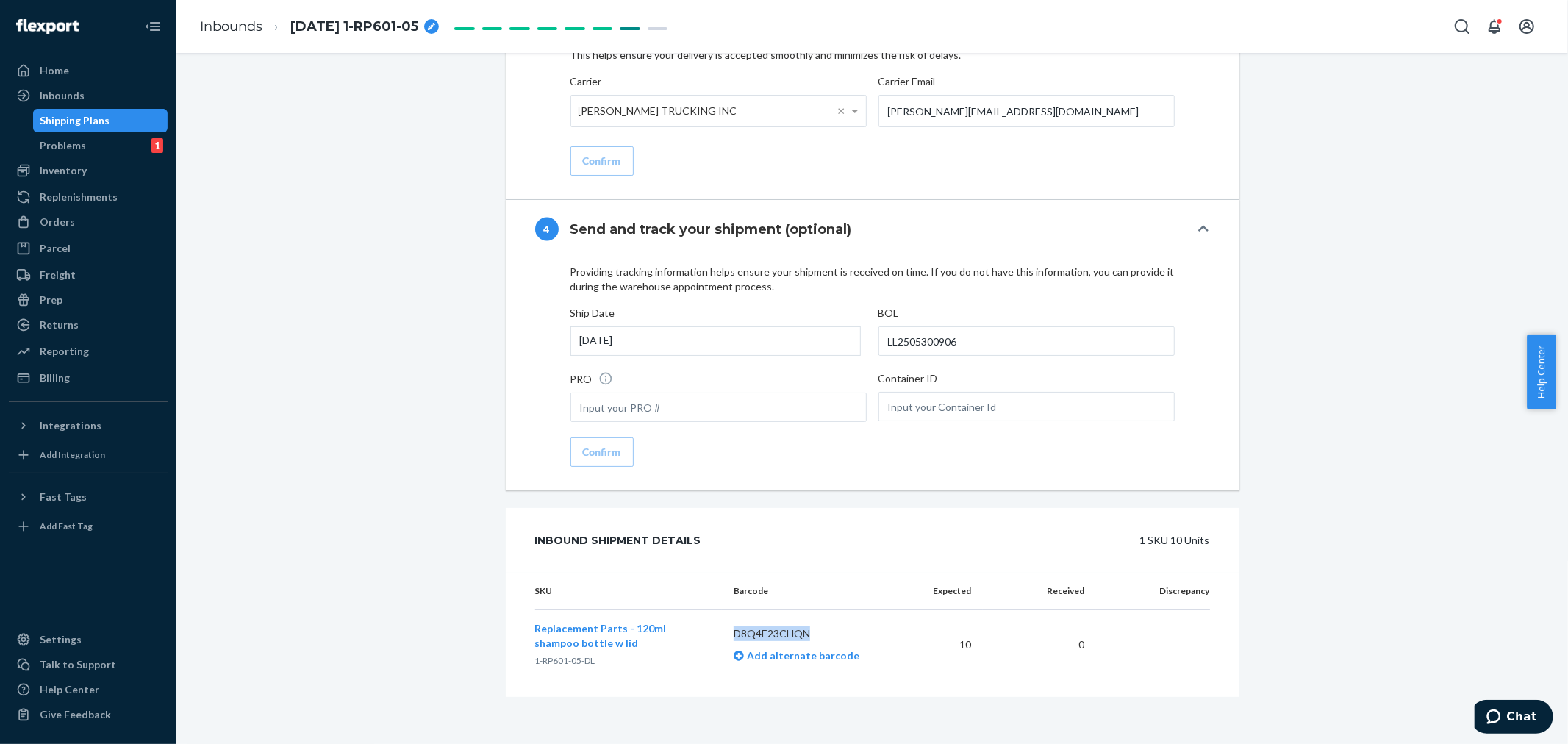
copy p "D8Q4E23CHQN"
click at [49, 172] on div "Inventory" at bounding box center [63, 171] width 47 height 15
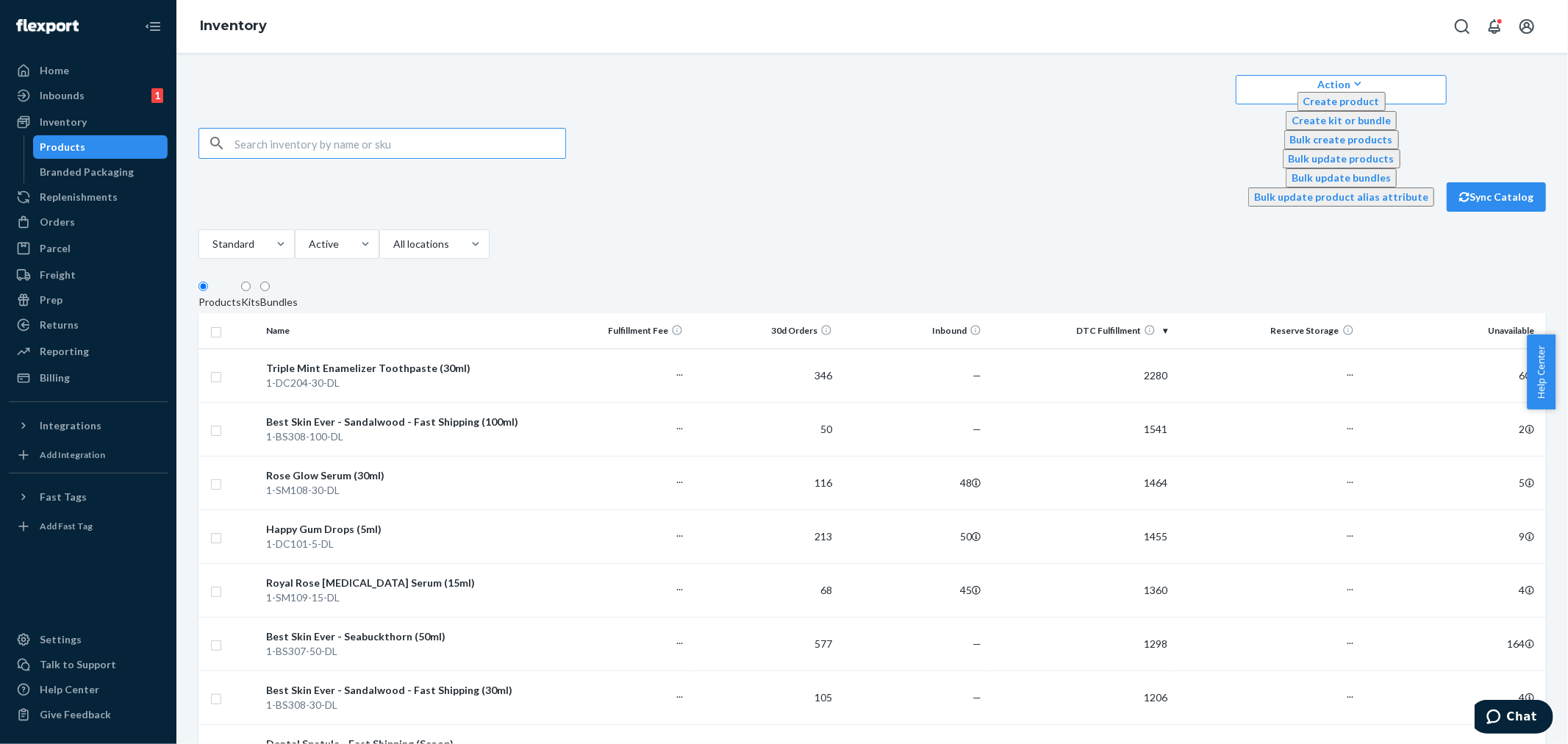
click at [236, 128] on input "text" at bounding box center [400, 143] width 331 height 30
type input "D8Q4E23CHQN"
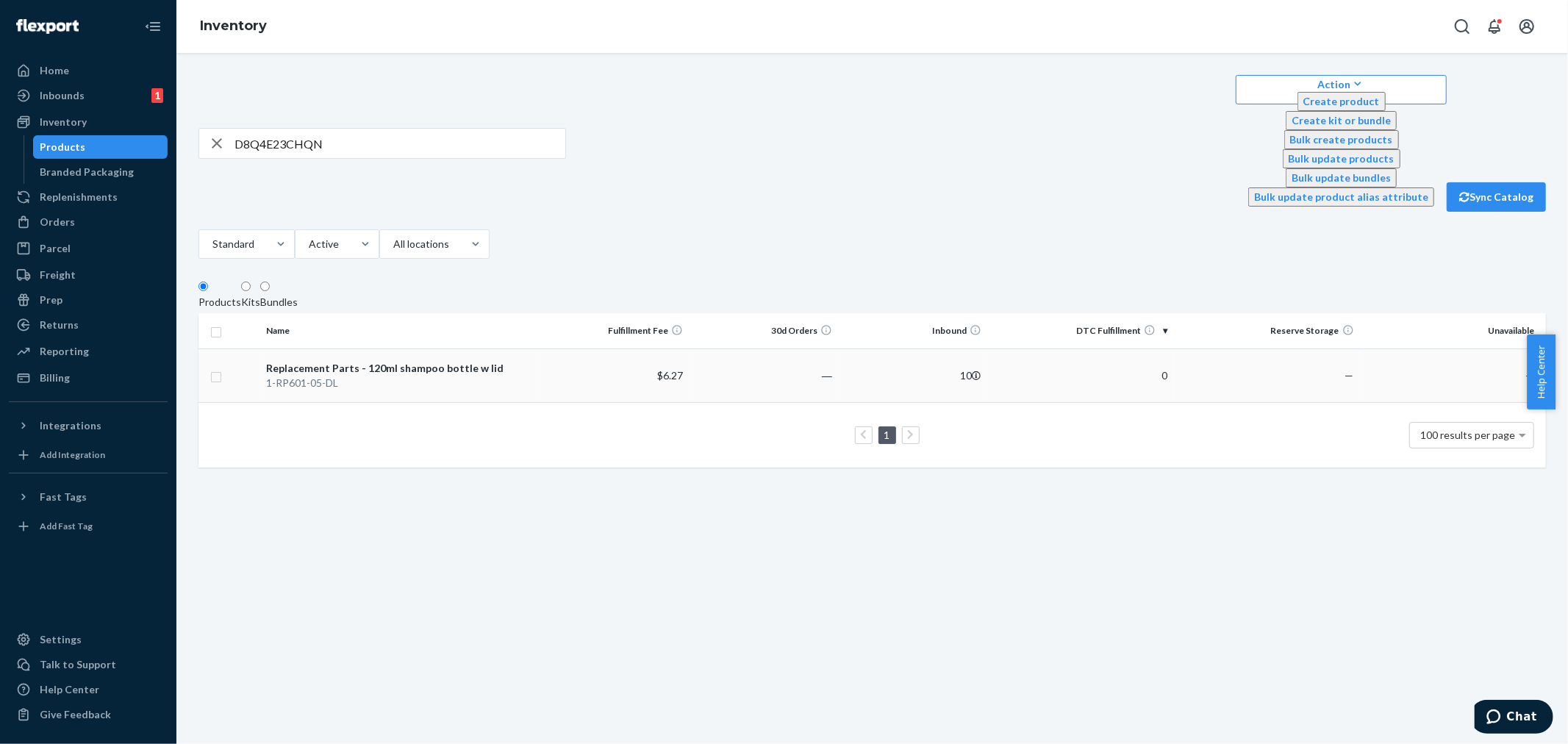
click at [488, 348] on td "Replacement Parts - 120ml shampoo bottle w lid 1-RP601-05-DL" at bounding box center [400, 375] width 280 height 54
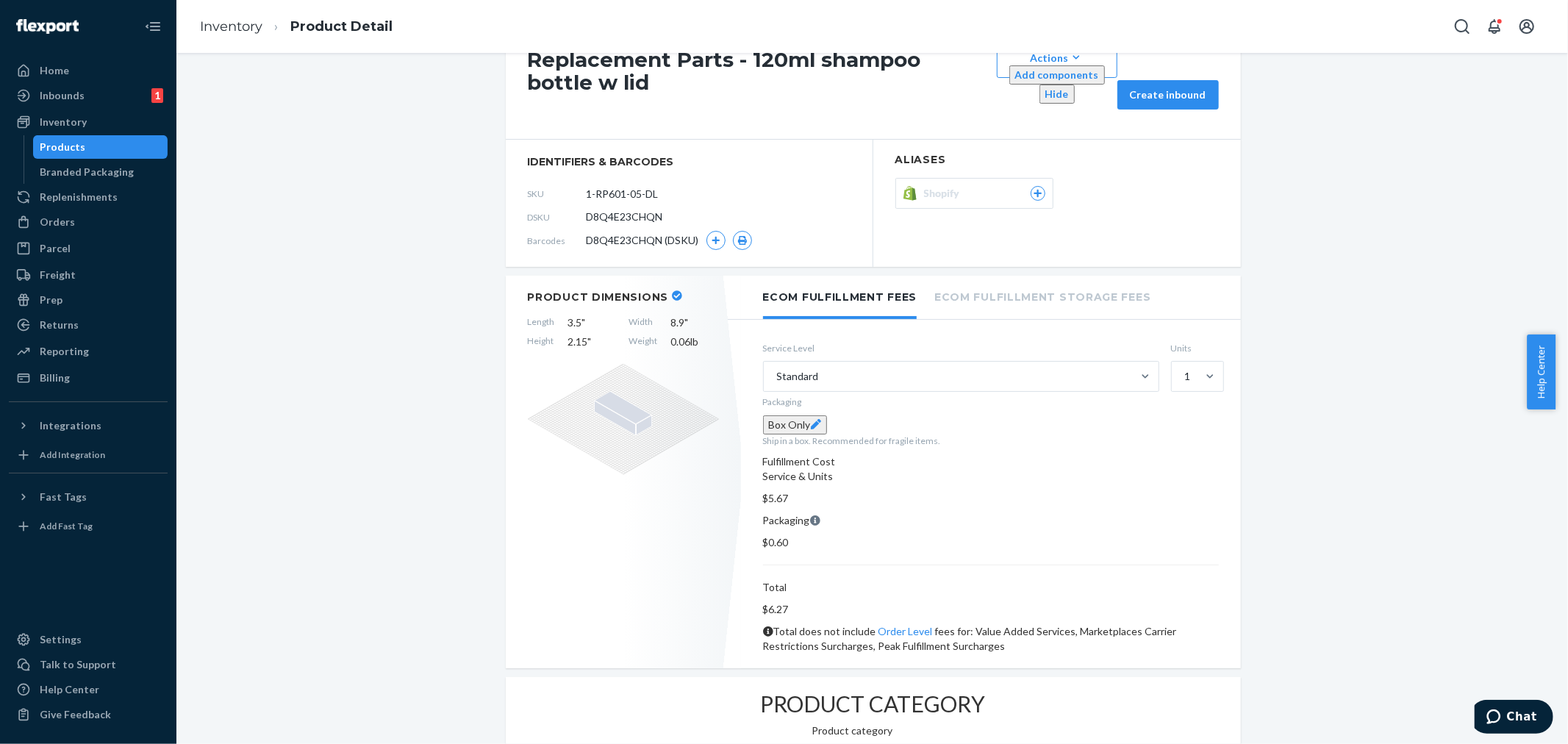
scroll to position [489, 0]
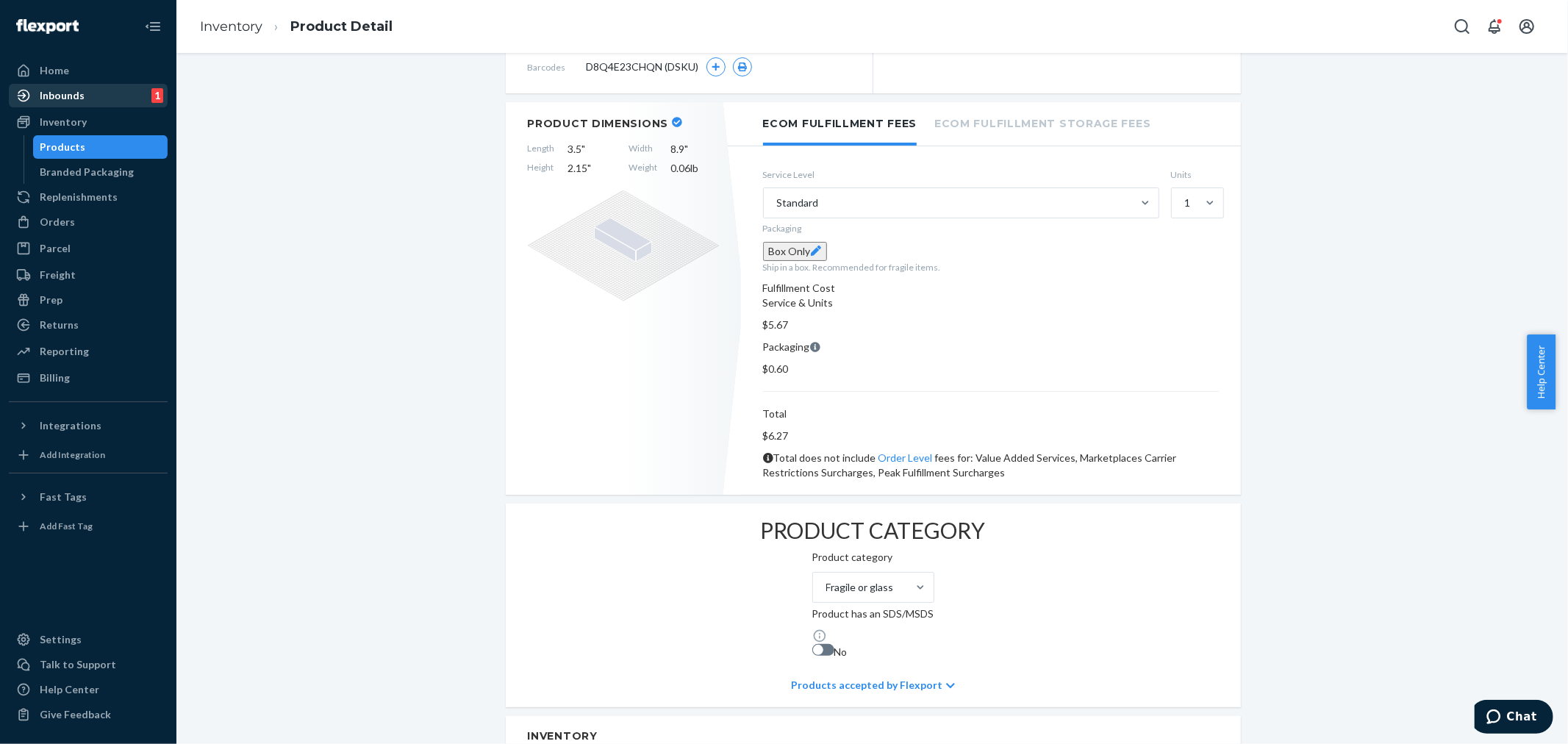
click at [61, 92] on div "Inbounds" at bounding box center [62, 96] width 45 height 15
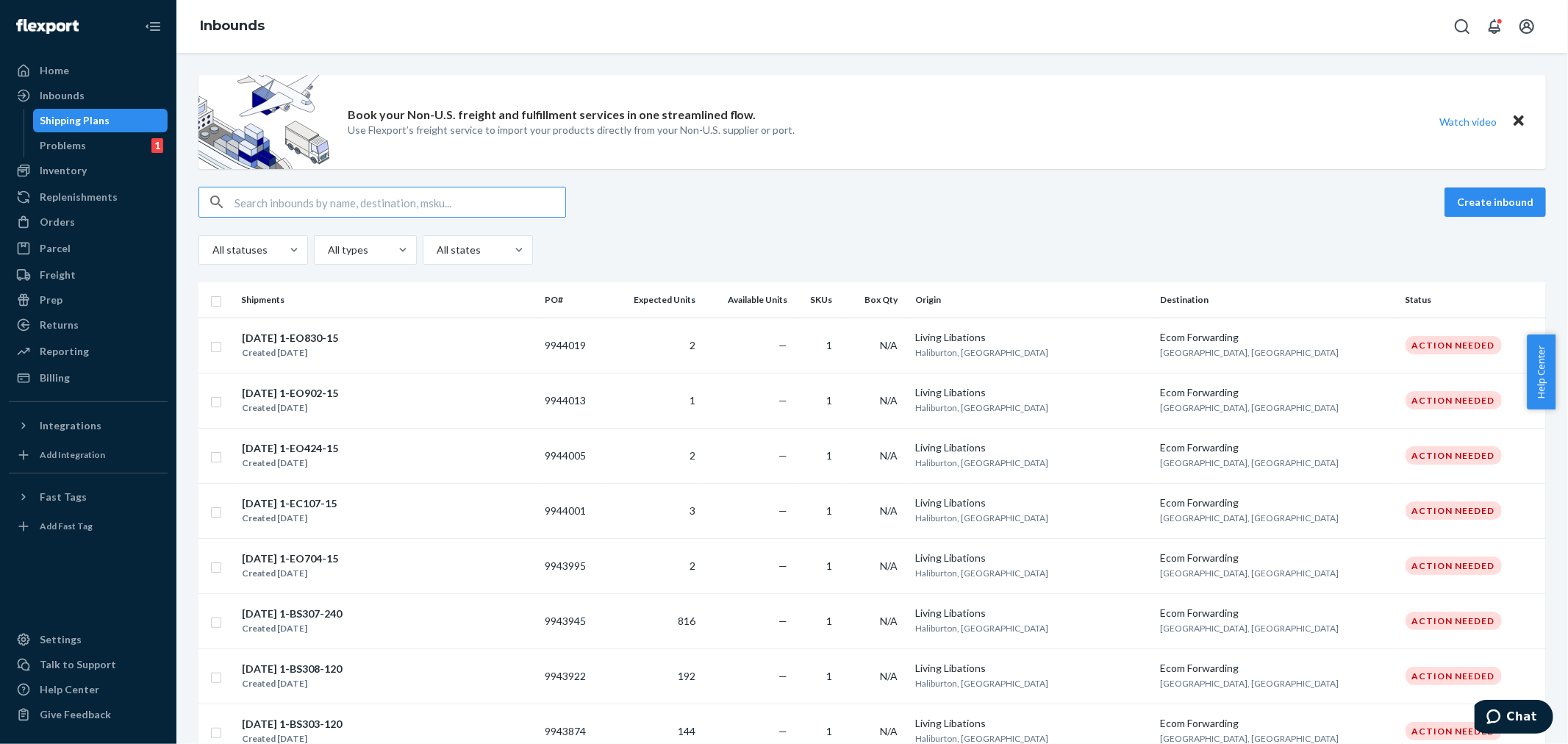
click at [253, 199] on input "text" at bounding box center [400, 202] width 331 height 30
paste input "9721220"
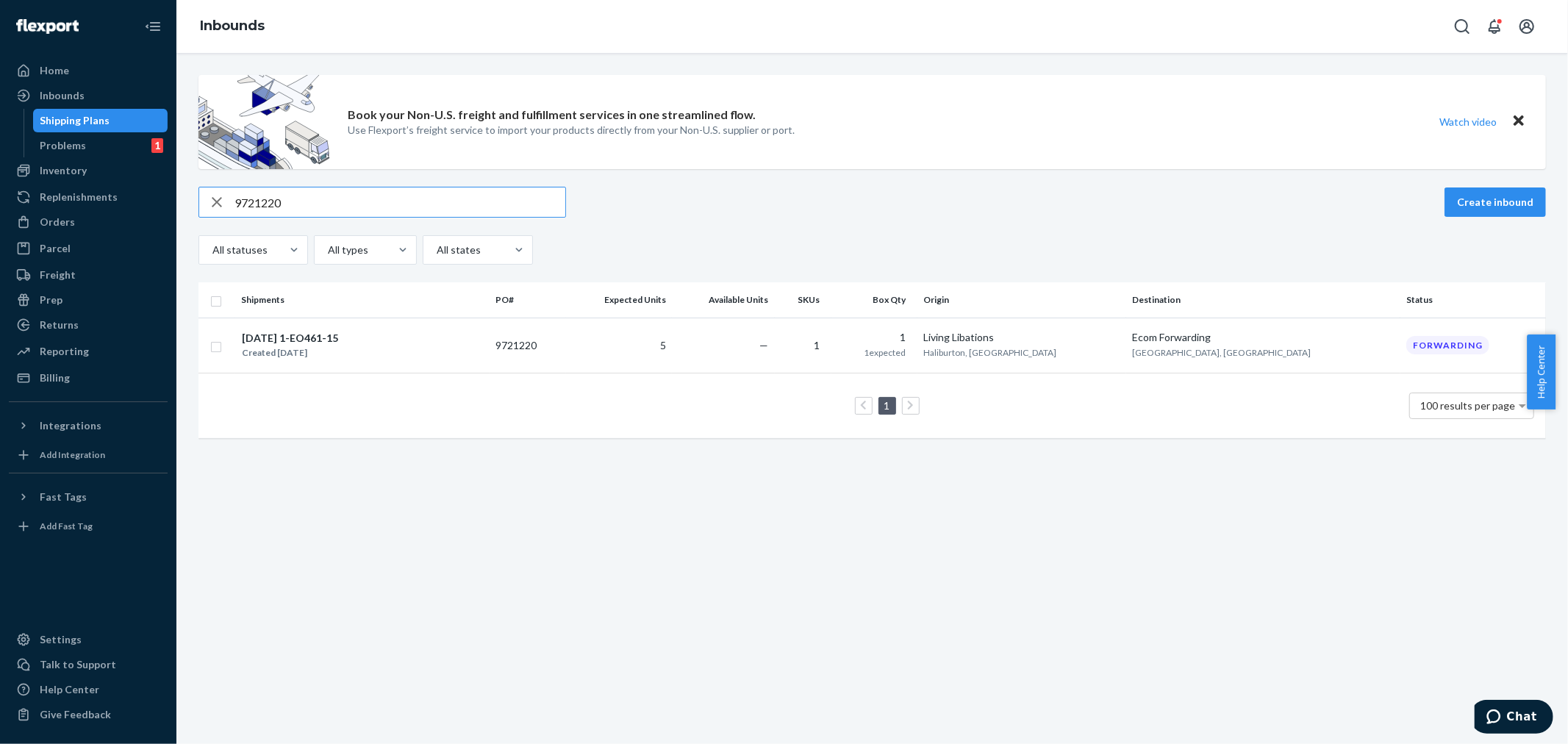
type input "9721220"
click at [484, 355] on div "05.01.2025 1-EO461-15 Created May 1, 2025" at bounding box center [362, 344] width 243 height 30
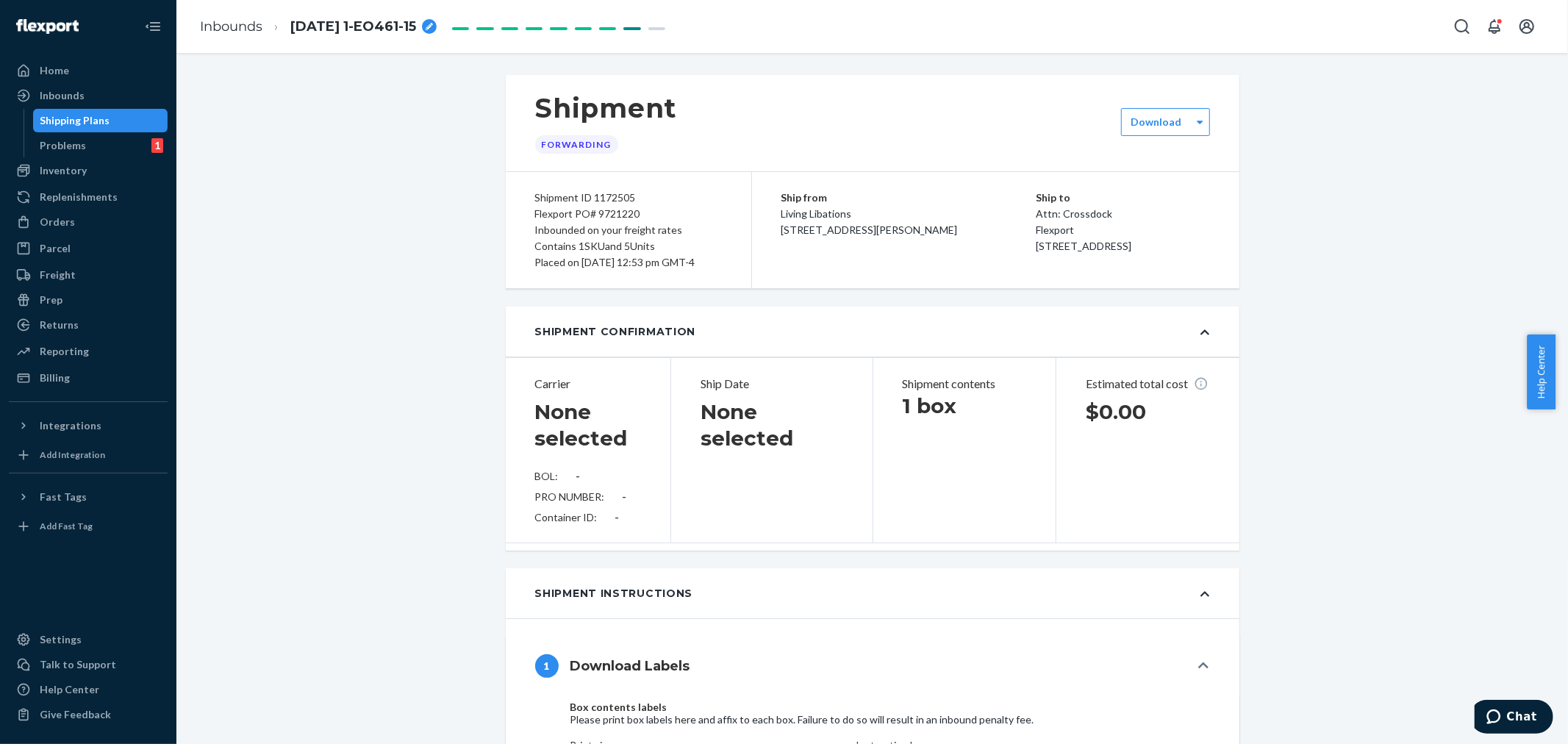
type input "LL2505060101"
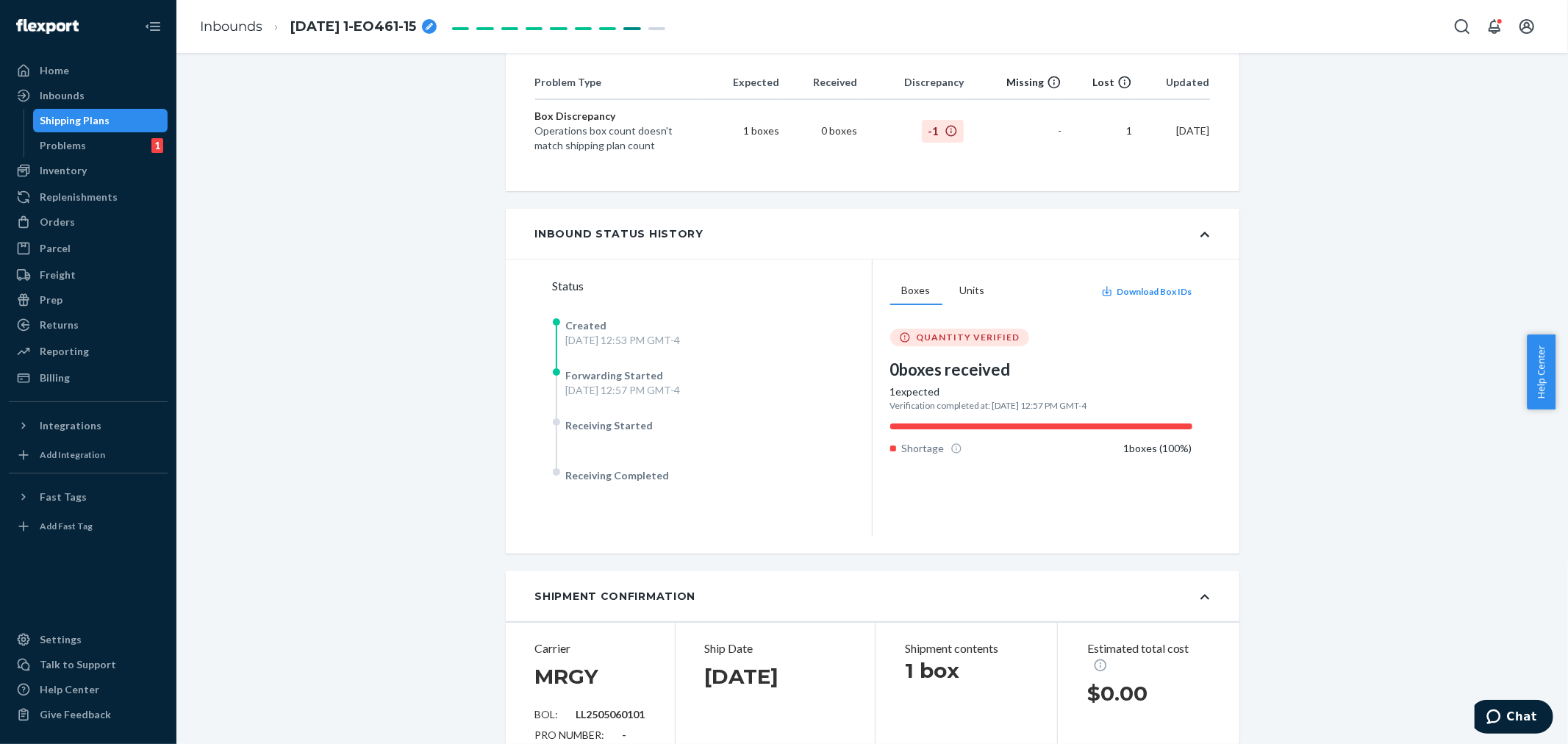
scroll to position [408, 0]
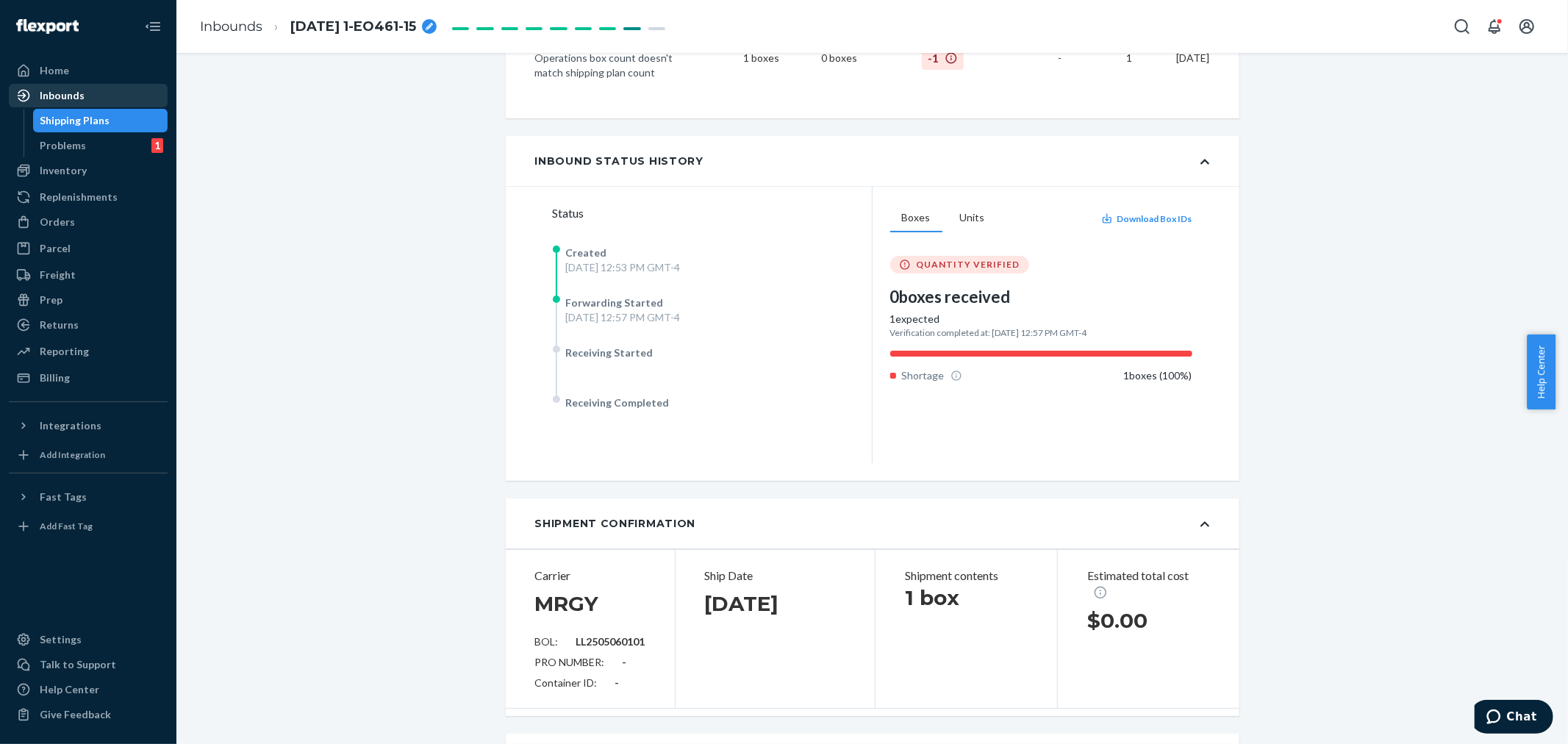
click at [69, 95] on div "Inbounds" at bounding box center [62, 96] width 45 height 15
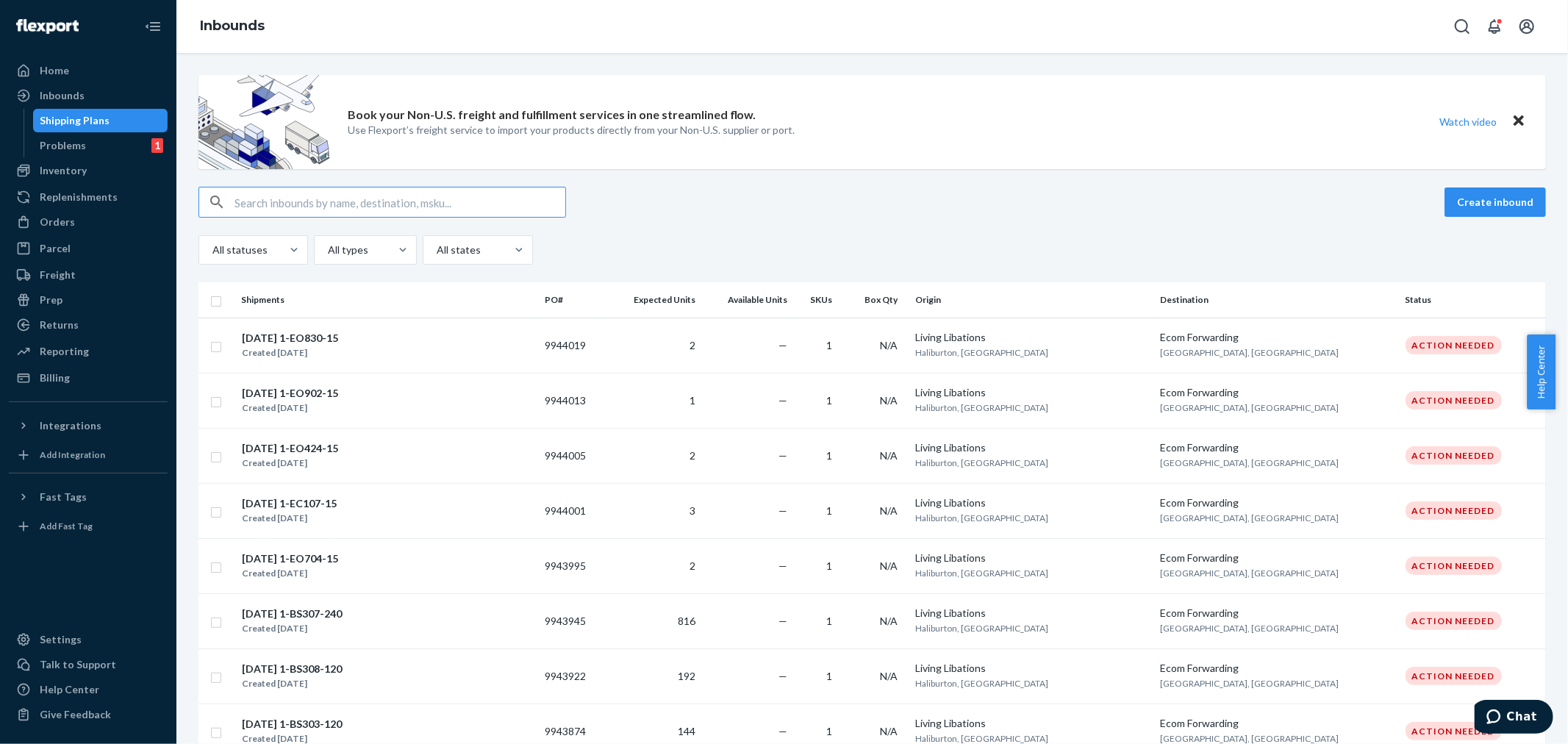
click at [239, 206] on input "text" at bounding box center [400, 202] width 331 height 30
paste input "1-EO461-15-DL"
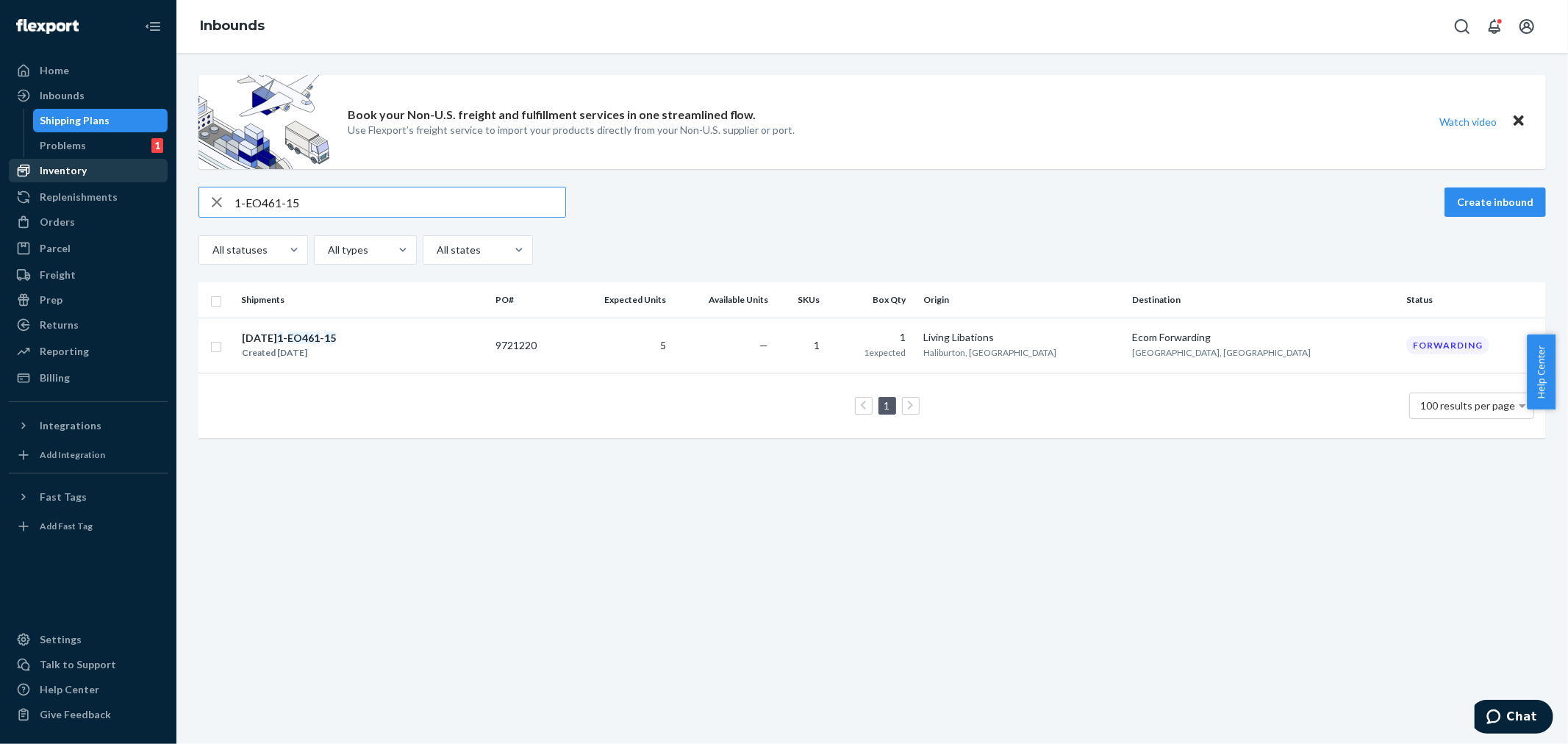
type input "1-EO461-15"
click at [61, 174] on div "Inventory" at bounding box center [63, 171] width 47 height 15
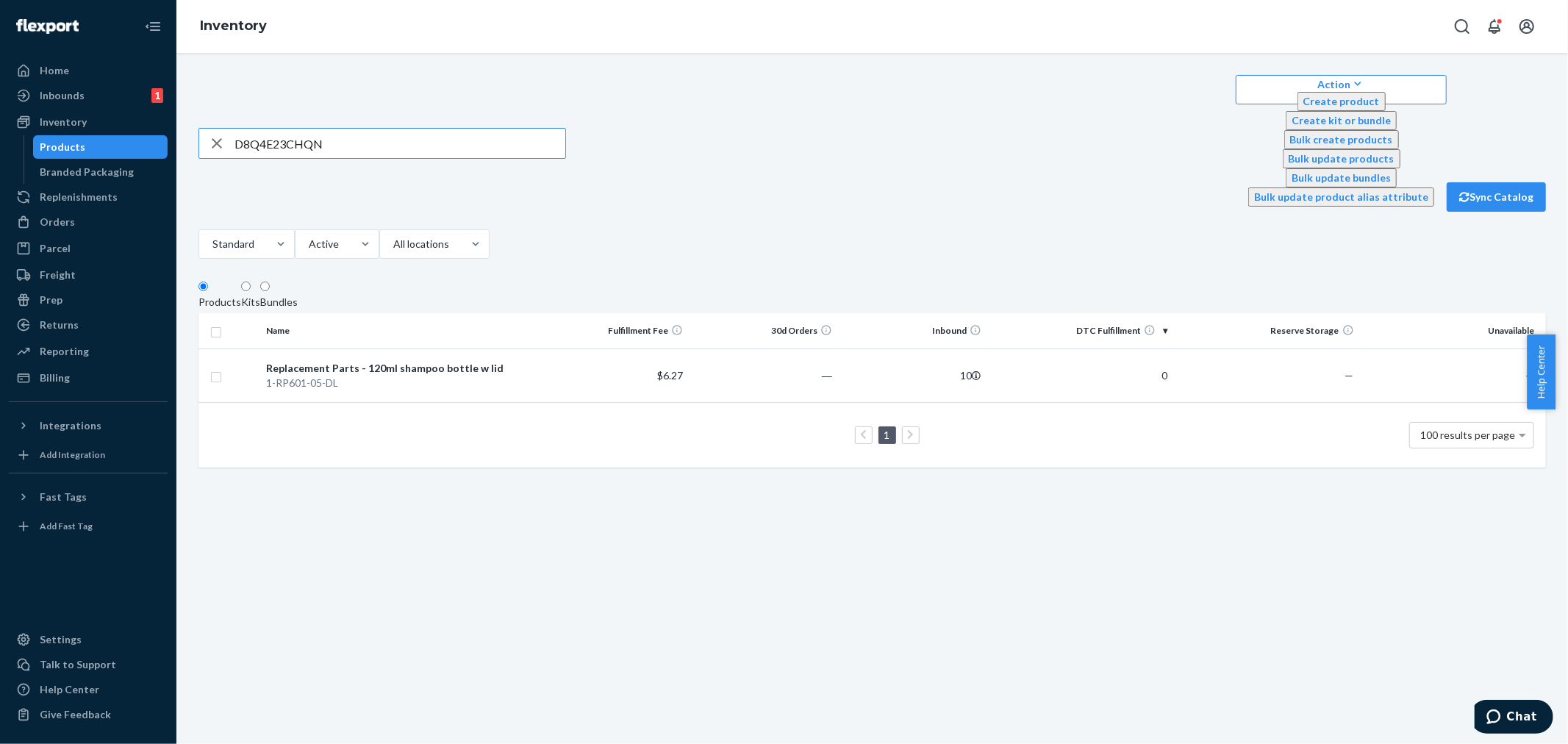
drag, startPoint x: 309, startPoint y: 103, endPoint x: 237, endPoint y: 97, distance: 72.2
click at [237, 128] on input "D8Q4E23CHQN" at bounding box center [400, 143] width 331 height 30
type input "1-EO461-15"
